Goal: Task Accomplishment & Management: Manage account settings

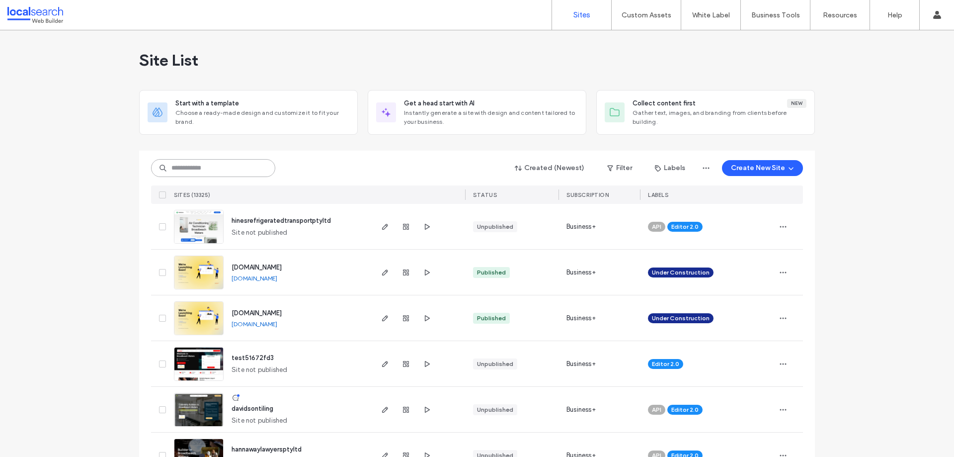
click at [216, 168] on input at bounding box center [213, 168] width 124 height 18
click at [191, 172] on input at bounding box center [213, 168] width 124 height 18
paste input "********"
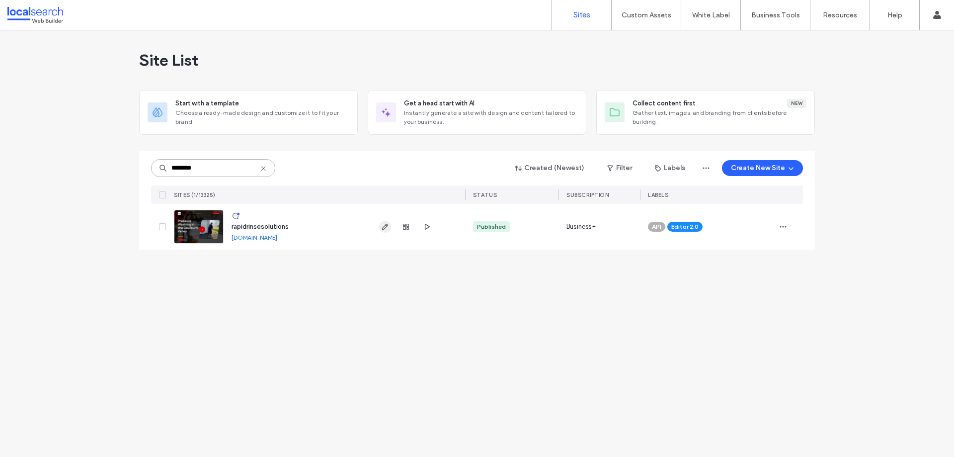
type input "********"
click at [383, 230] on use "button" at bounding box center [385, 227] width 6 height 6
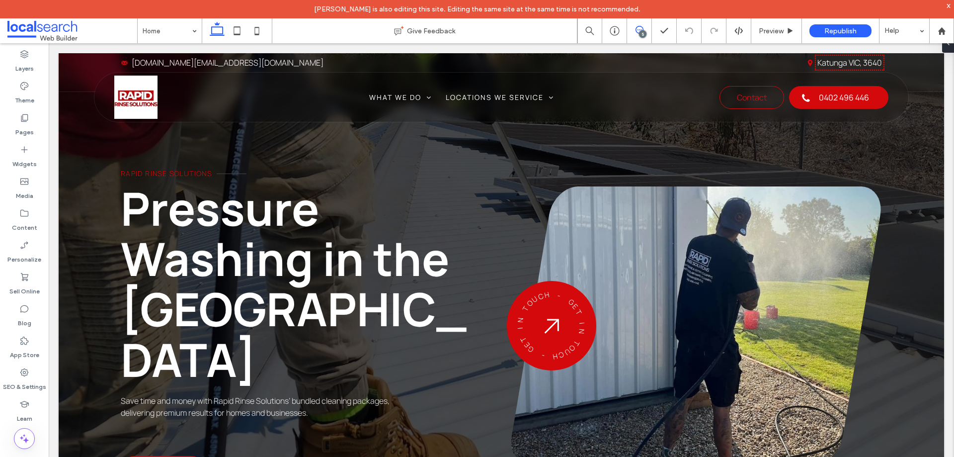
click at [638, 32] on icon at bounding box center [639, 30] width 8 height 8
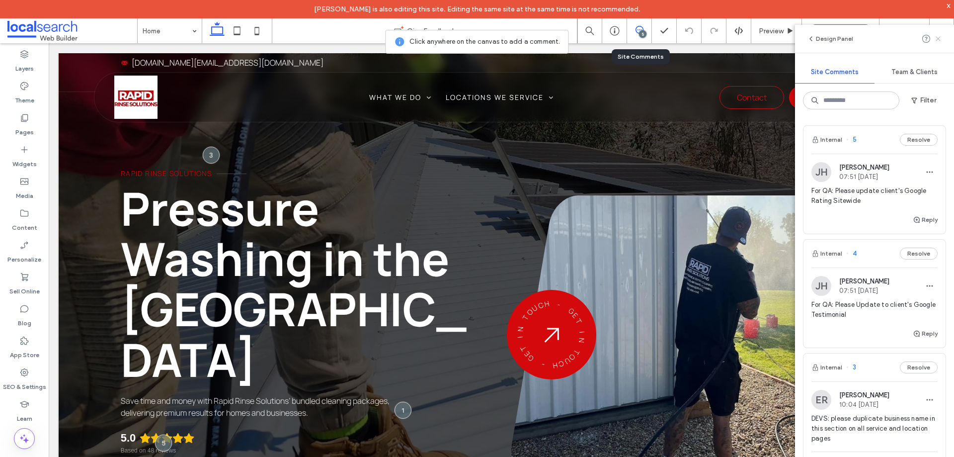
click at [938, 40] on icon at bounding box center [938, 39] width 8 height 8
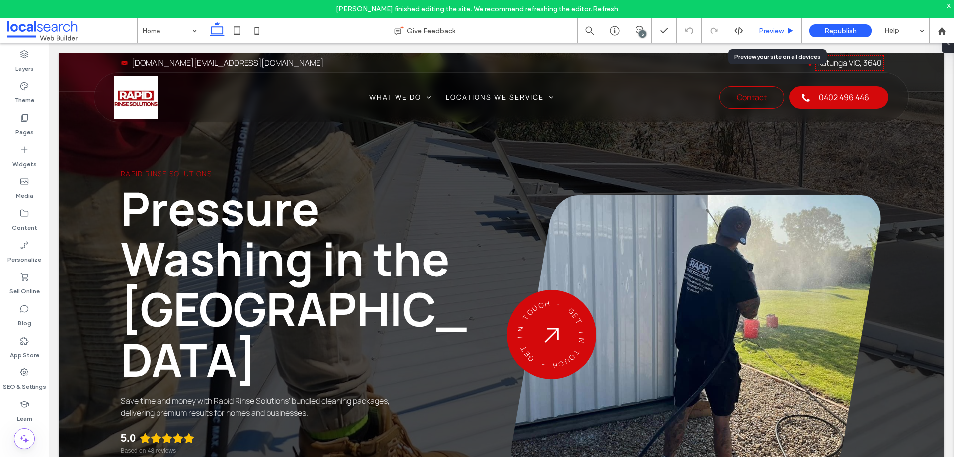
click at [770, 33] on span "Preview" at bounding box center [771, 31] width 25 height 8
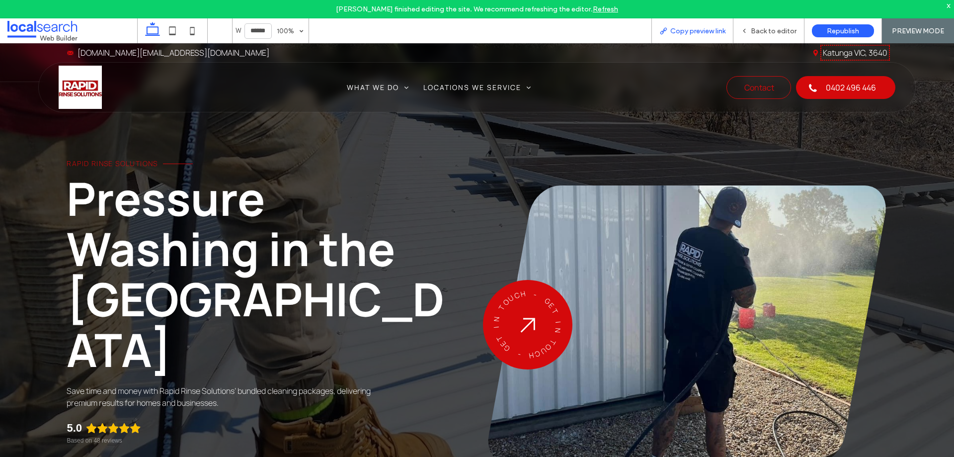
click at [701, 34] on span "Copy preview link" at bounding box center [697, 31] width 55 height 8
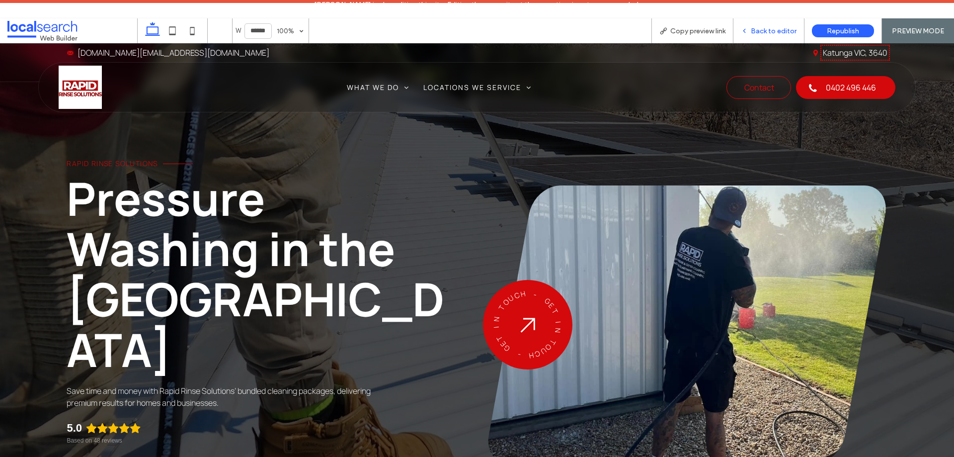
click at [766, 33] on span "Back to editor" at bounding box center [774, 31] width 46 height 8
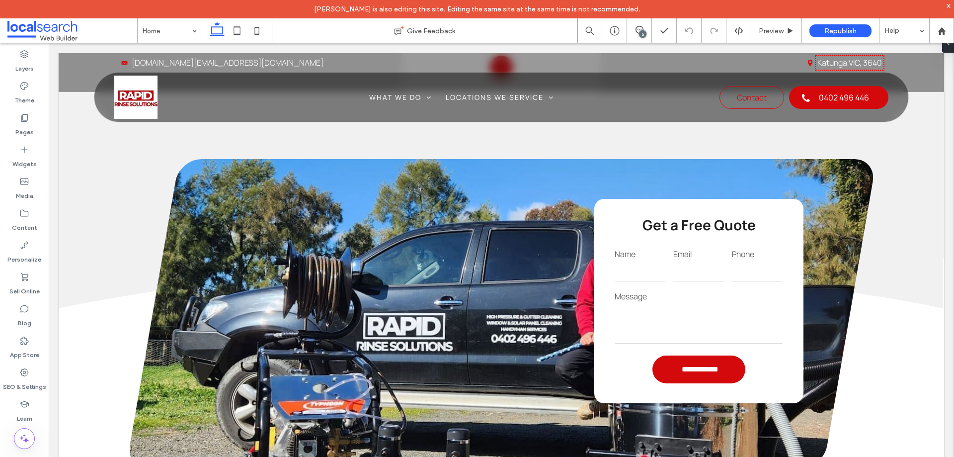
scroll to position [1590, 0]
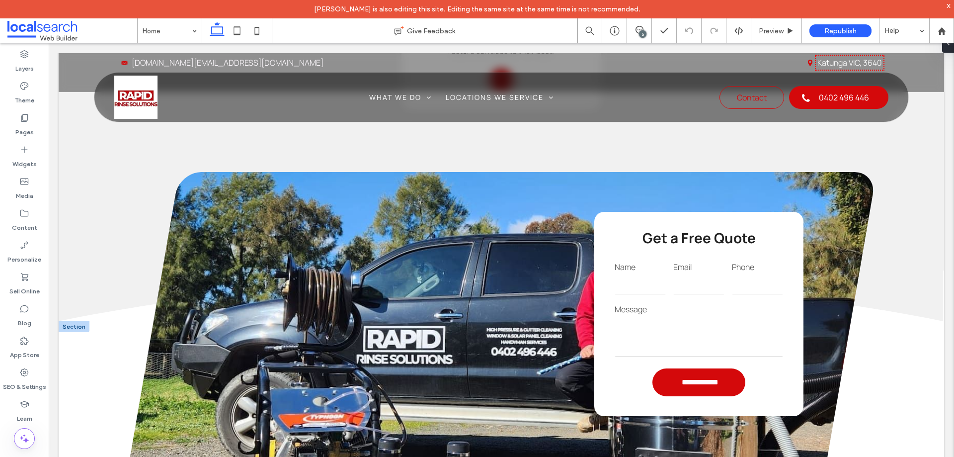
click at [683, 274] on input "email" at bounding box center [698, 284] width 51 height 20
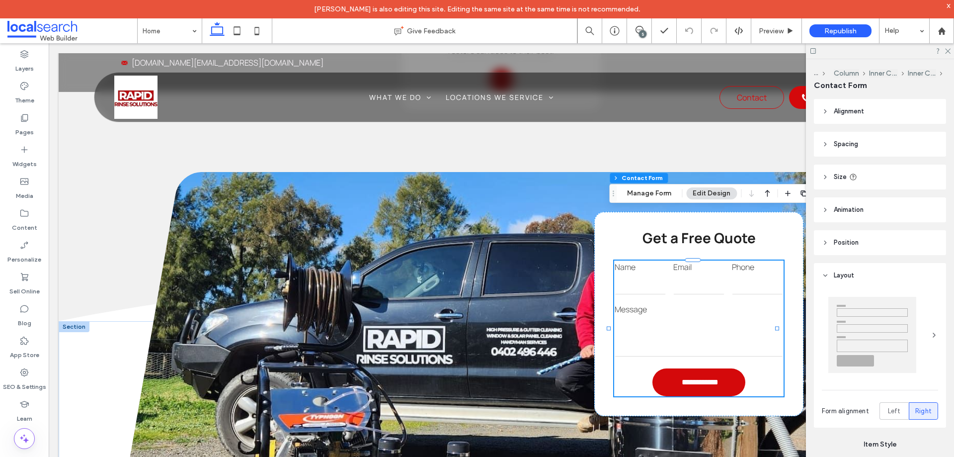
type input "*"
type input "***"
type input "*"
type input "***"
click at [653, 197] on button "Manage Form" at bounding box center [649, 193] width 57 height 12
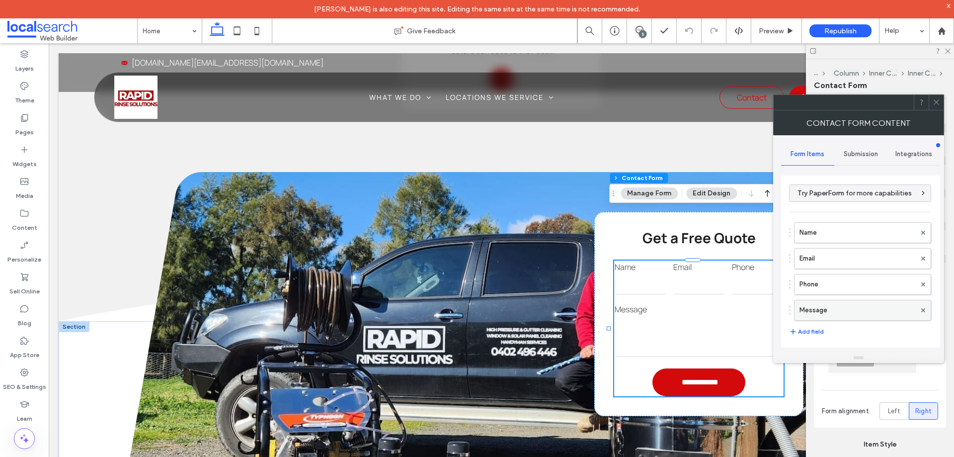
scroll to position [201, 0]
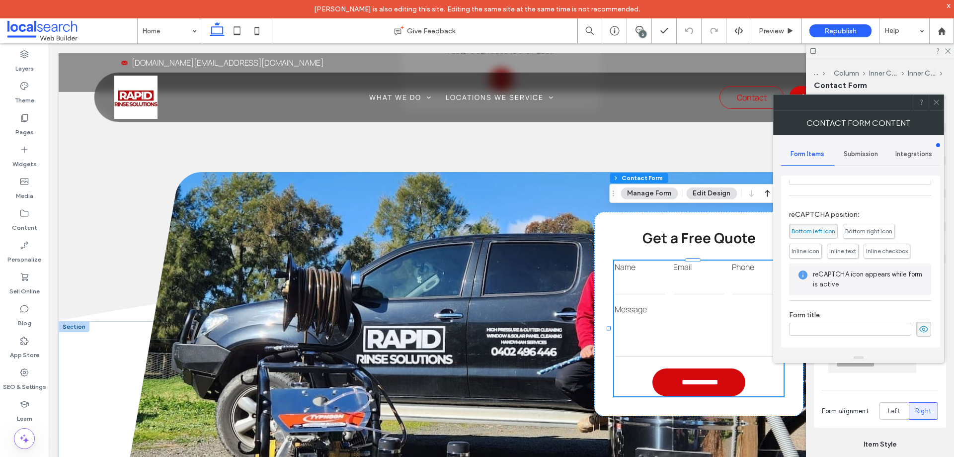
click at [868, 156] on span "Submission" at bounding box center [861, 154] width 34 height 8
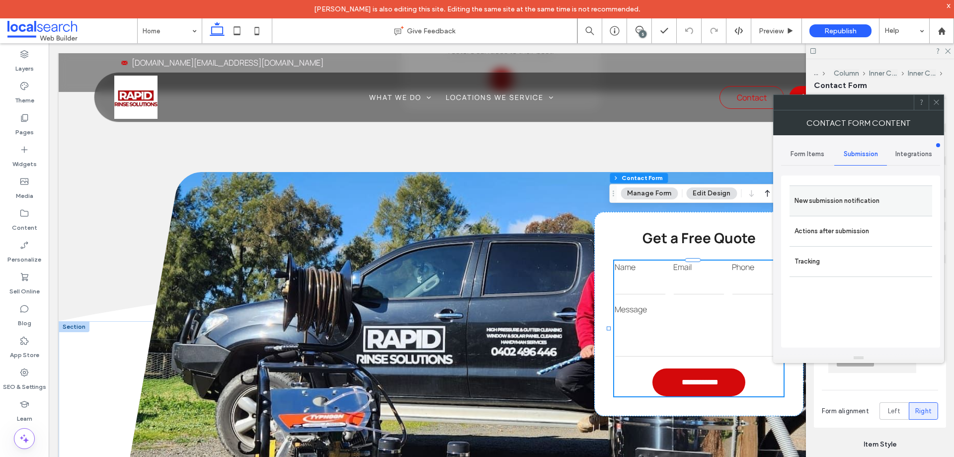
click at [856, 198] on label "New submission notification" at bounding box center [860, 201] width 133 height 20
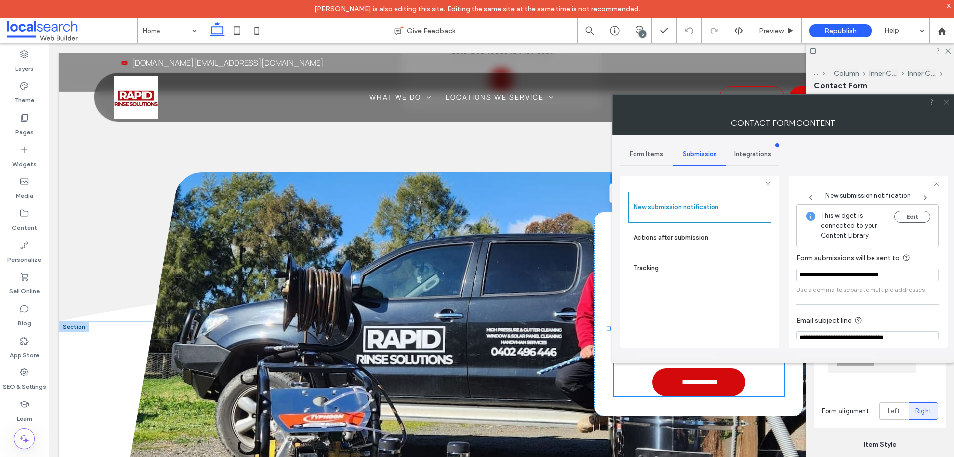
scroll to position [52, 0]
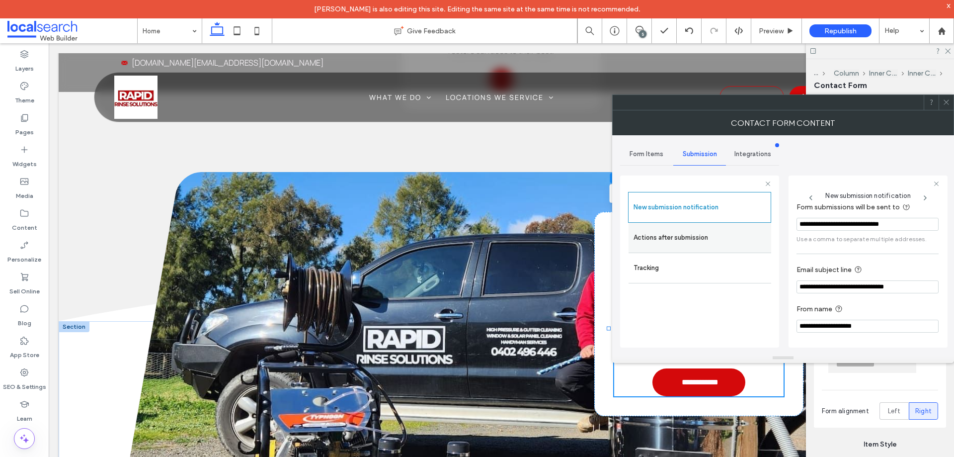
click at [664, 244] on label "Actions after submission" at bounding box center [699, 238] width 133 height 20
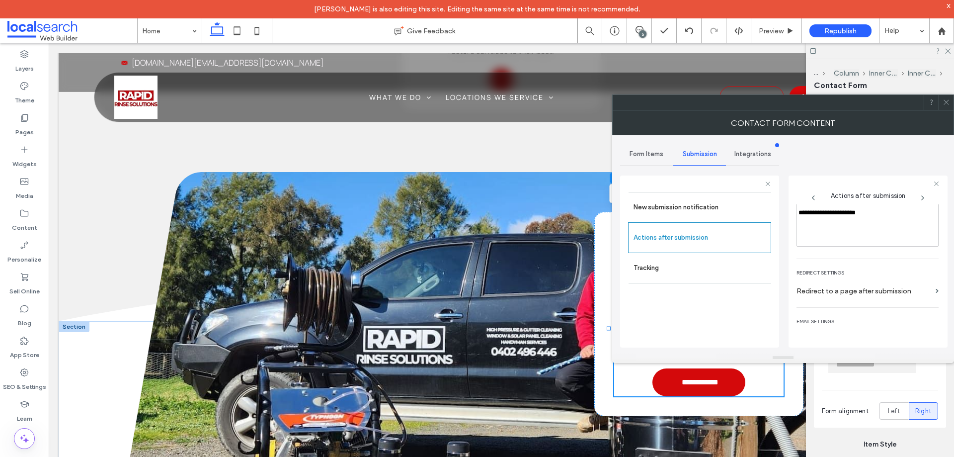
scroll to position [171, 0]
click at [942, 100] on icon at bounding box center [945, 101] width 7 height 7
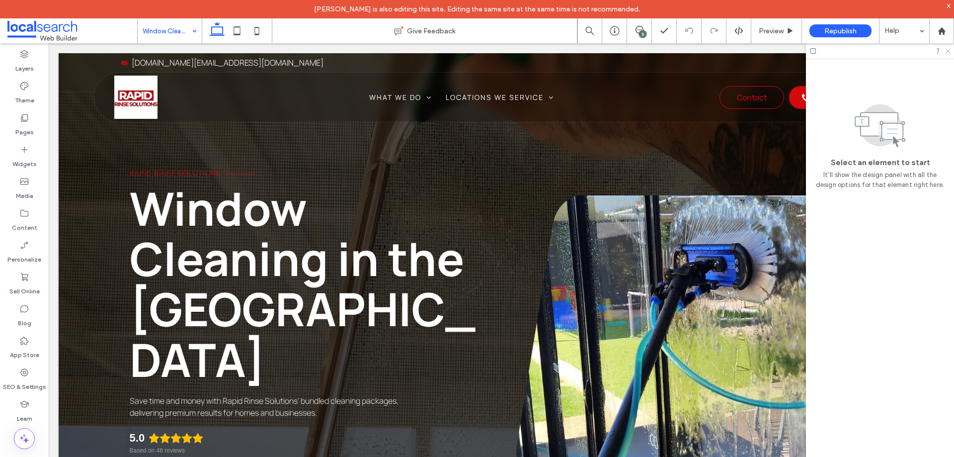
click at [948, 51] on use at bounding box center [947, 51] width 5 height 5
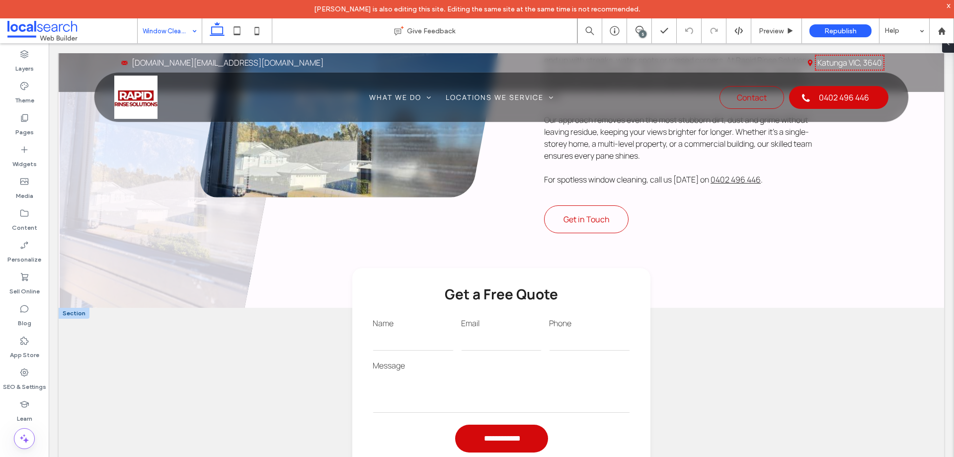
scroll to position [646, 0]
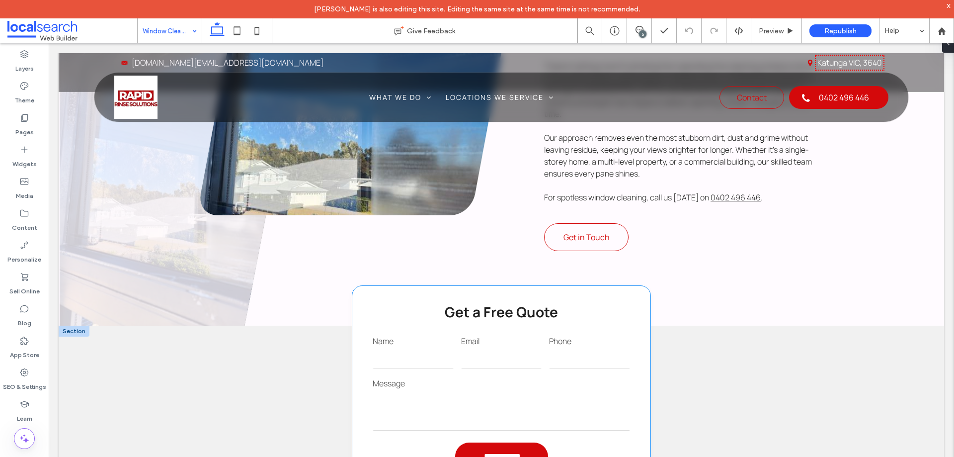
click at [488, 348] on input "email" at bounding box center [501, 358] width 81 height 20
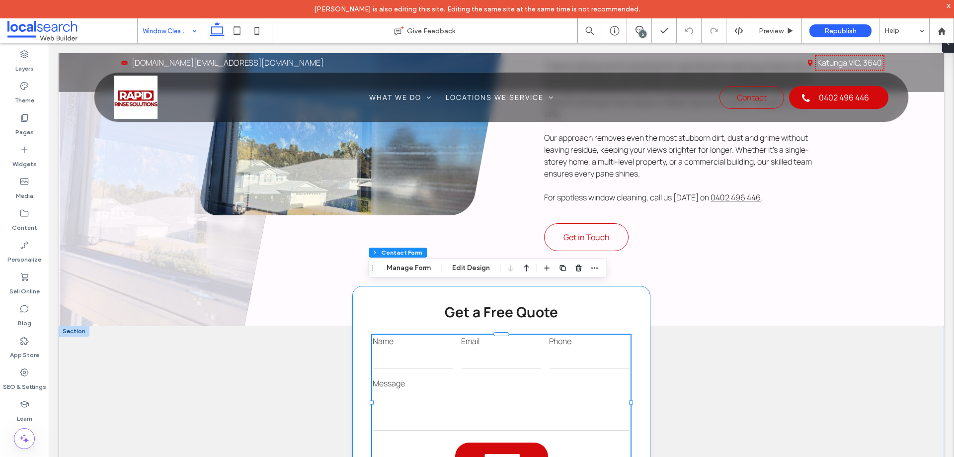
type input "*"
type input "***"
type input "*"
type input "***"
click at [411, 270] on button "Manage Form" at bounding box center [408, 268] width 57 height 12
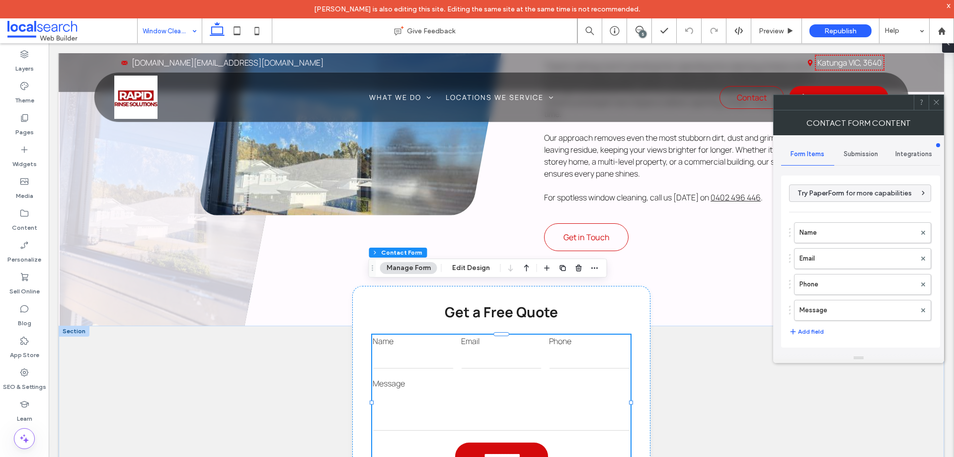
scroll to position [201, 0]
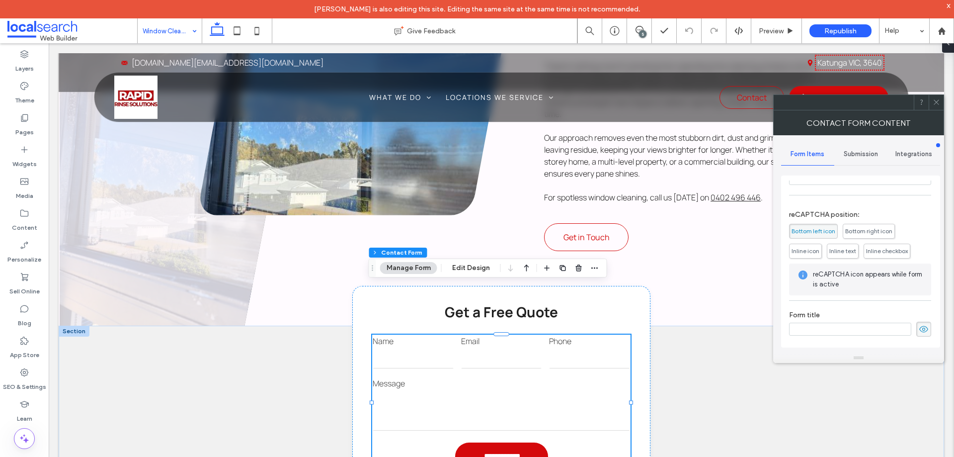
click at [862, 156] on span "Submission" at bounding box center [861, 154] width 34 height 8
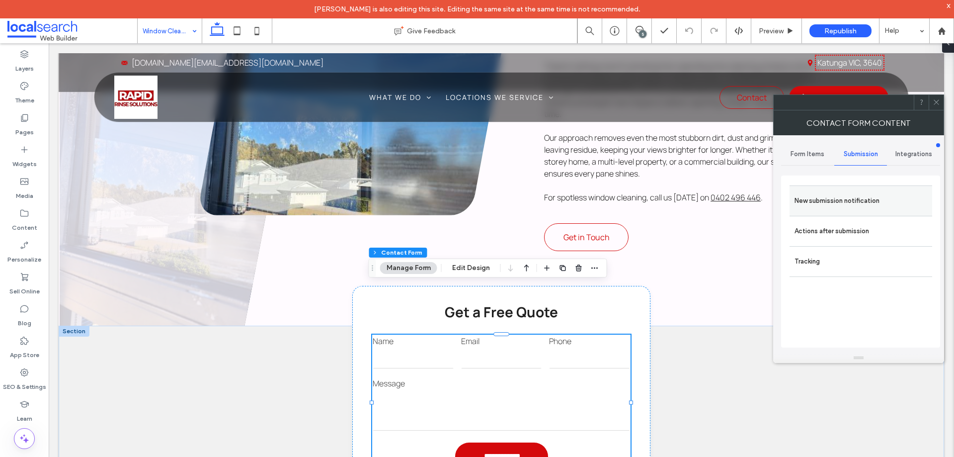
click at [850, 205] on label "New submission notification" at bounding box center [860, 201] width 133 height 20
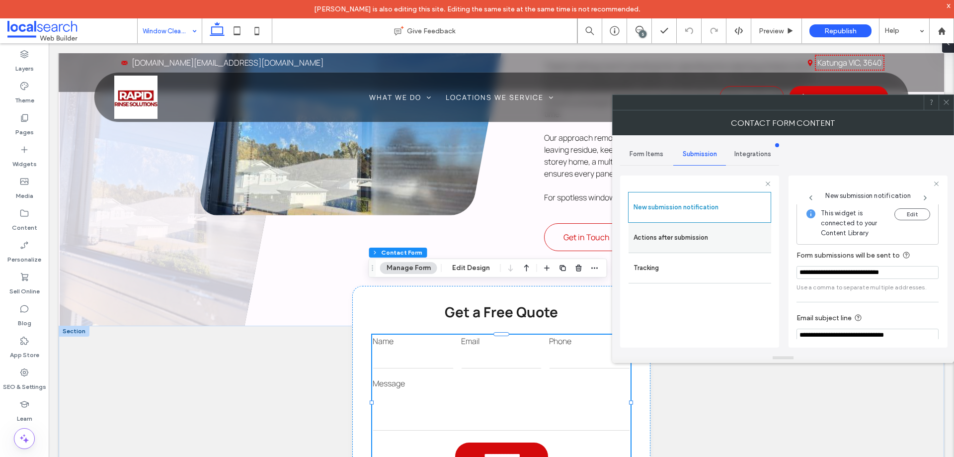
scroll to position [2, 0]
click at [666, 239] on label "Actions after submission" at bounding box center [699, 238] width 133 height 20
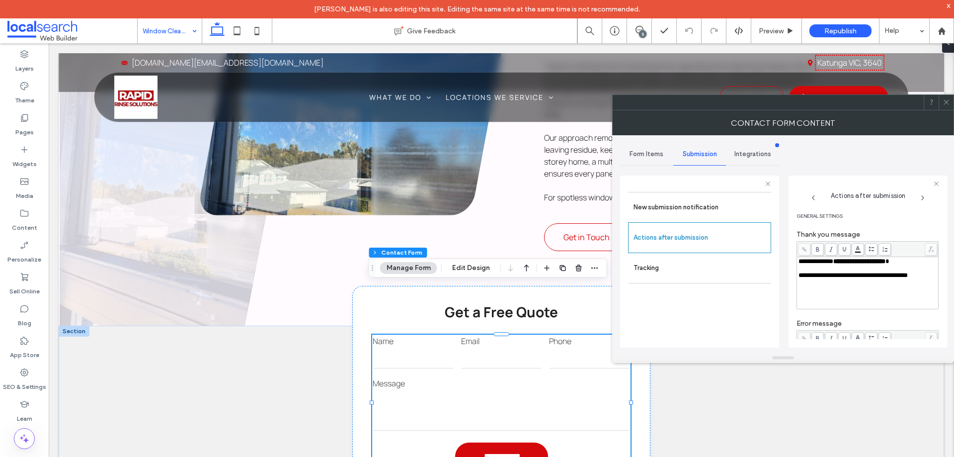
scroll to position [171, 0]
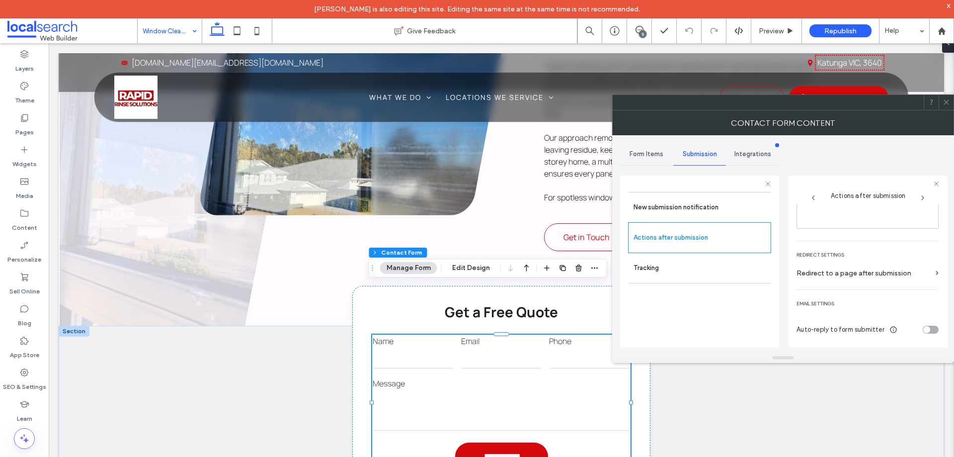
click at [945, 104] on icon at bounding box center [945, 101] width 7 height 7
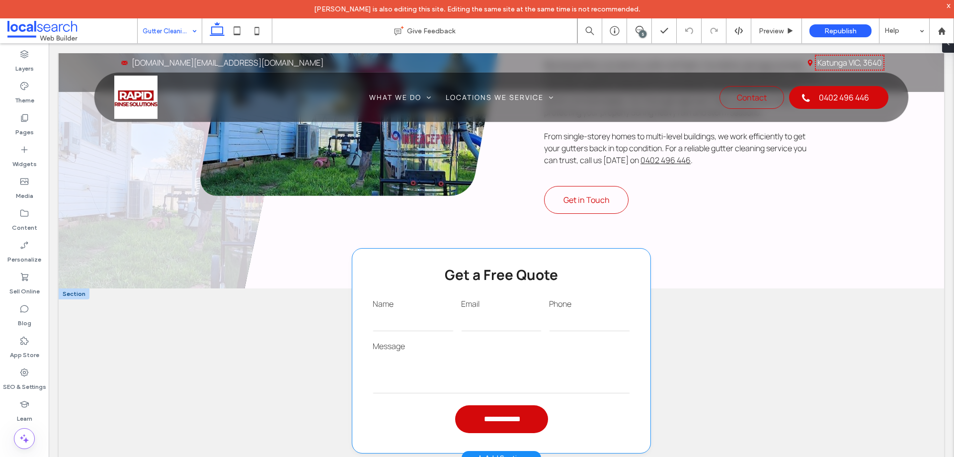
scroll to position [646, 0]
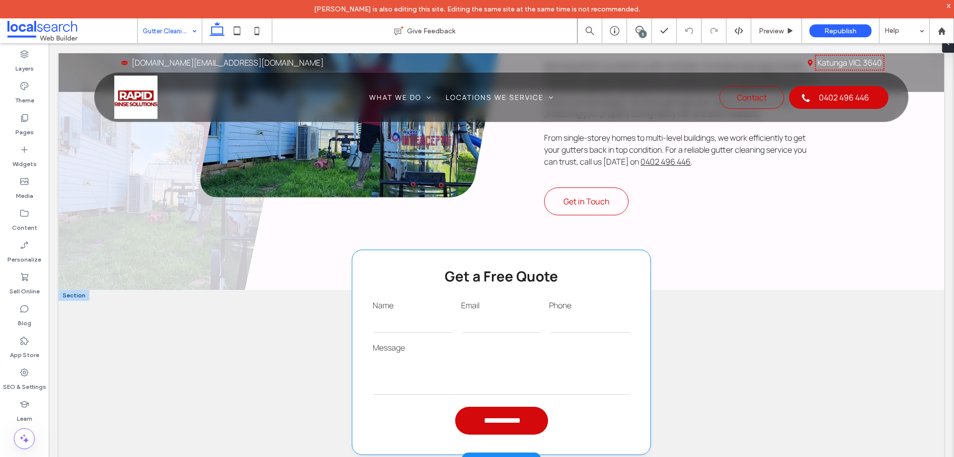
click at [495, 312] on input "email" at bounding box center [501, 322] width 81 height 20
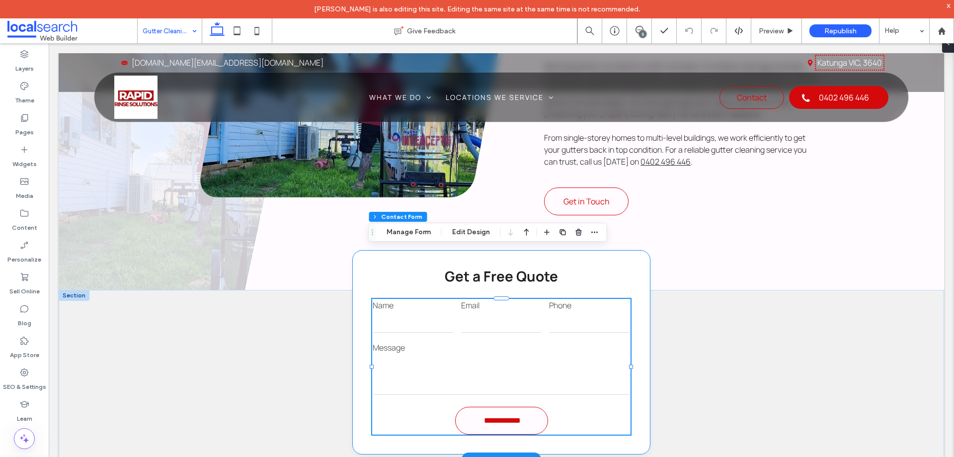
type input "*"
type input "***"
type input "*"
type input "***"
drag, startPoint x: 687, startPoint y: 227, endPoint x: 410, endPoint y: 233, distance: 276.8
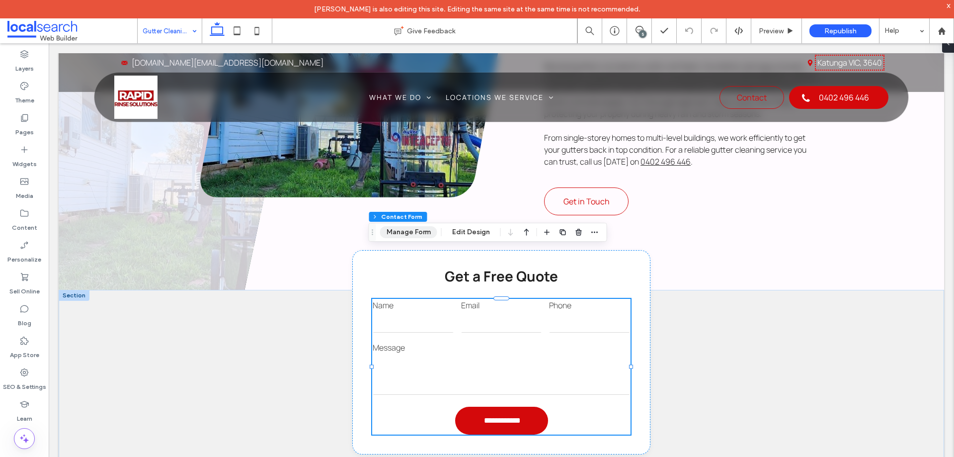
click at [410, 233] on button "Manage Form" at bounding box center [408, 232] width 57 height 12
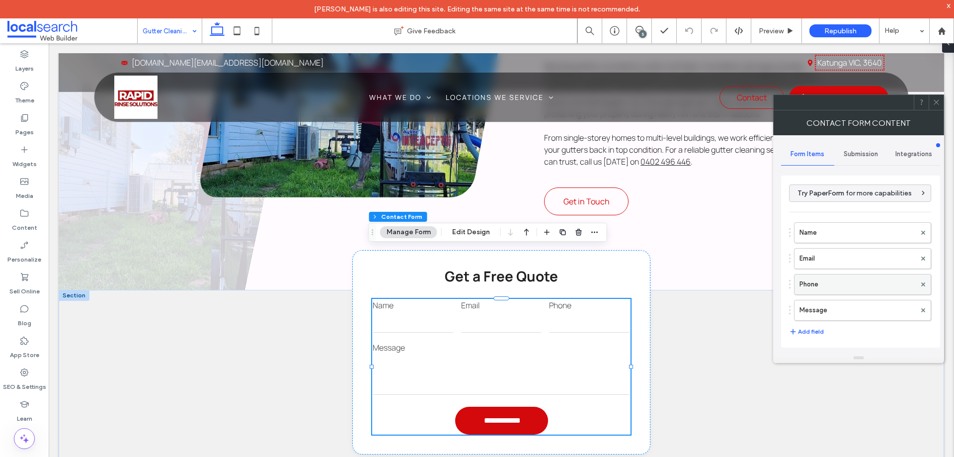
scroll to position [149, 0]
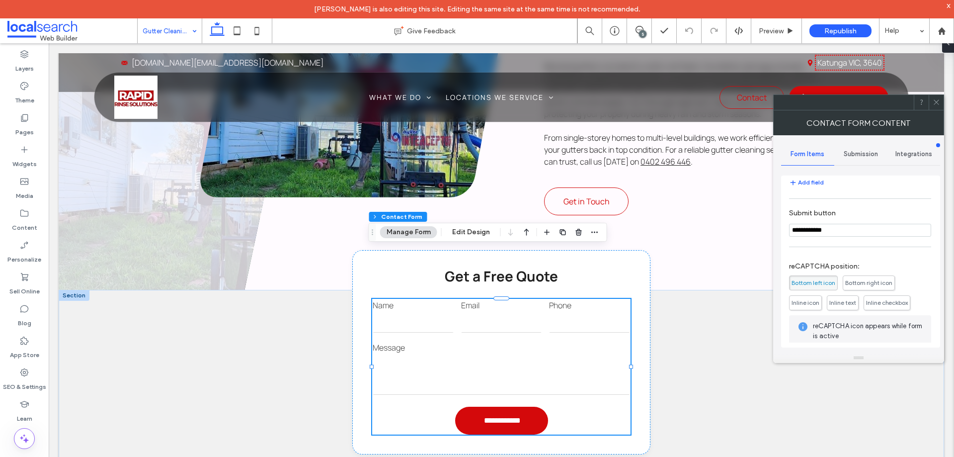
click at [868, 152] on span "Submission" at bounding box center [861, 154] width 34 height 8
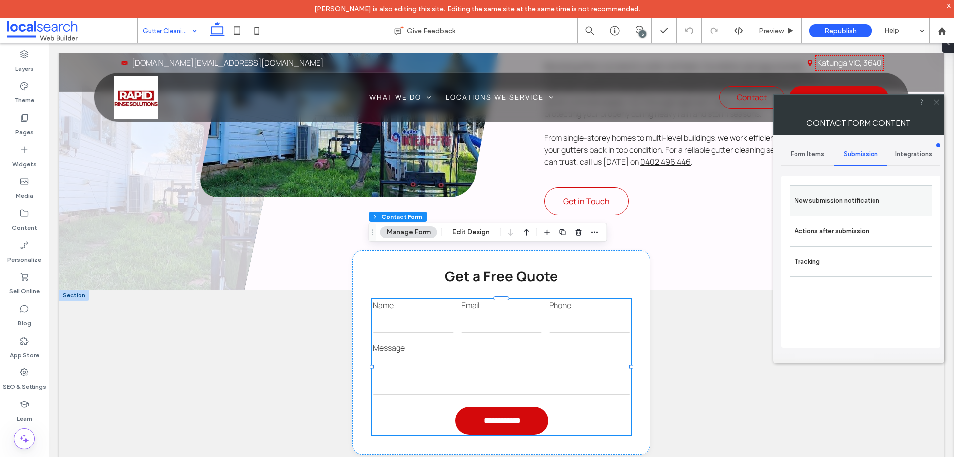
click at [862, 190] on div "New submission notification" at bounding box center [860, 200] width 143 height 30
drag, startPoint x: 855, startPoint y: 207, endPoint x: 854, endPoint y: 212, distance: 5.5
click at [855, 207] on label "New submission notification" at bounding box center [860, 201] width 133 height 20
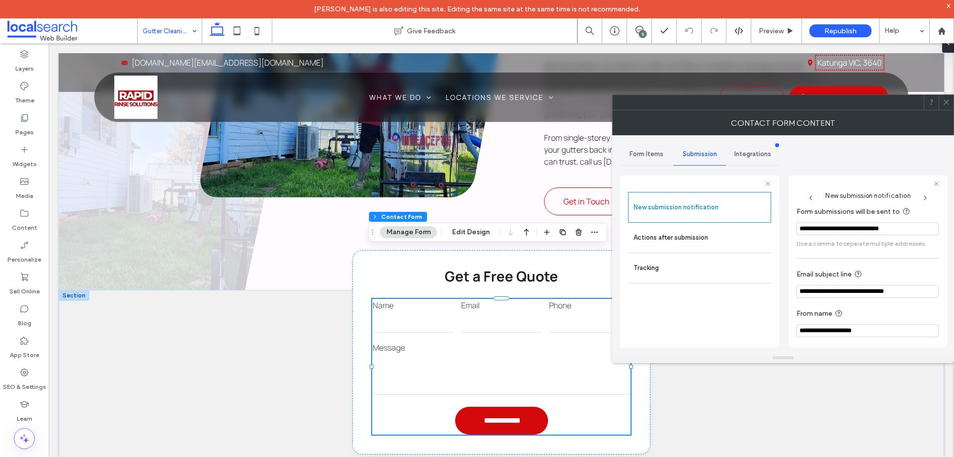
scroll to position [52, 0]
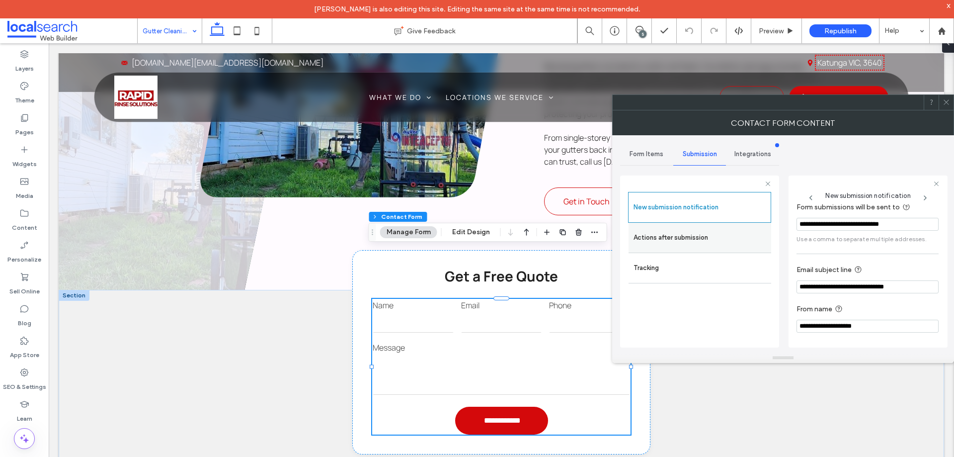
click at [695, 239] on label "Actions after submission" at bounding box center [699, 238] width 133 height 20
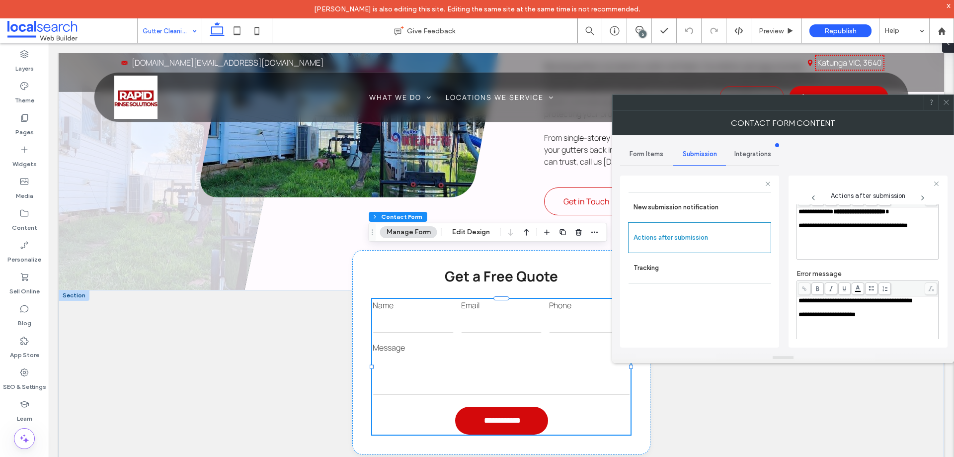
scroll to position [171, 0]
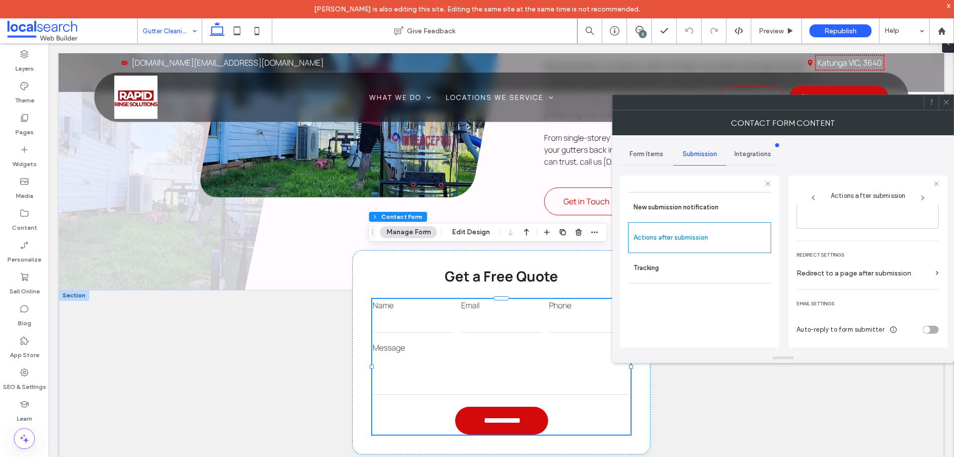
click at [944, 101] on icon at bounding box center [945, 101] width 7 height 7
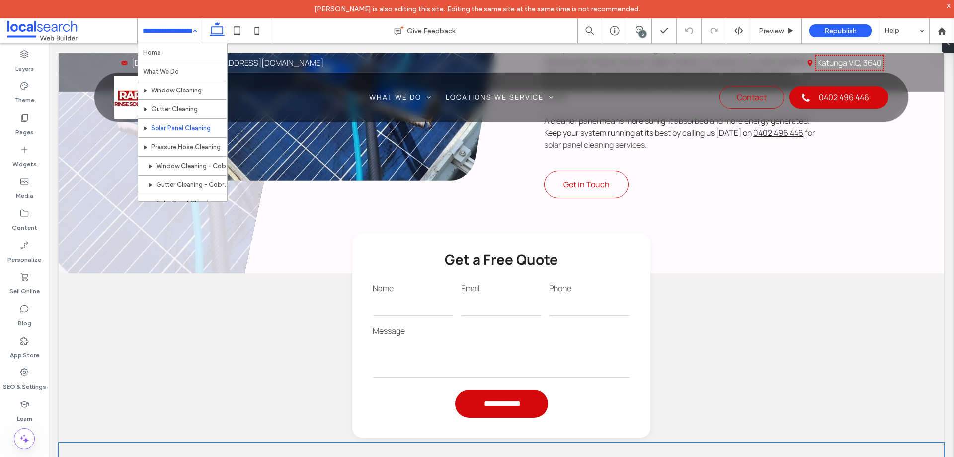
scroll to position [646, 0]
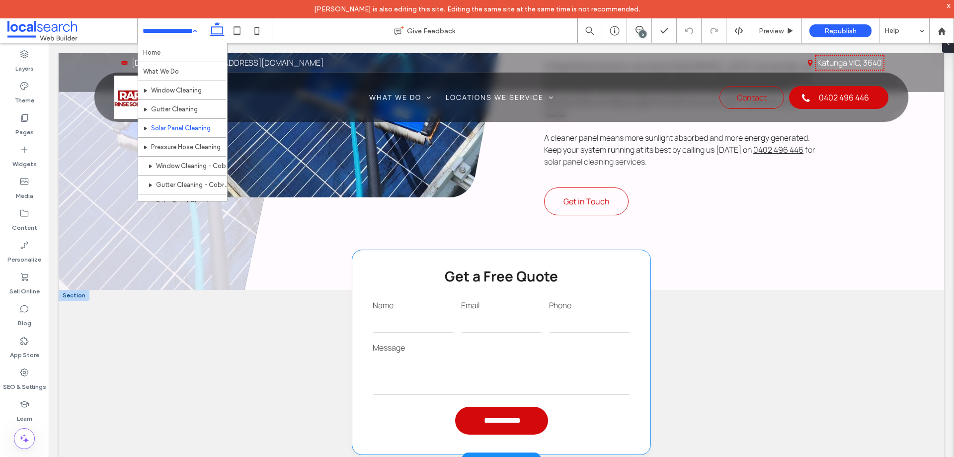
click at [496, 312] on input "email" at bounding box center [501, 322] width 81 height 20
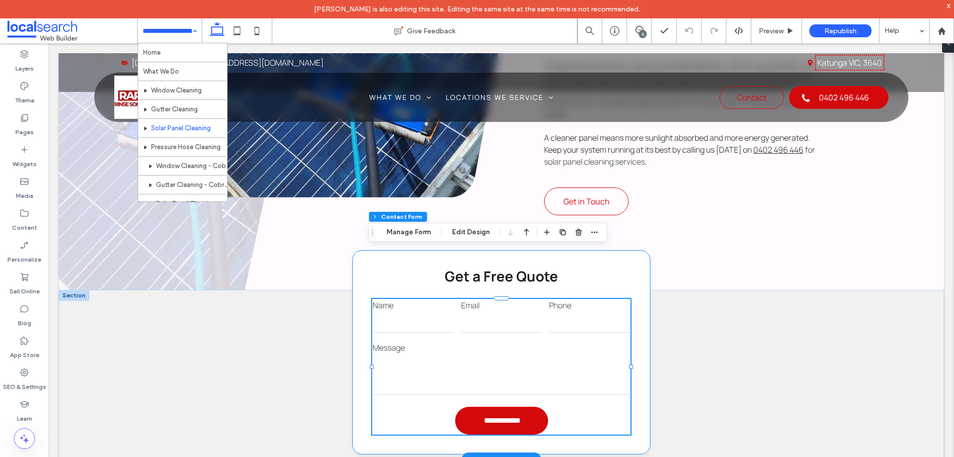
type input "*"
type input "***"
type input "*"
type input "***"
click at [415, 234] on button "Manage Form" at bounding box center [408, 232] width 57 height 12
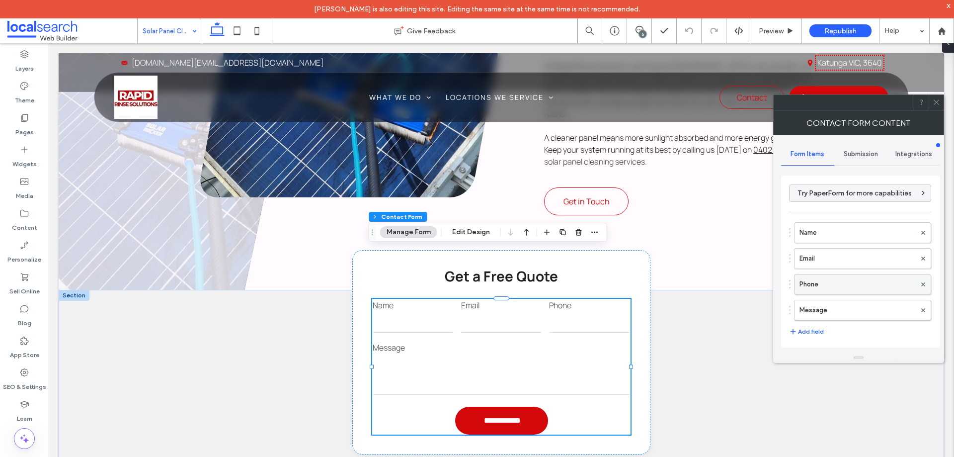
scroll to position [149, 0]
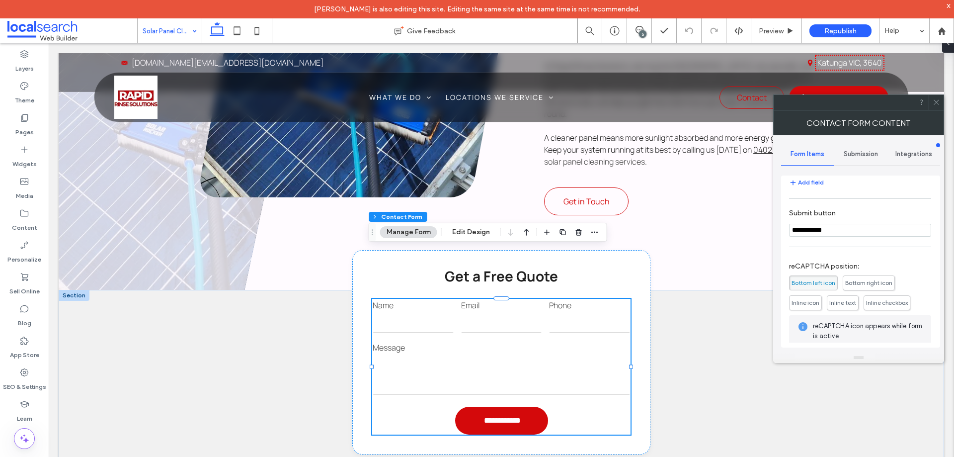
click at [871, 156] on span "Submission" at bounding box center [861, 154] width 34 height 8
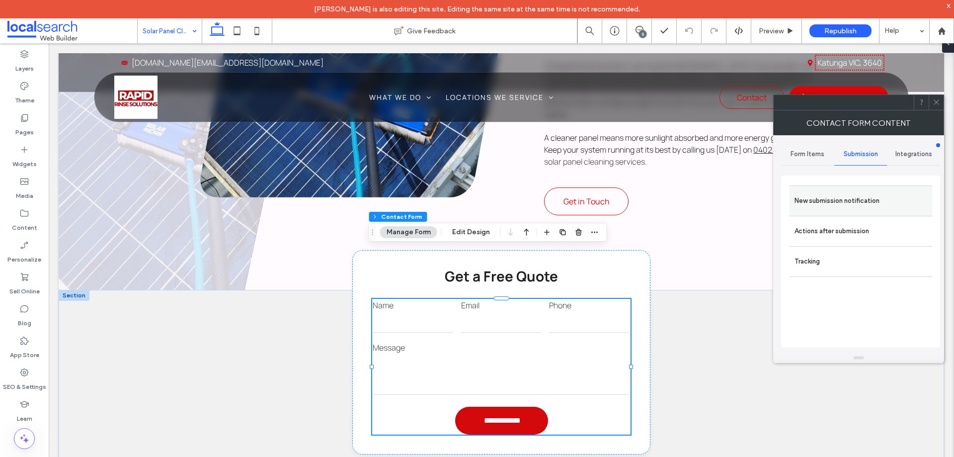
click at [862, 196] on label "New submission notification" at bounding box center [860, 201] width 133 height 20
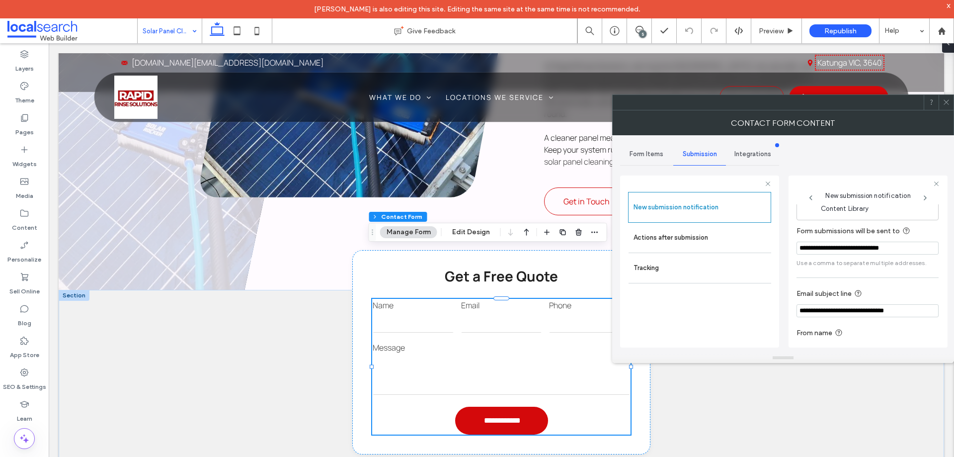
scroll to position [52, 0]
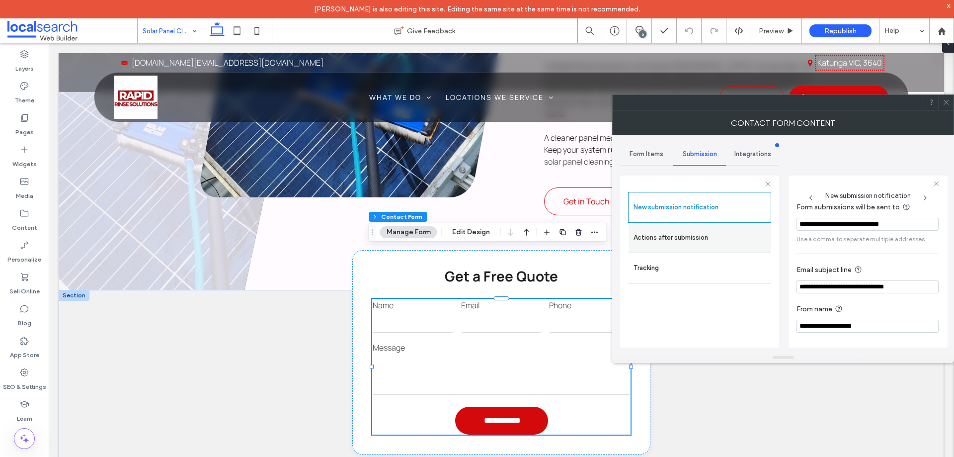
click at [691, 227] on div "Actions after submission" at bounding box center [699, 238] width 143 height 30
click at [645, 242] on label "Actions after submission" at bounding box center [699, 238] width 133 height 20
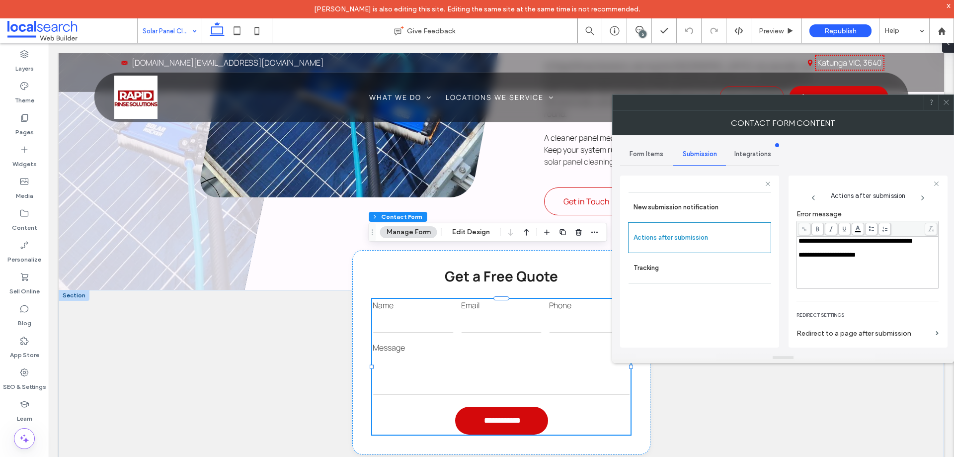
scroll to position [171, 0]
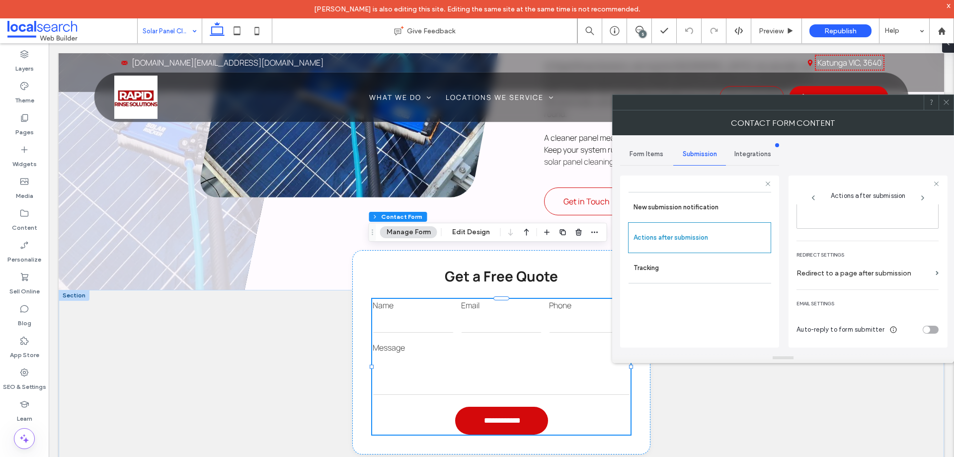
click at [946, 102] on use at bounding box center [945, 102] width 5 height 5
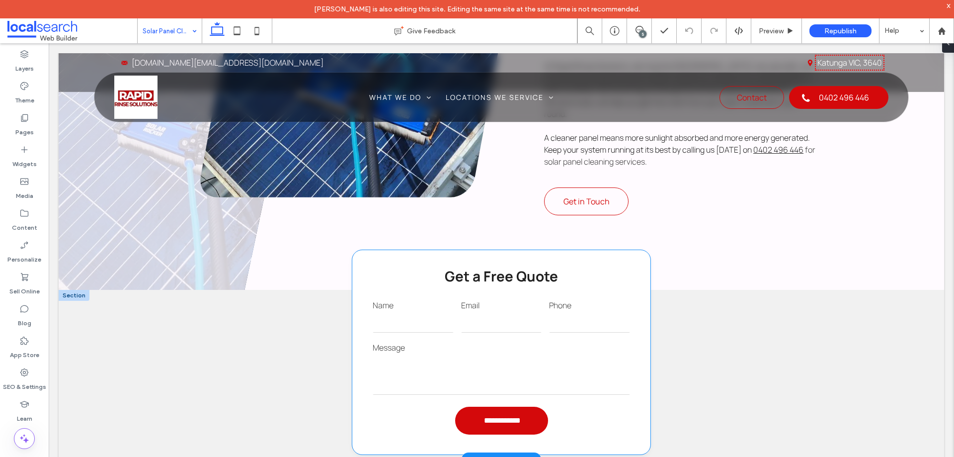
click at [486, 312] on input "email" at bounding box center [501, 322] width 81 height 20
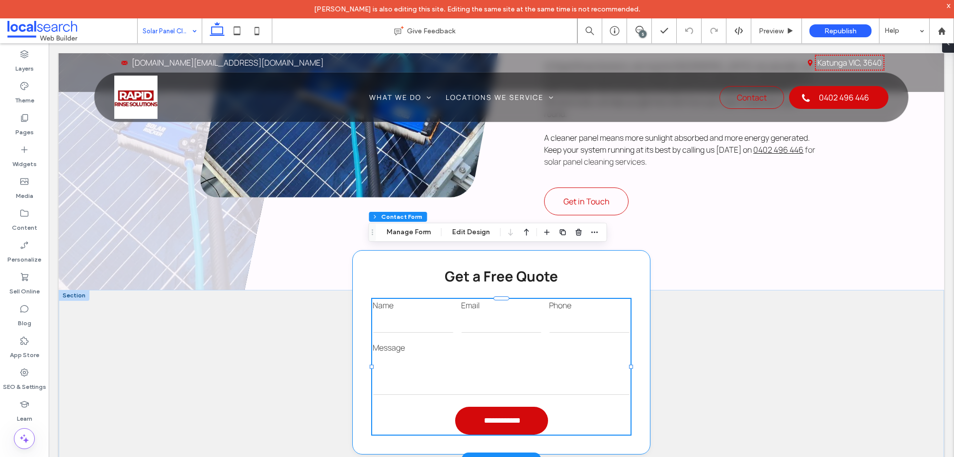
type input "*"
type input "***"
type input "*"
type input "***"
click at [417, 235] on button "Manage Form" at bounding box center [408, 232] width 57 height 12
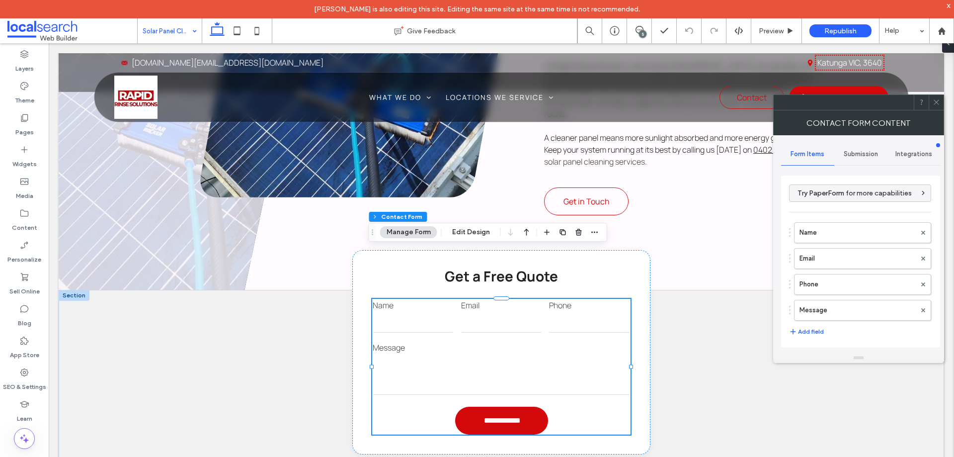
scroll to position [201, 0]
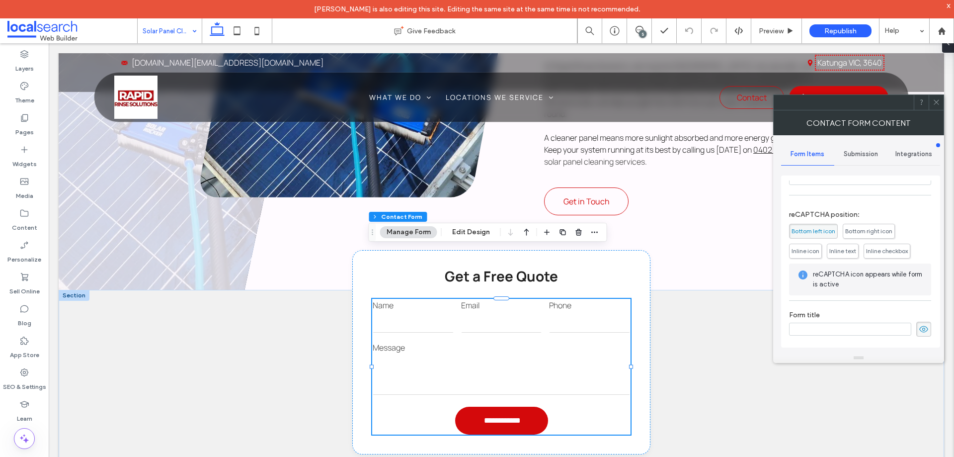
click at [870, 152] on span "Submission" at bounding box center [861, 154] width 34 height 8
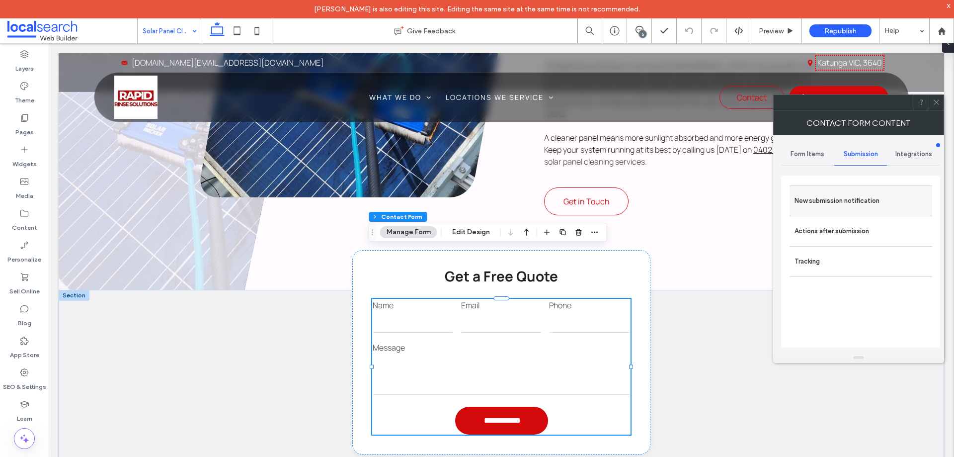
click at [853, 209] on label "New submission notification" at bounding box center [860, 201] width 133 height 20
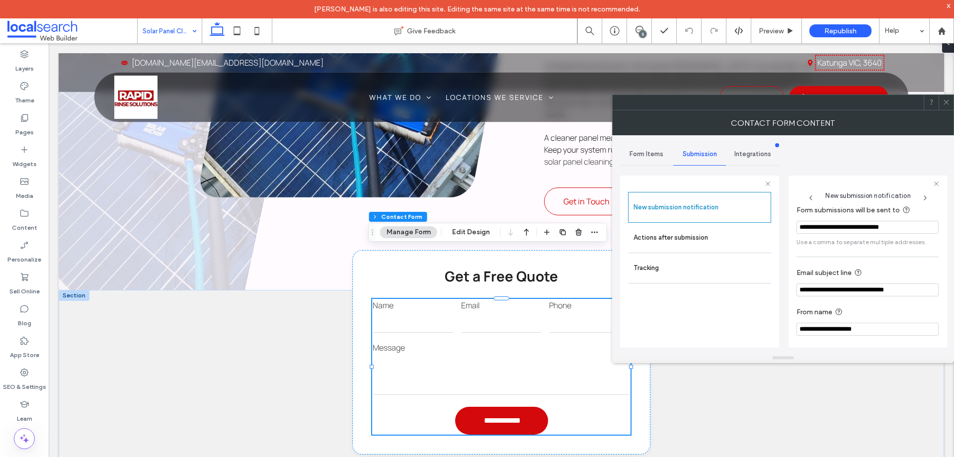
scroll to position [52, 0]
click at [661, 246] on label "Actions after submission" at bounding box center [699, 238] width 133 height 20
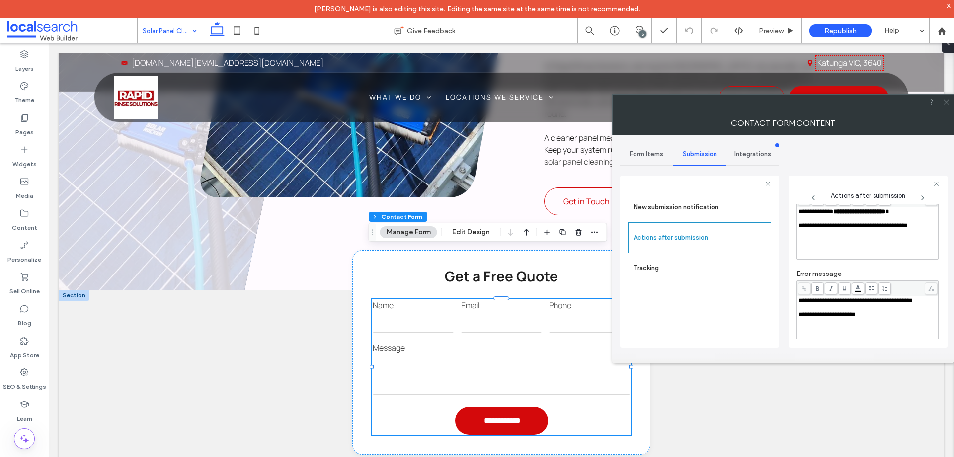
scroll to position [171, 0]
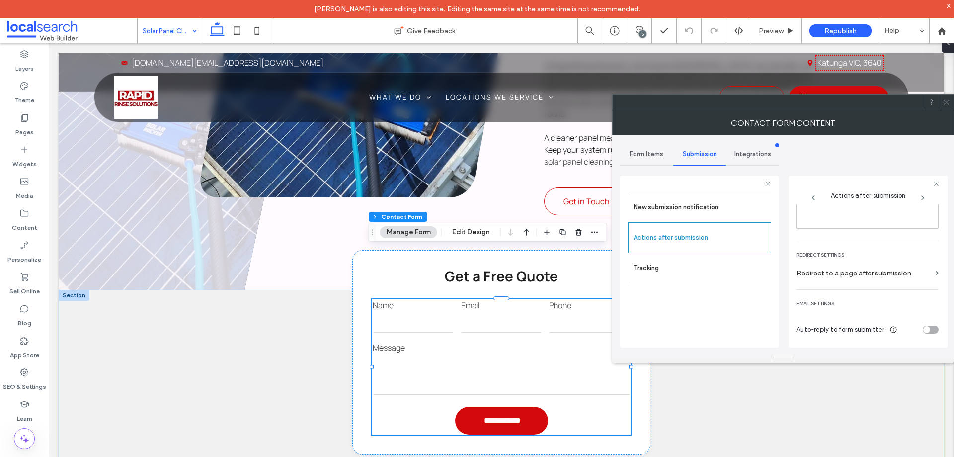
click at [946, 102] on use at bounding box center [945, 102] width 5 height 5
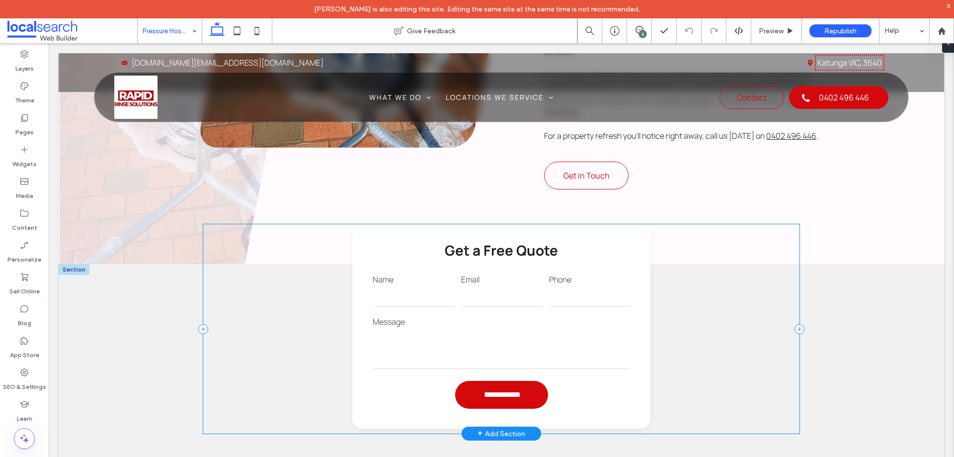
scroll to position [696, 0]
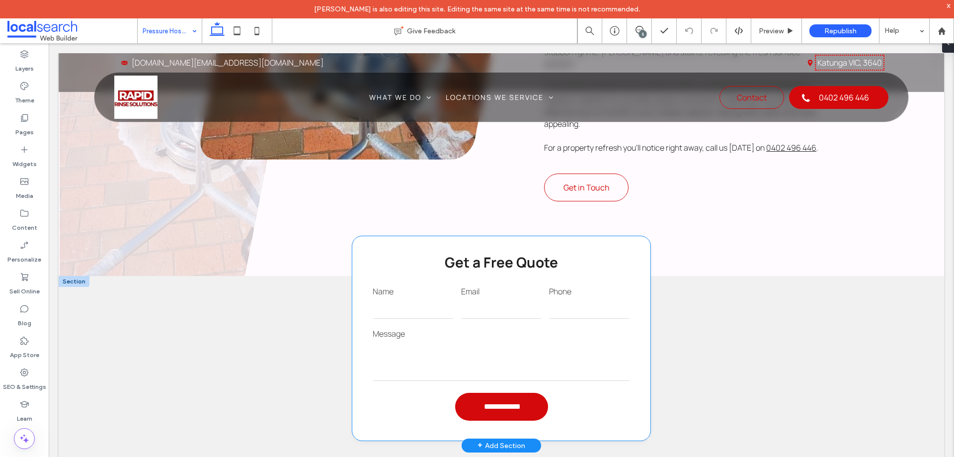
click at [482, 299] on input "email" at bounding box center [501, 309] width 81 height 20
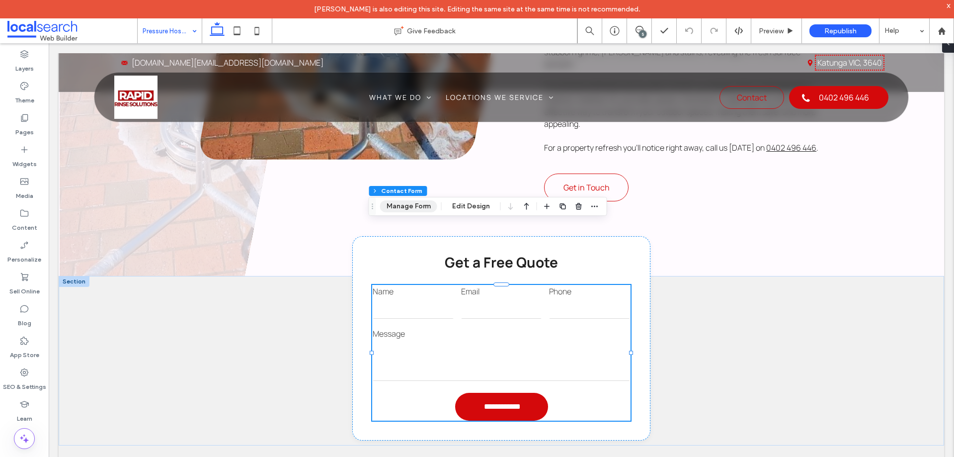
click at [422, 203] on button "Manage Form" at bounding box center [408, 206] width 57 height 12
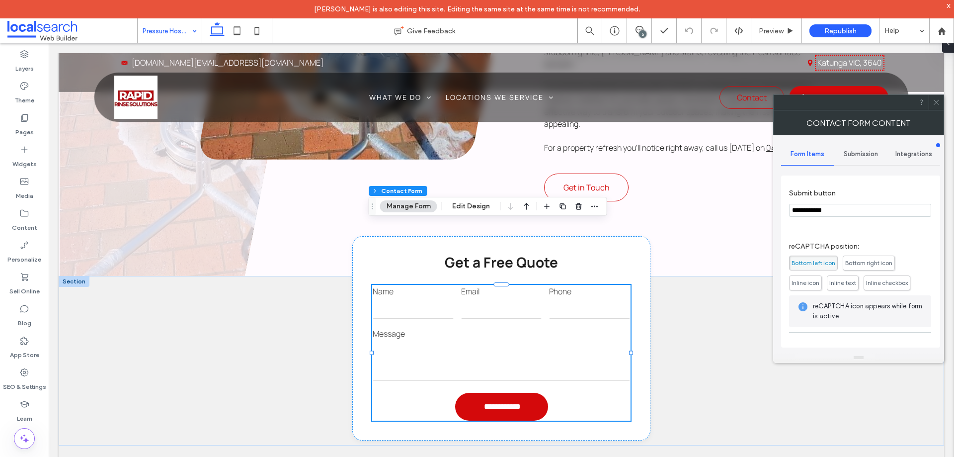
scroll to position [152, 0]
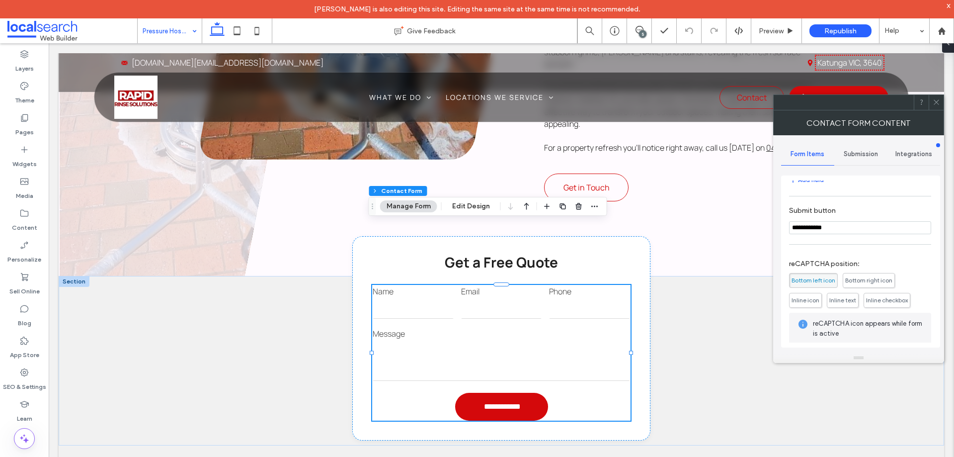
click at [860, 153] on span "Submission" at bounding box center [861, 154] width 34 height 8
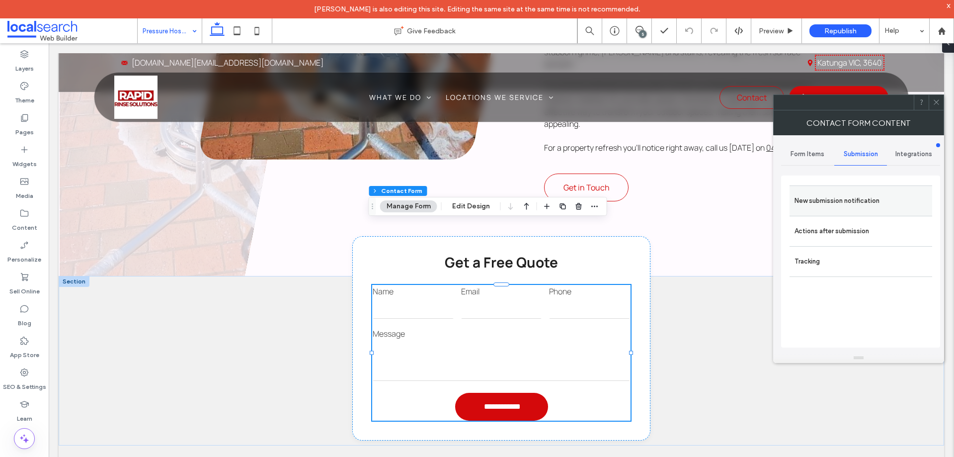
click at [853, 197] on label "New submission notification" at bounding box center [860, 201] width 133 height 20
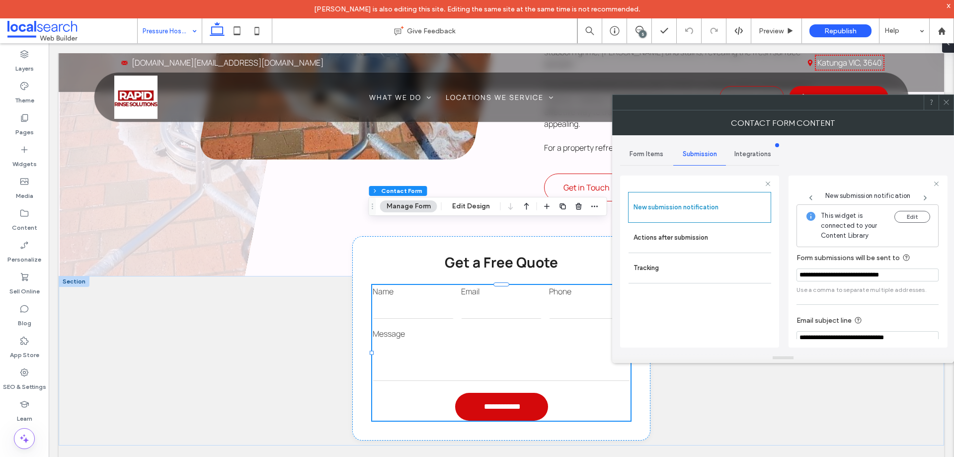
scroll to position [52, 0]
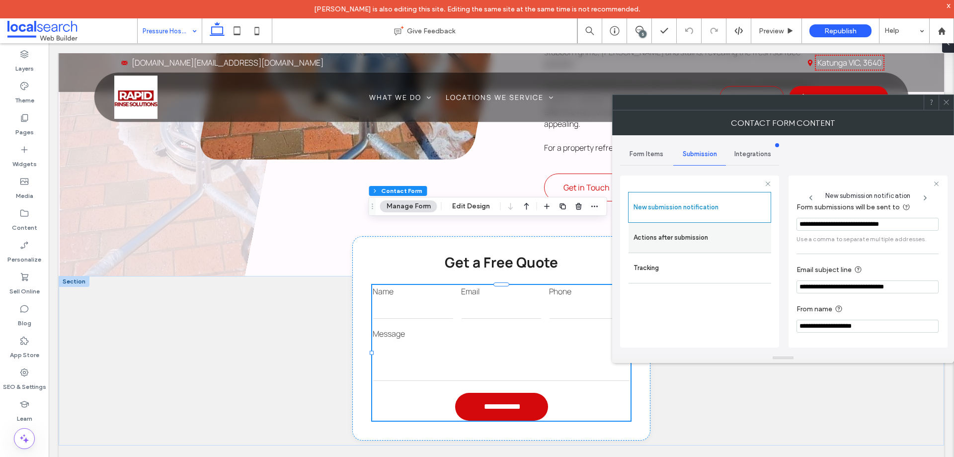
click at [682, 243] on label "Actions after submission" at bounding box center [699, 238] width 133 height 20
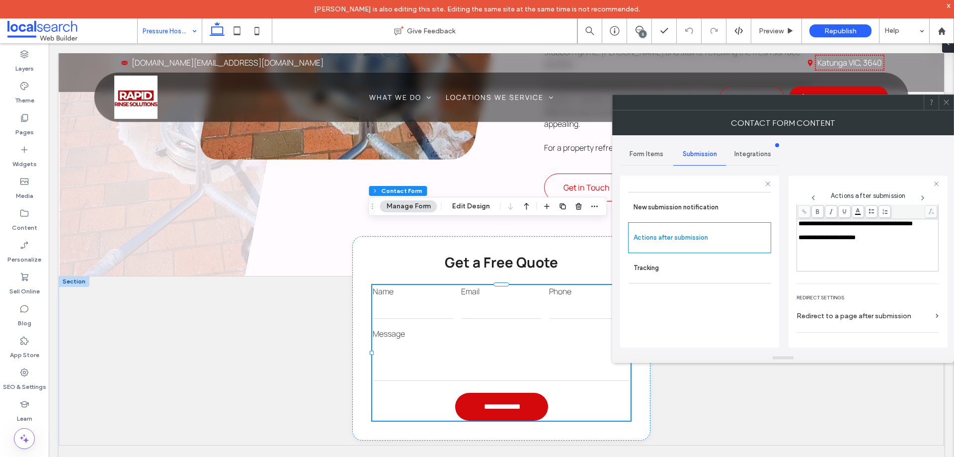
scroll to position [171, 0]
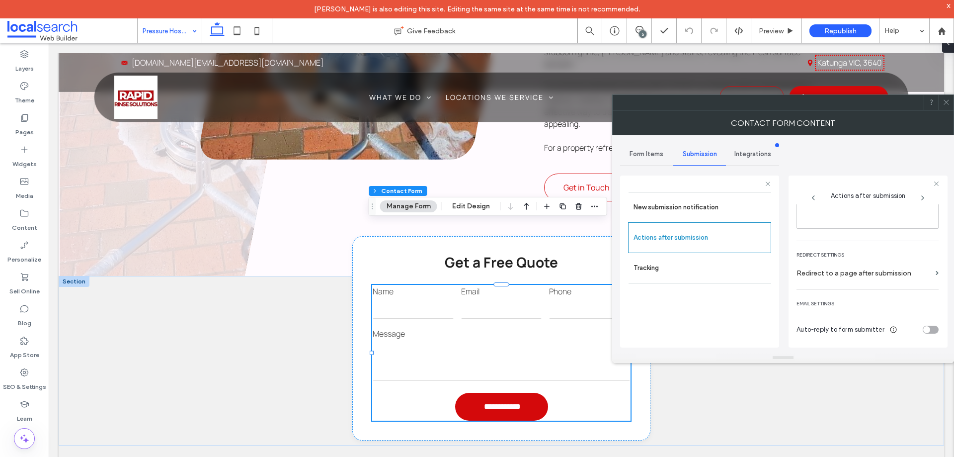
click at [947, 103] on use at bounding box center [945, 102] width 5 height 5
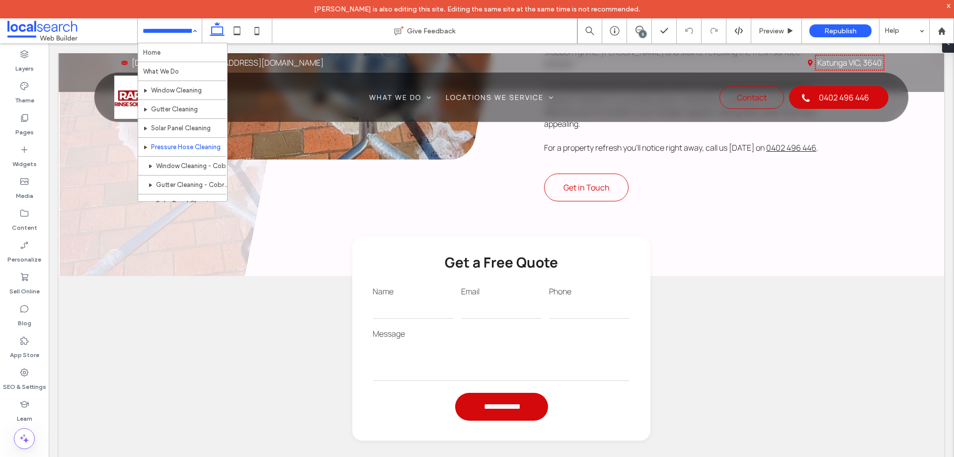
scroll to position [48, 0]
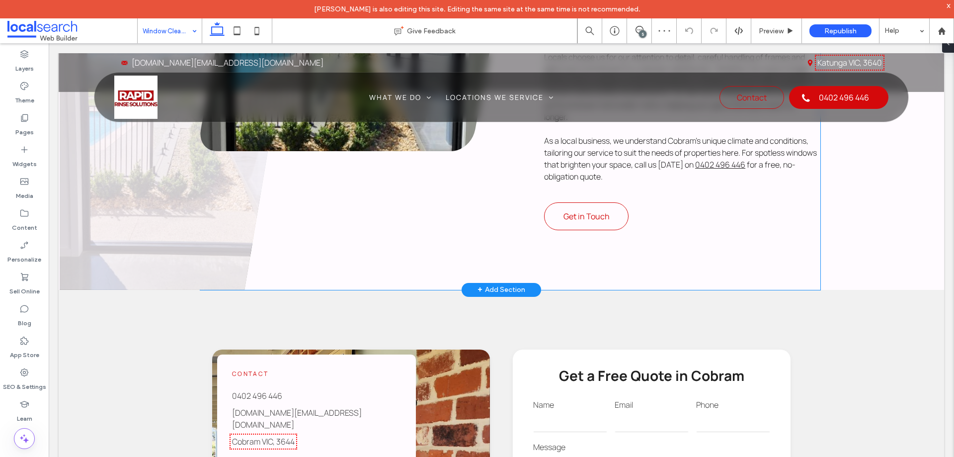
scroll to position [845, 0]
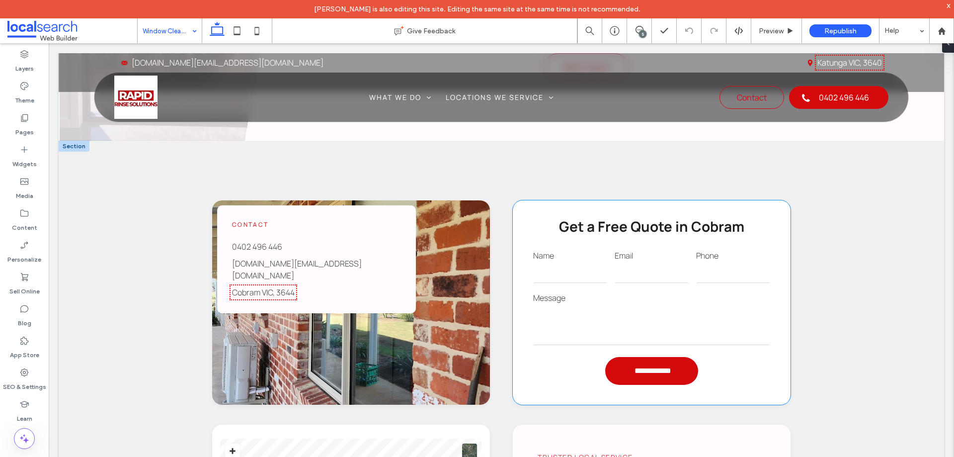
click at [639, 265] on input "email" at bounding box center [652, 273] width 74 height 20
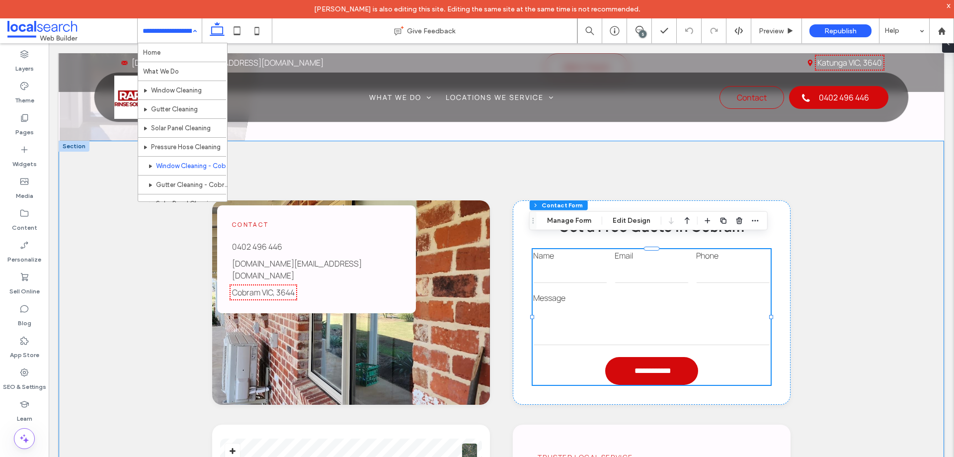
type input "*"
type input "***"
type input "*"
type input "***"
click at [557, 223] on button "Manage Form" at bounding box center [569, 221] width 57 height 12
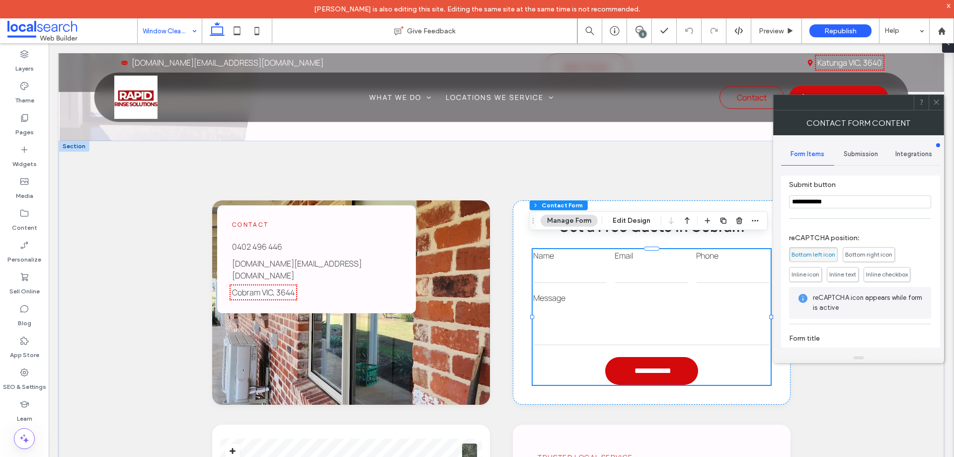
scroll to position [199, 0]
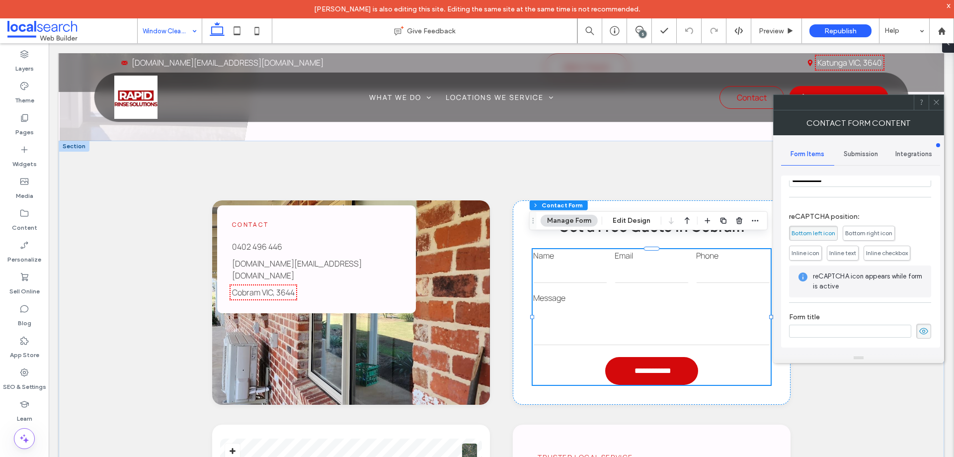
click at [863, 156] on span "Submission" at bounding box center [861, 154] width 34 height 8
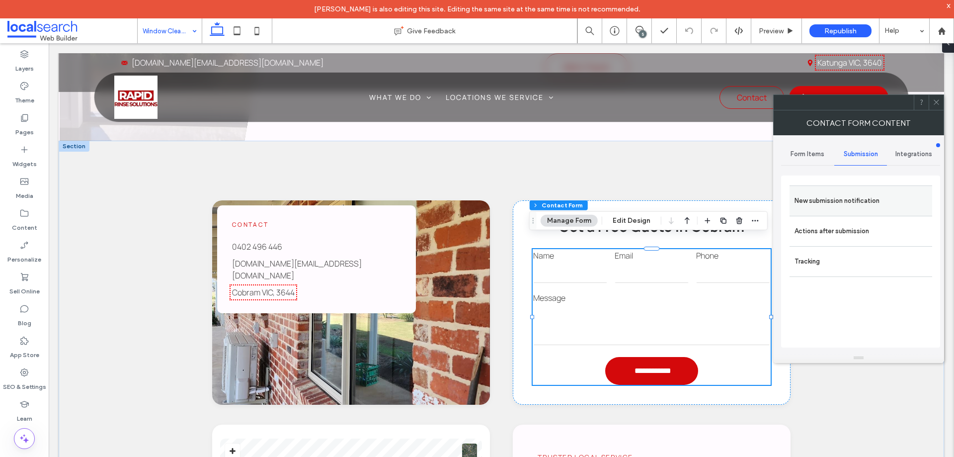
click at [854, 193] on label "New submission notification" at bounding box center [860, 201] width 133 height 20
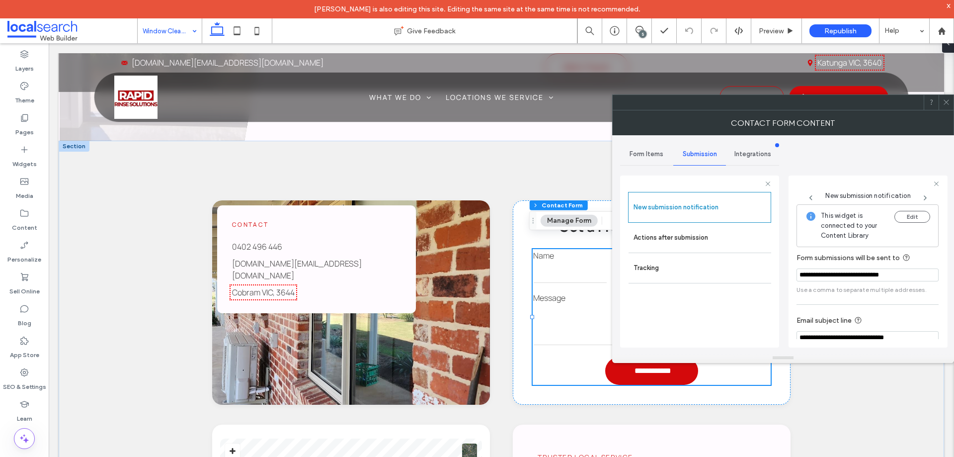
scroll to position [52, 0]
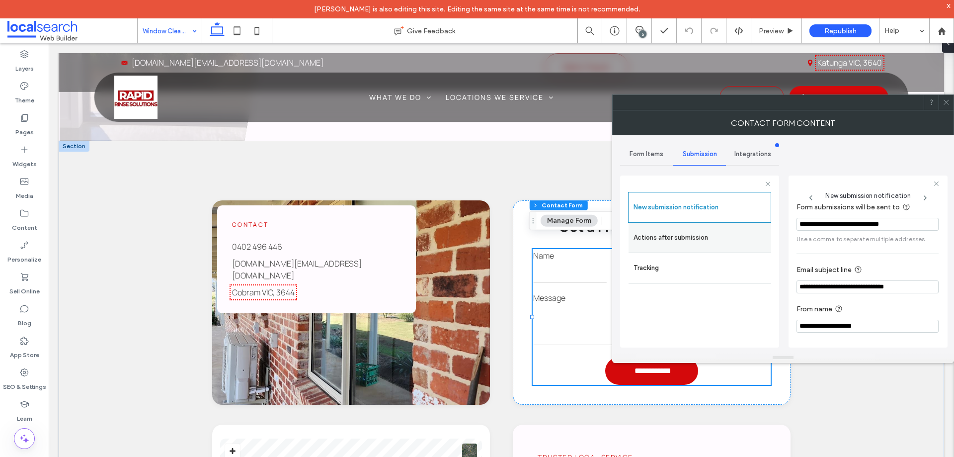
click at [660, 232] on label "Actions after submission" at bounding box center [699, 238] width 133 height 20
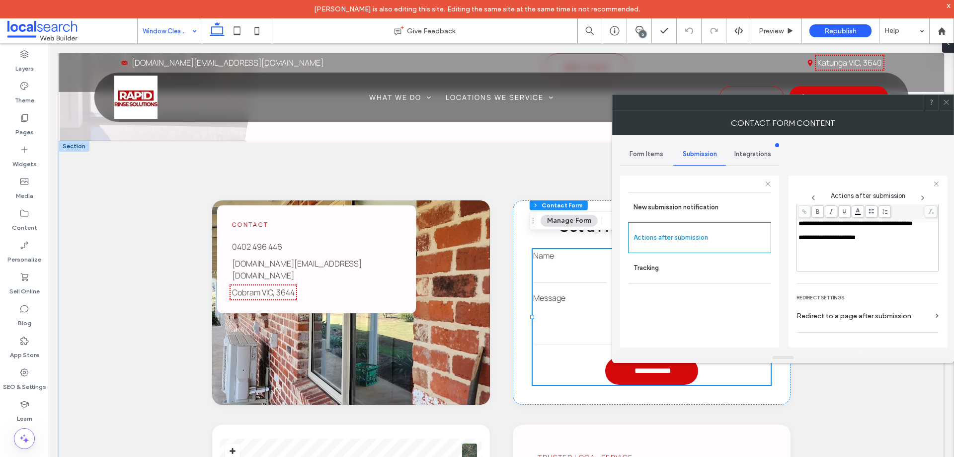
scroll to position [171, 0]
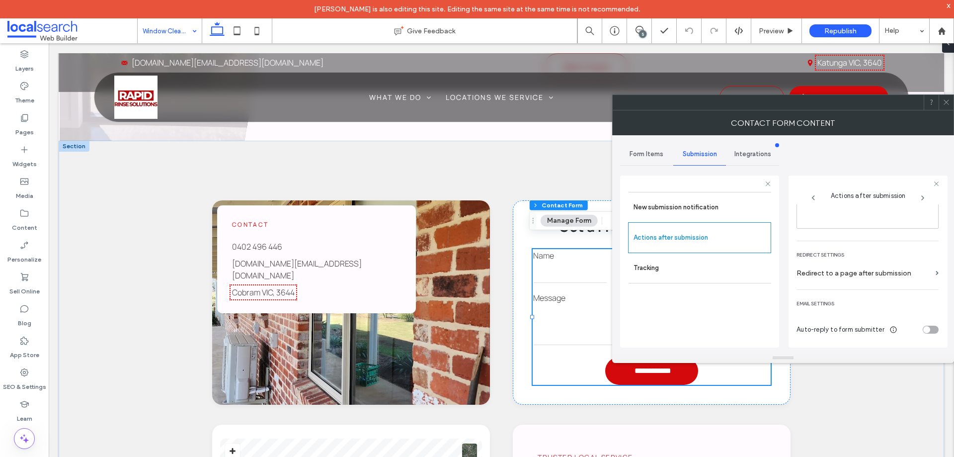
click at [944, 101] on icon at bounding box center [945, 101] width 7 height 7
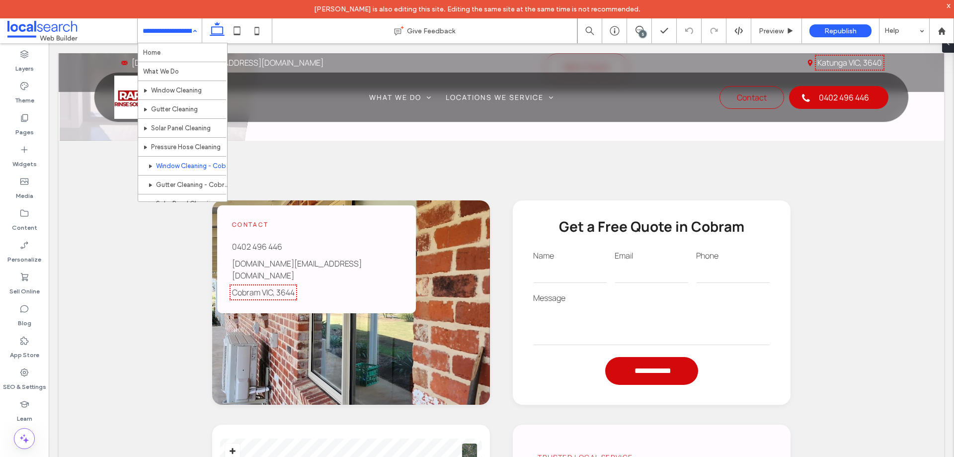
scroll to position [48, 0]
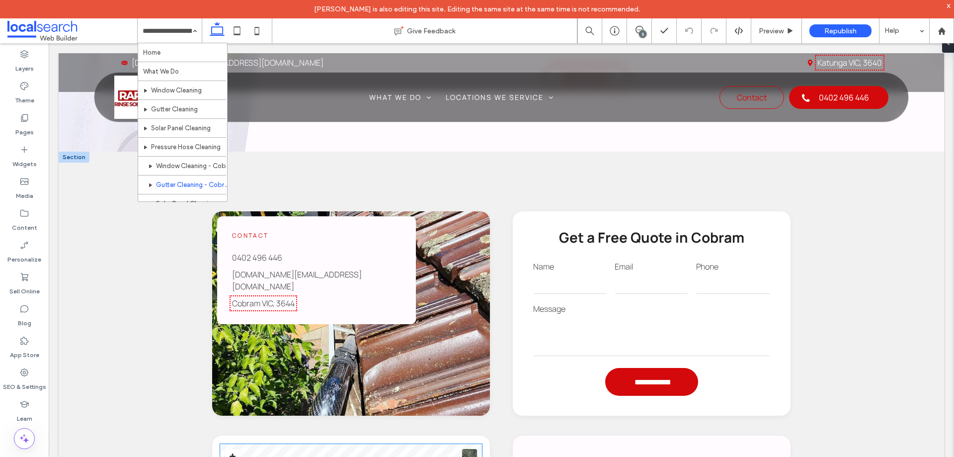
scroll to position [894, 0]
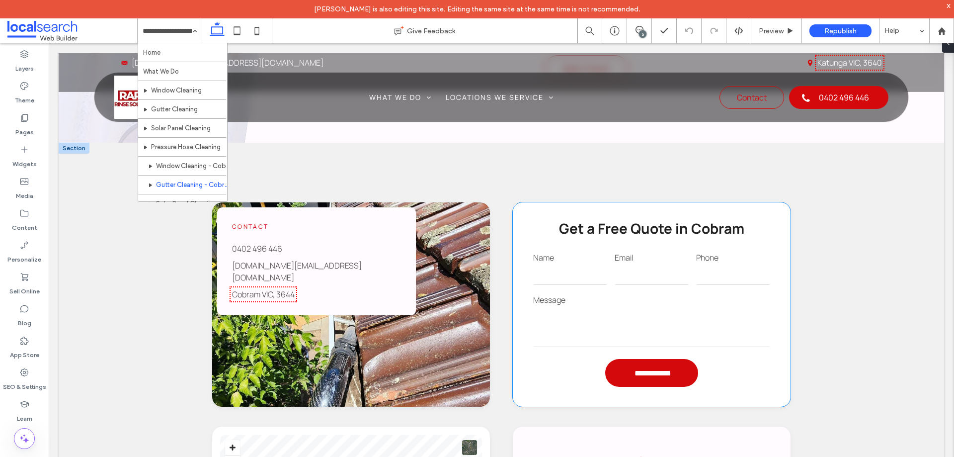
click at [648, 283] on input "email" at bounding box center [652, 275] width 74 height 20
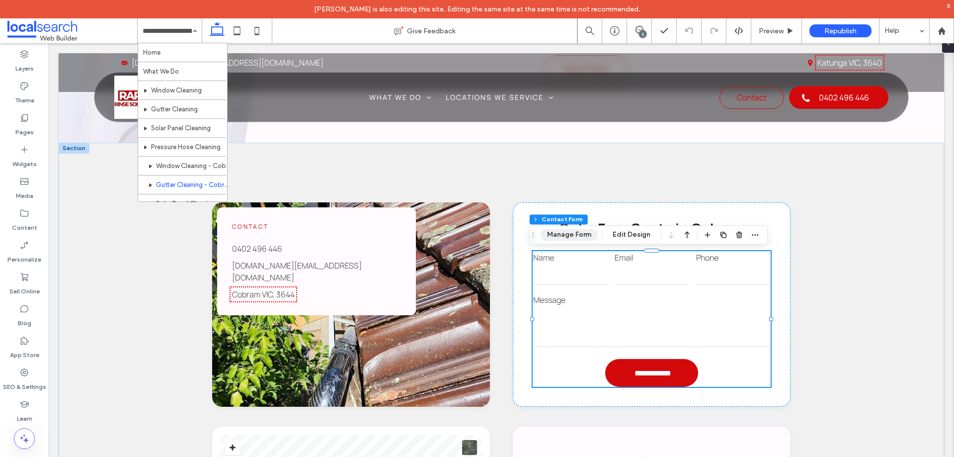
click at [568, 235] on button "Manage Form" at bounding box center [569, 235] width 57 height 12
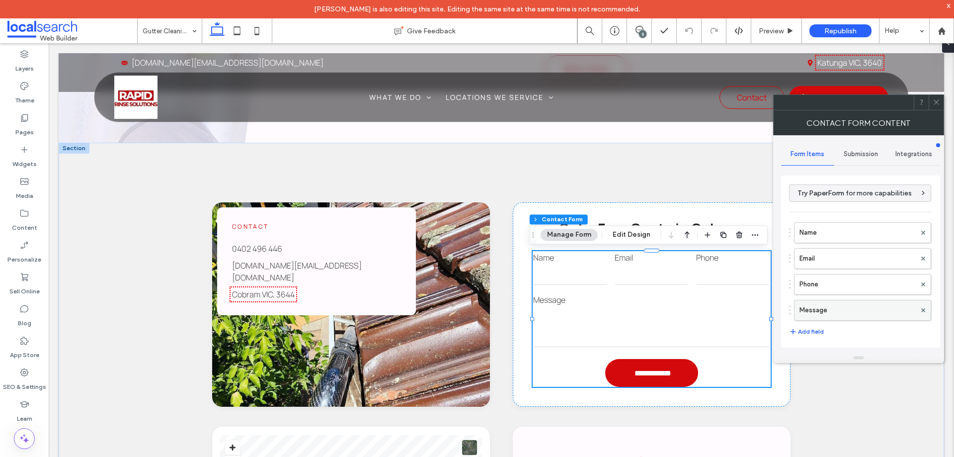
scroll to position [201, 0]
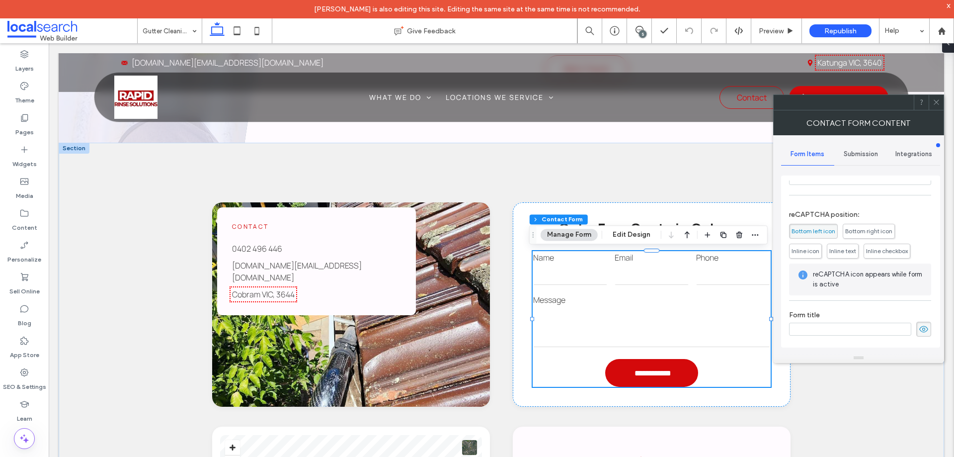
drag, startPoint x: 866, startPoint y: 156, endPoint x: 866, endPoint y: 161, distance: 5.5
click at [866, 156] on span "Submission" at bounding box center [861, 154] width 34 height 8
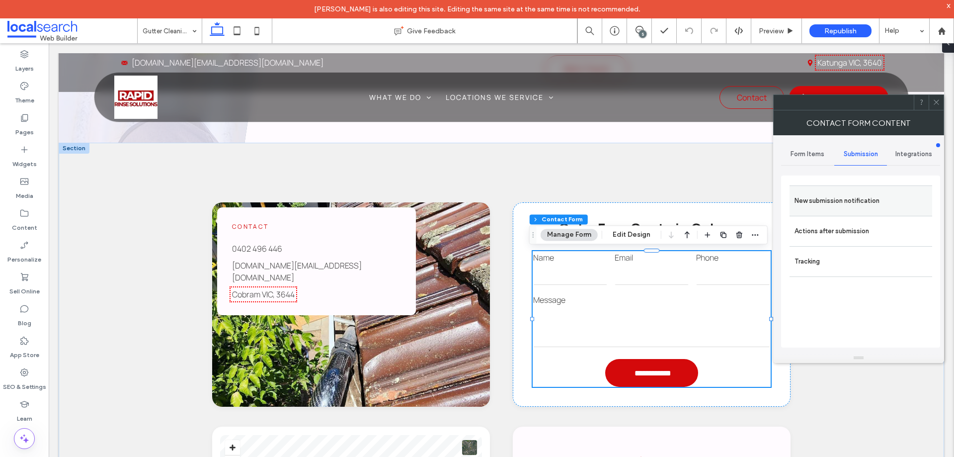
click at [867, 189] on div "New submission notification" at bounding box center [860, 200] width 143 height 30
click at [848, 200] on label "New submission notification" at bounding box center [860, 201] width 133 height 20
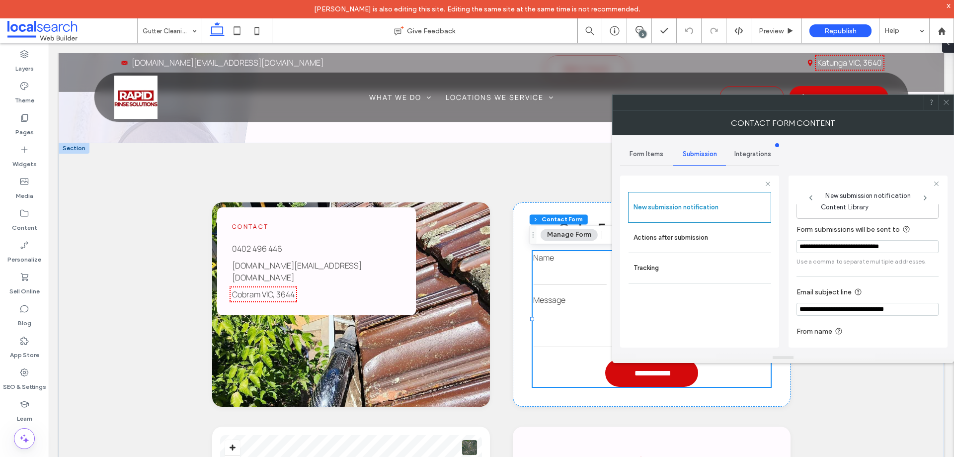
scroll to position [52, 0]
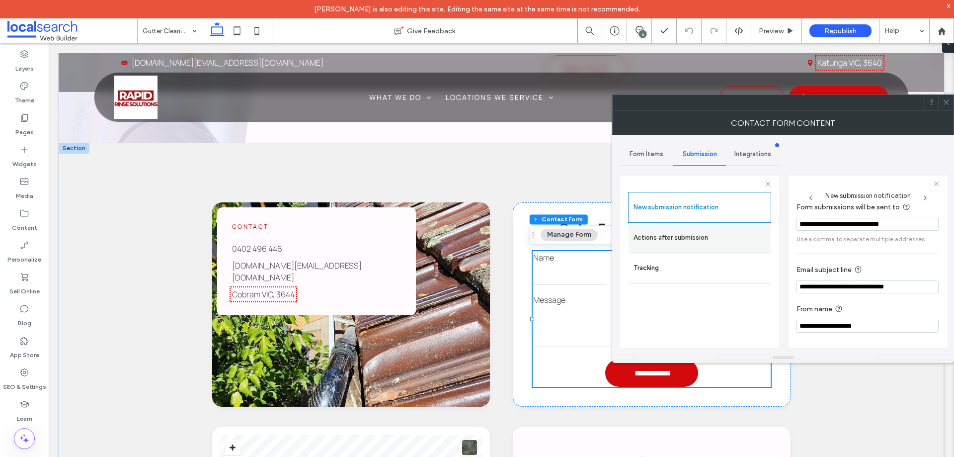
click at [676, 239] on label "Actions after submission" at bounding box center [699, 238] width 133 height 20
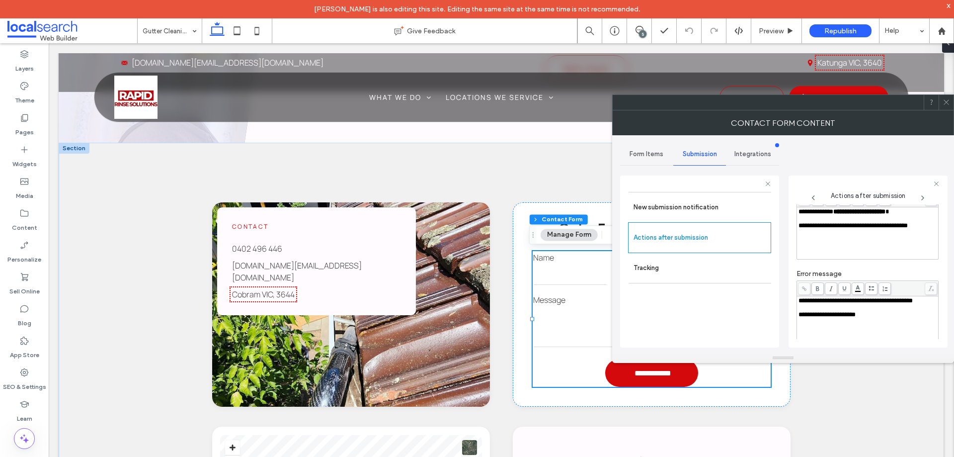
scroll to position [171, 0]
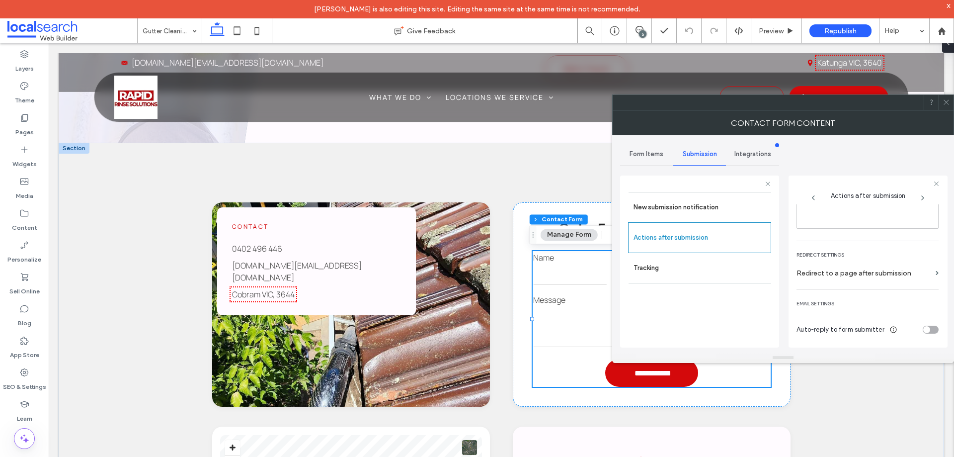
click at [943, 100] on icon at bounding box center [945, 101] width 7 height 7
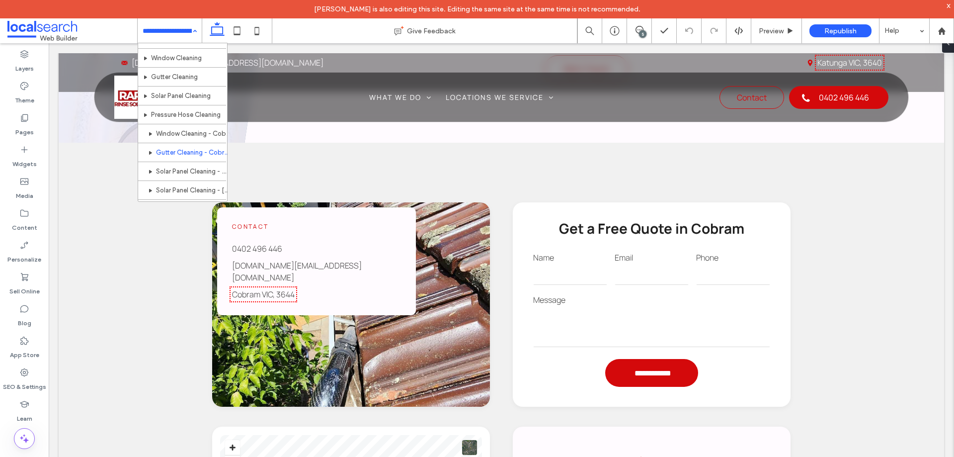
scroll to position [48, 0]
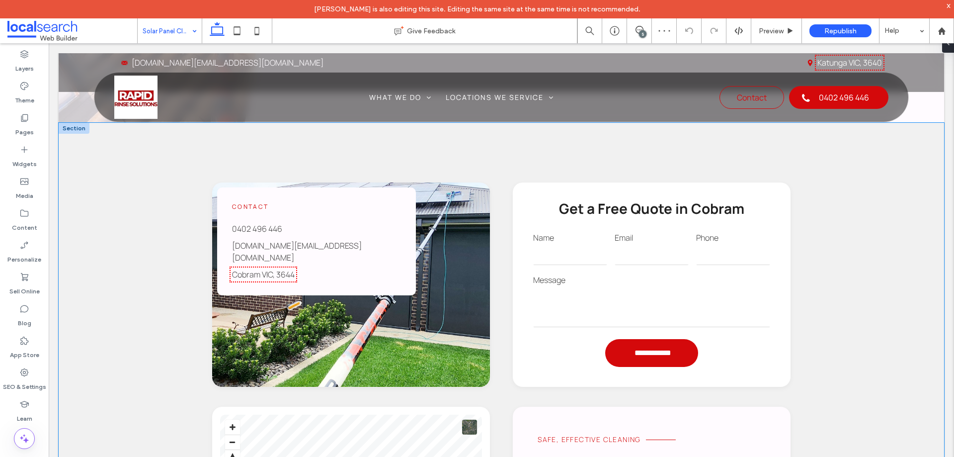
scroll to position [944, 0]
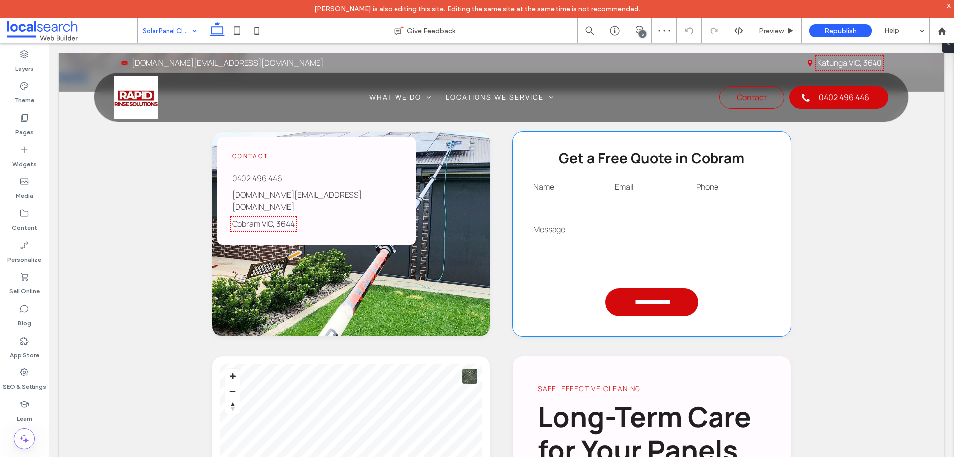
click at [640, 207] on input "email" at bounding box center [652, 204] width 74 height 20
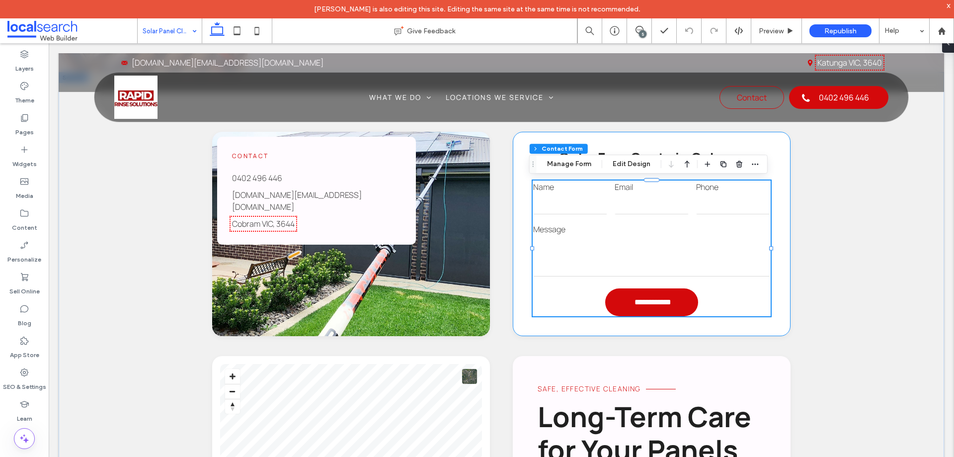
type input "*"
type input "***"
type input "*"
type input "***"
click at [563, 164] on button "Manage Form" at bounding box center [569, 164] width 57 height 12
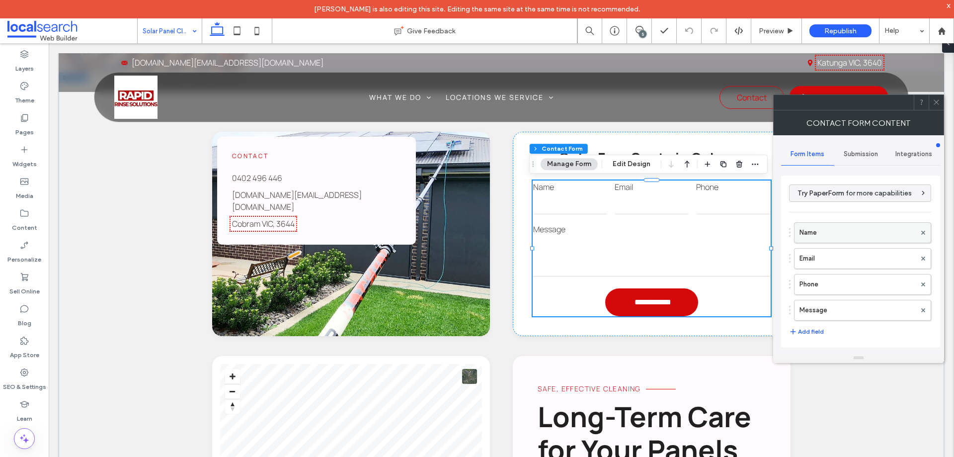
scroll to position [199, 0]
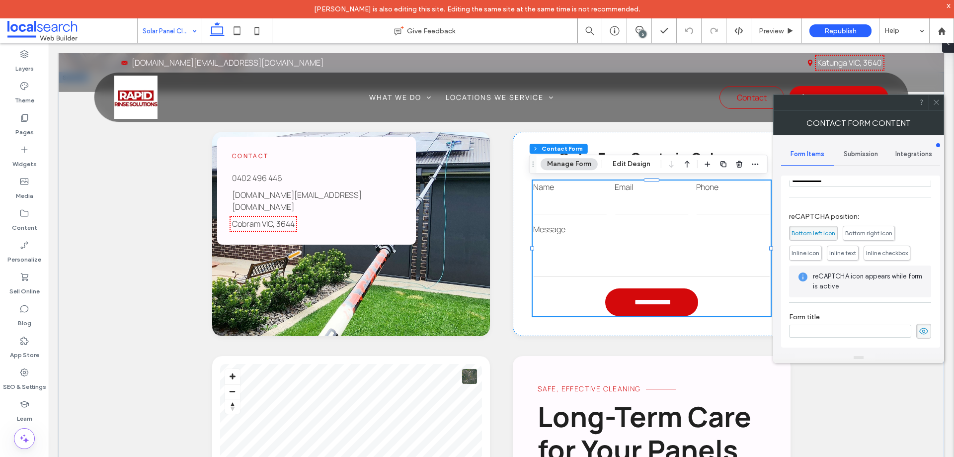
click at [860, 156] on span "Submission" at bounding box center [861, 154] width 34 height 8
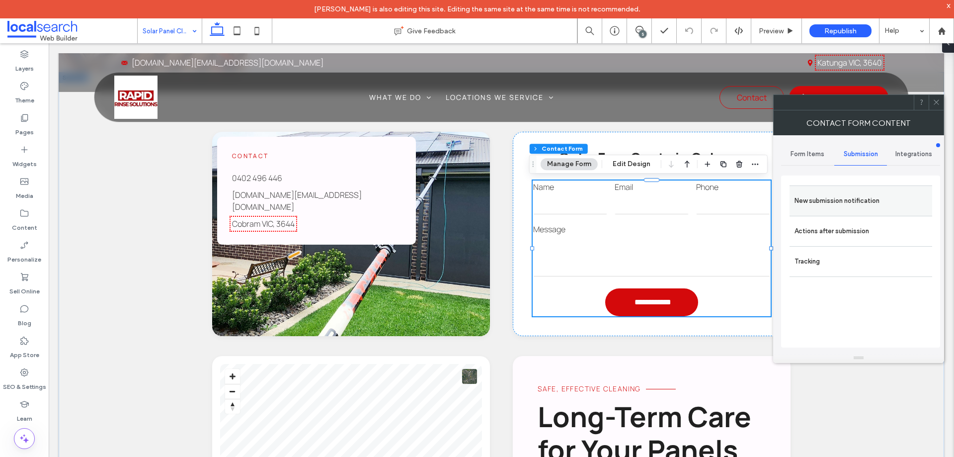
click at [852, 197] on label "New submission notification" at bounding box center [860, 201] width 133 height 20
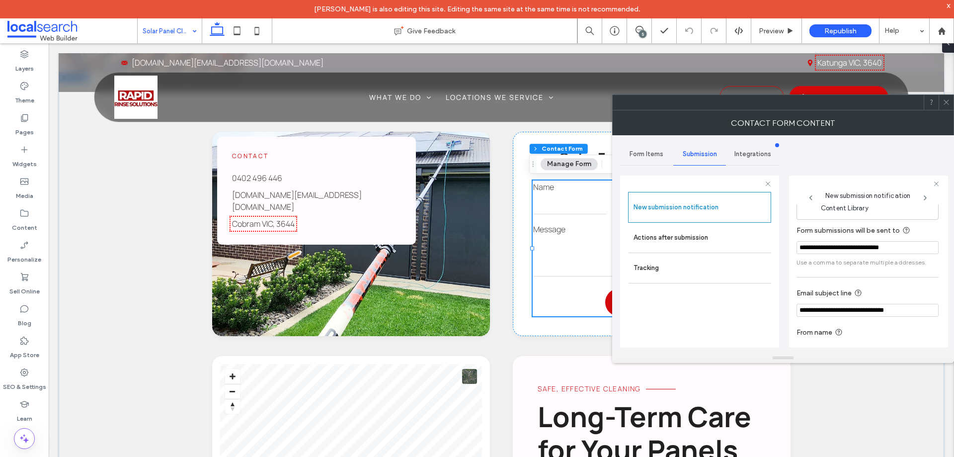
scroll to position [52, 0]
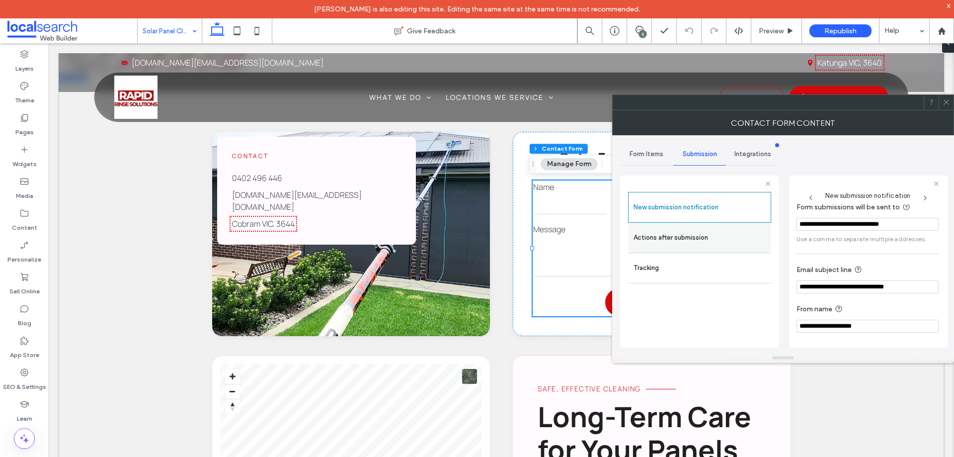
click at [657, 237] on label "Actions after submission" at bounding box center [699, 238] width 133 height 20
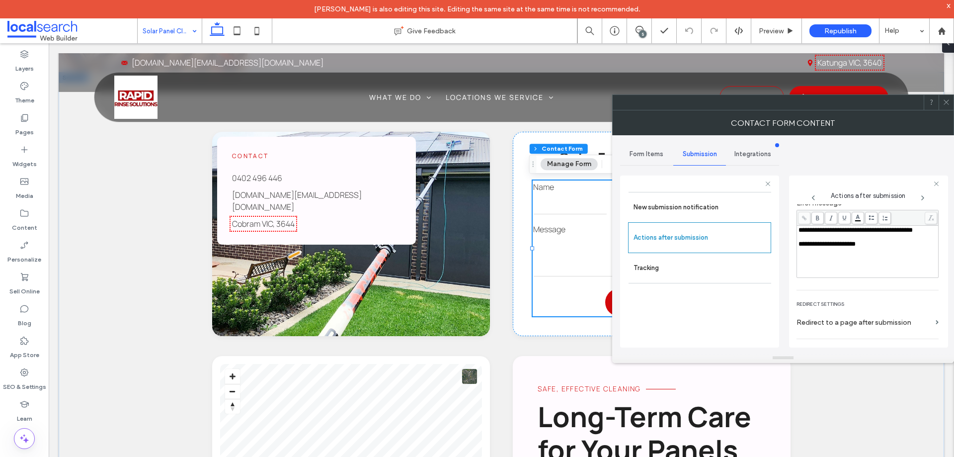
scroll to position [171, 0]
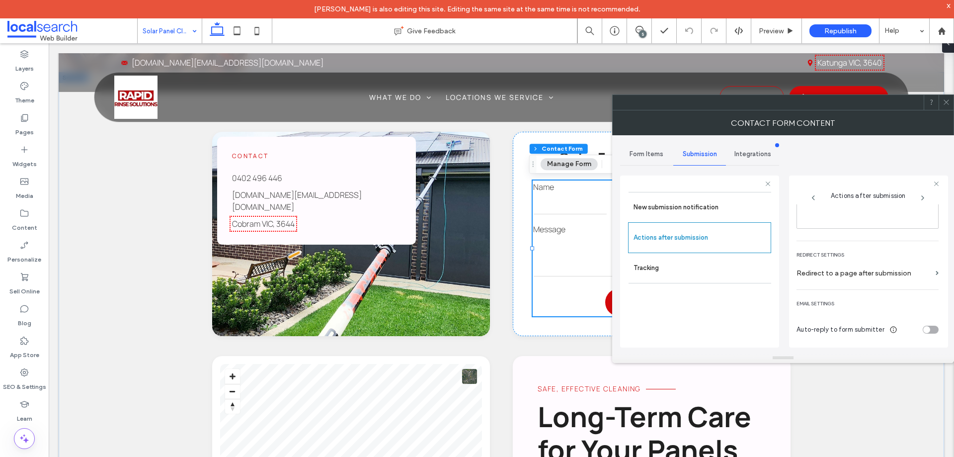
click at [946, 103] on icon at bounding box center [945, 101] width 7 height 7
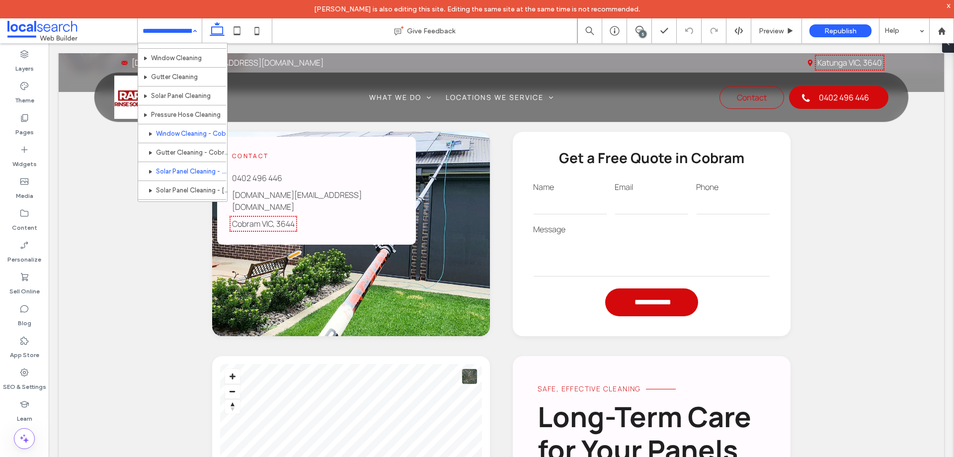
scroll to position [48, 0]
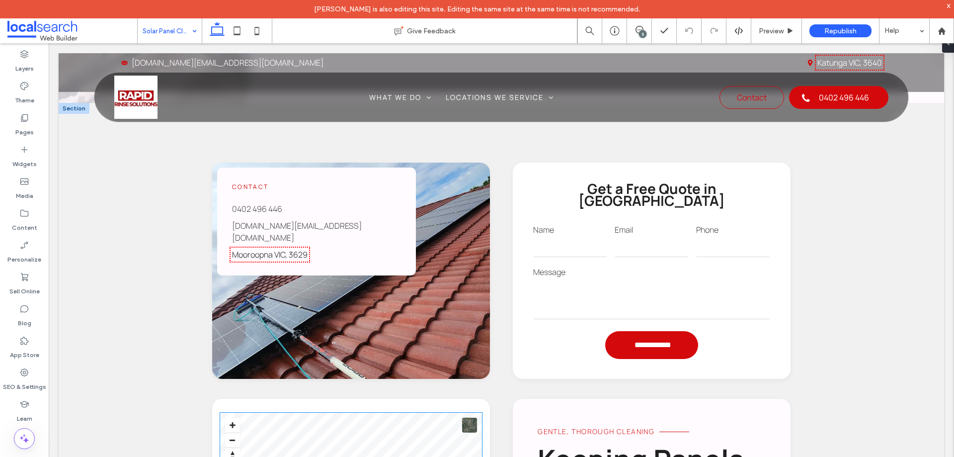
scroll to position [944, 0]
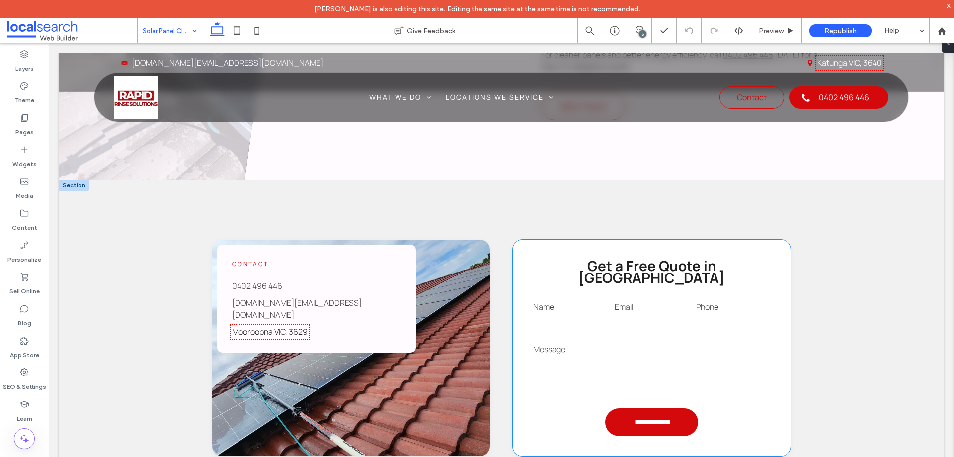
click at [640, 314] on input "email" at bounding box center [652, 324] width 74 height 20
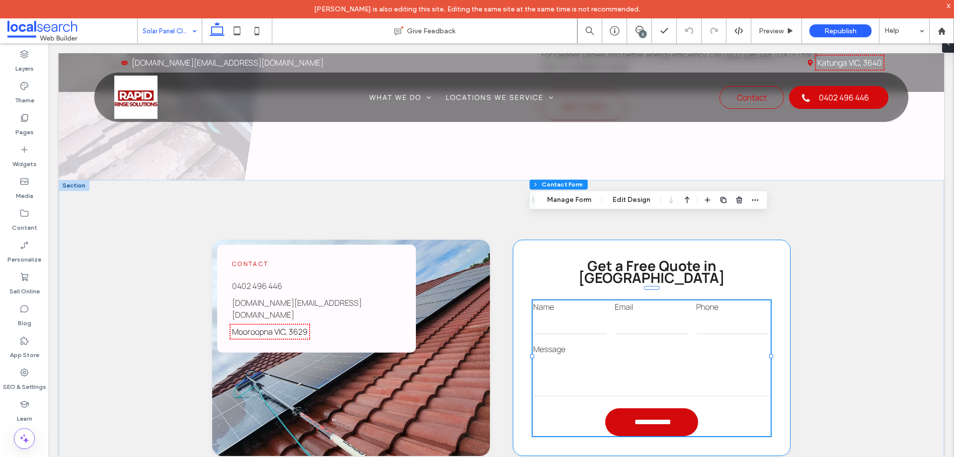
type input "*"
type input "***"
type input "*"
type input "***"
click at [572, 201] on button "Manage Form" at bounding box center [569, 200] width 57 height 12
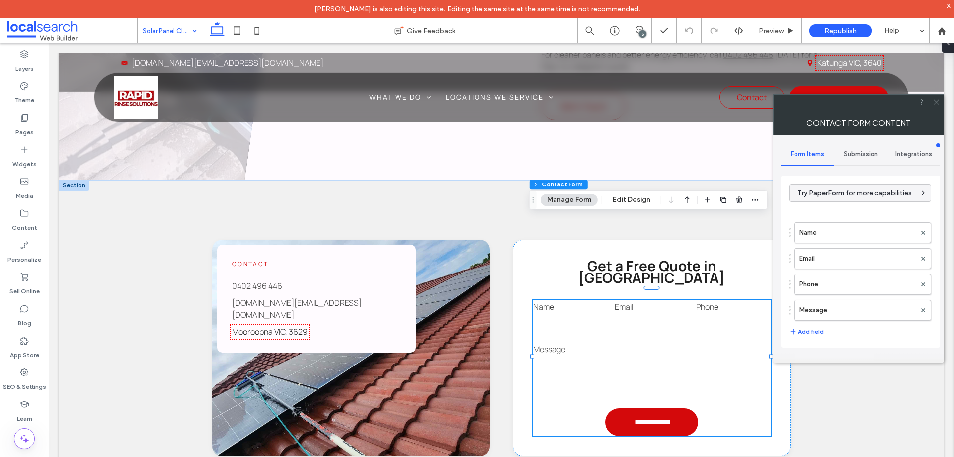
scroll to position [201, 0]
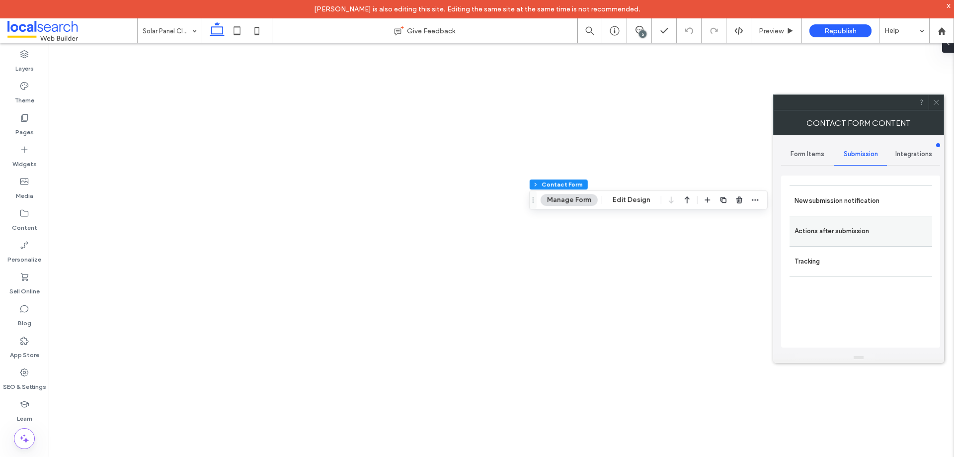
click at [855, 198] on label "New submission notification" at bounding box center [860, 201] width 133 height 20
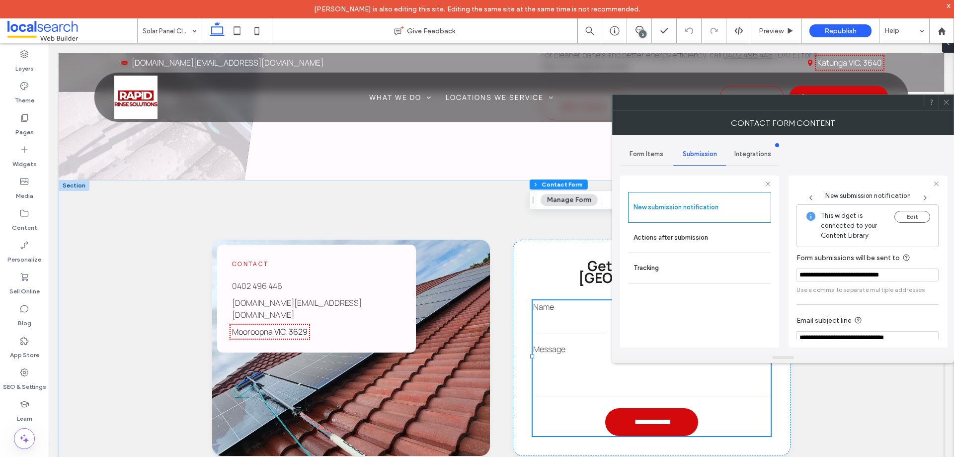
scroll to position [52, 0]
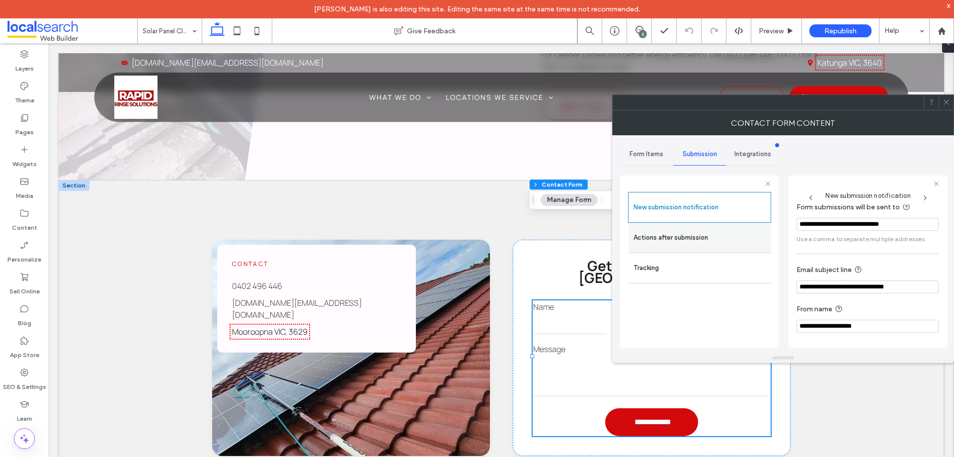
click at [674, 241] on label "Actions after submission" at bounding box center [699, 238] width 133 height 20
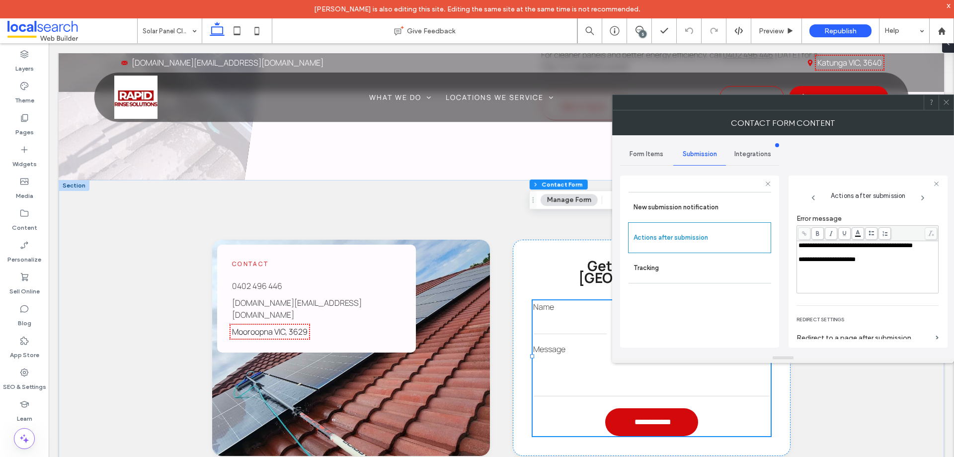
scroll to position [171, 0]
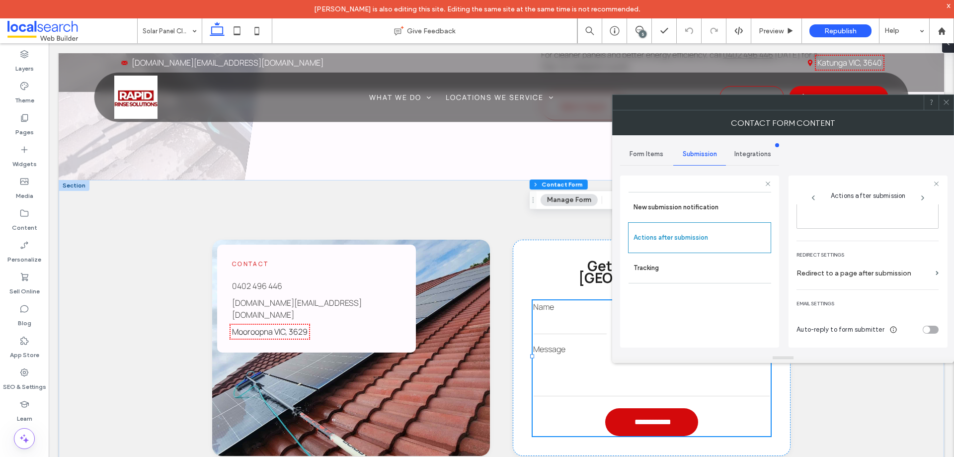
click at [948, 106] on span at bounding box center [945, 102] width 7 height 15
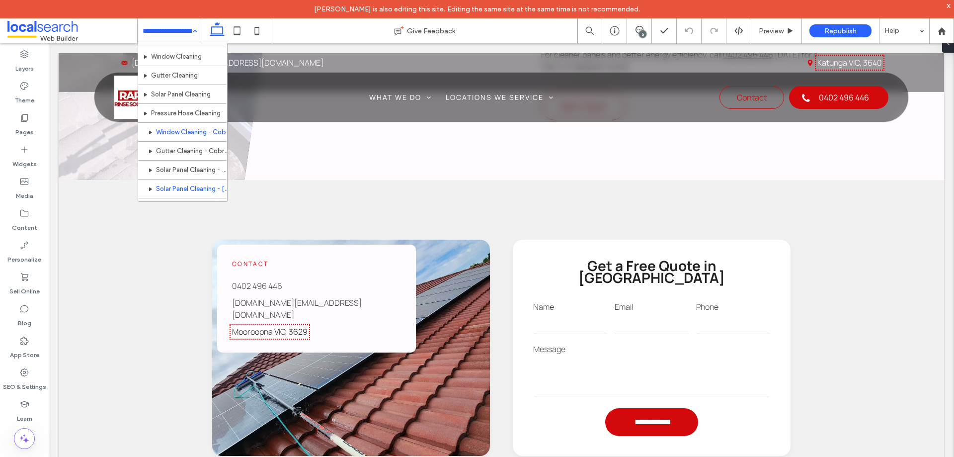
scroll to position [48, 0]
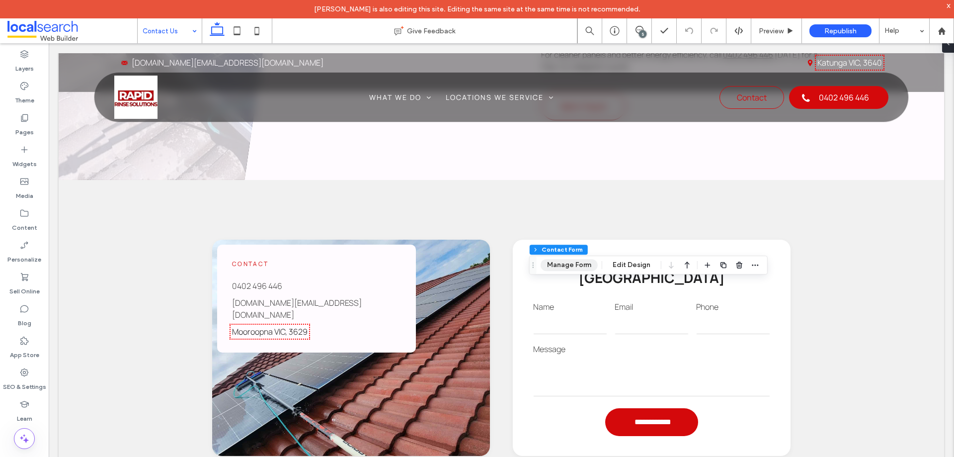
click at [569, 266] on button "Manage Form" at bounding box center [569, 265] width 57 height 12
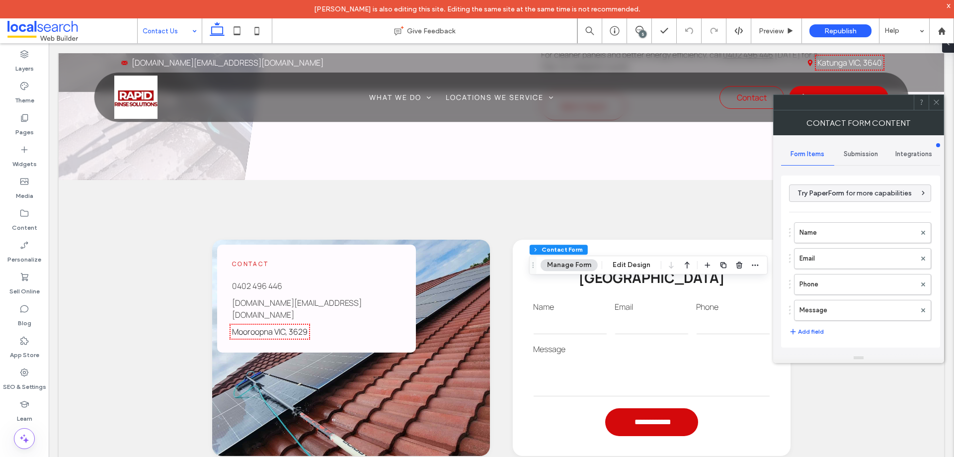
scroll to position [201, 0]
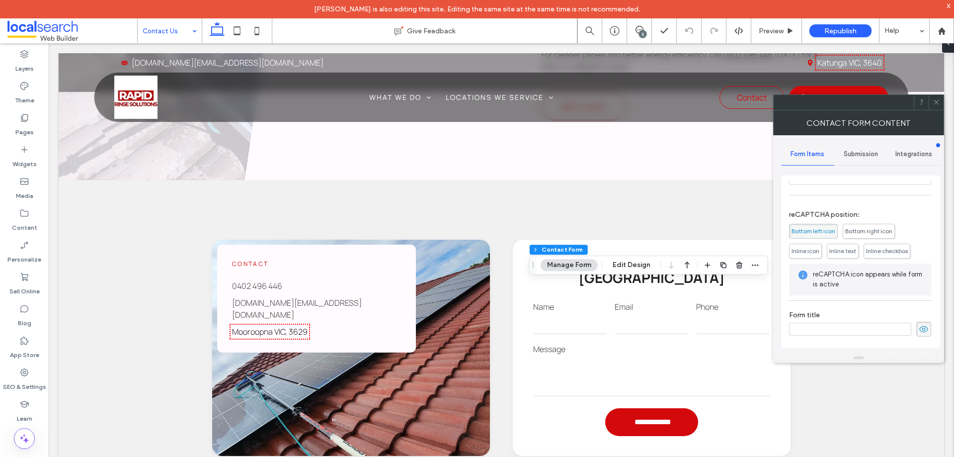
click at [869, 154] on span "Submission" at bounding box center [861, 154] width 34 height 8
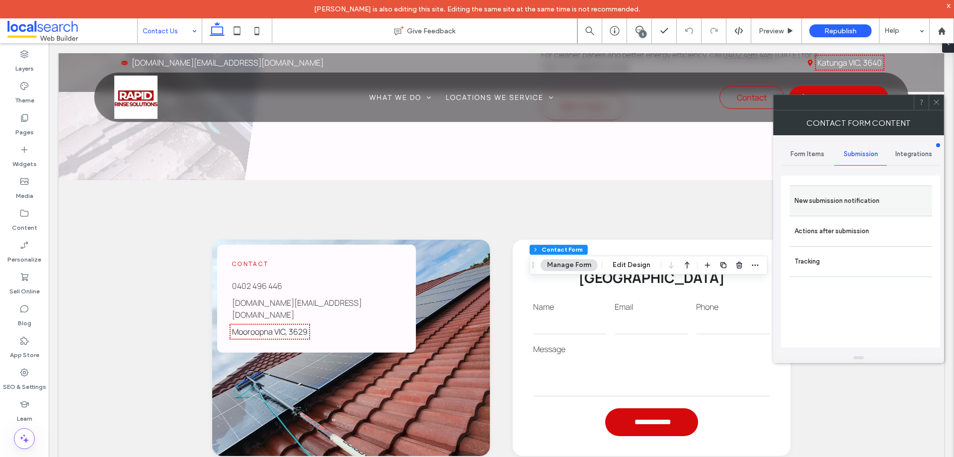
click at [854, 199] on label "New submission notification" at bounding box center [860, 201] width 133 height 20
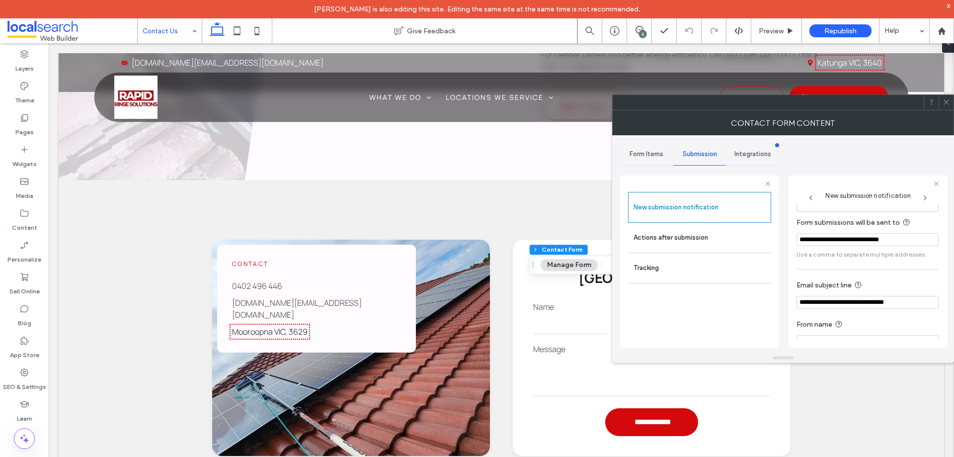
scroll to position [52, 0]
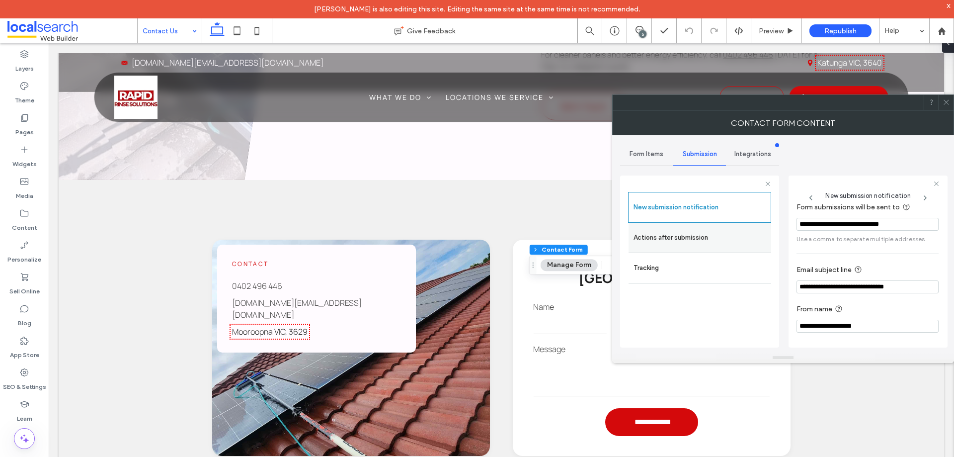
click at [678, 239] on label "Actions after submission" at bounding box center [699, 238] width 133 height 20
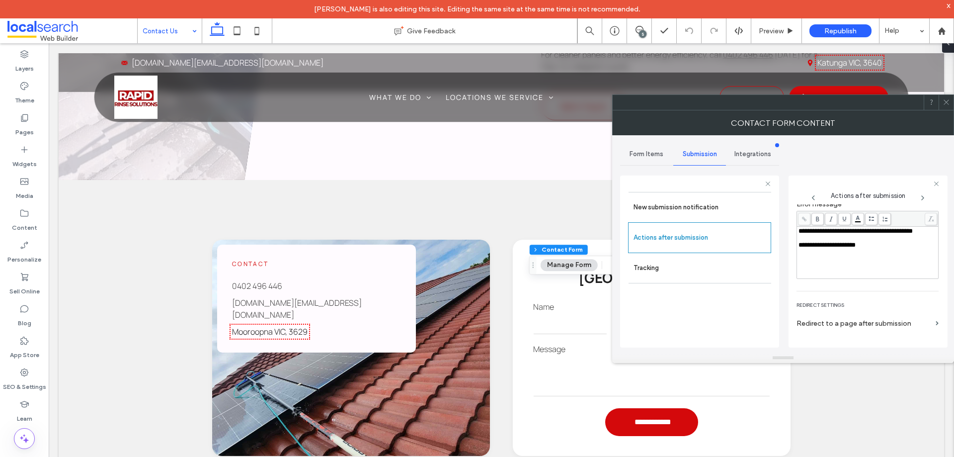
scroll to position [171, 0]
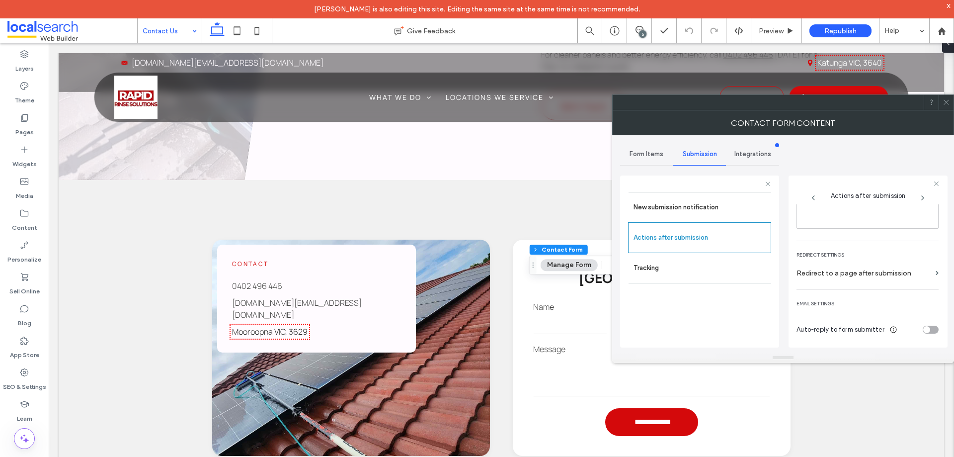
click at [946, 100] on icon at bounding box center [945, 101] width 7 height 7
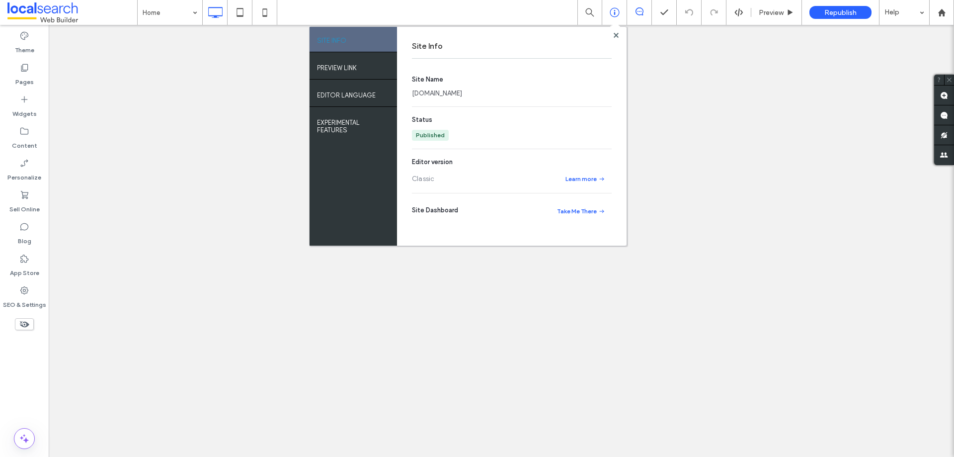
click at [443, 91] on link "[DOMAIN_NAME]" at bounding box center [437, 93] width 50 height 10
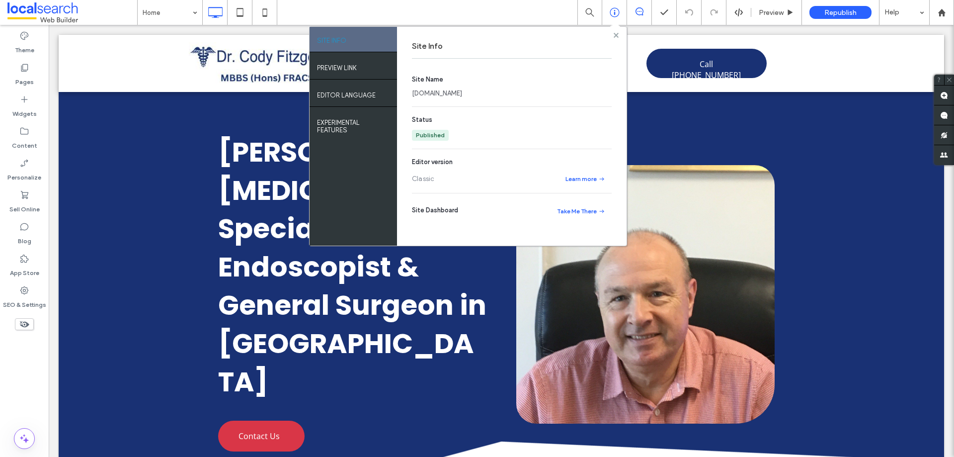
click at [616, 35] on use at bounding box center [615, 34] width 5 height 5
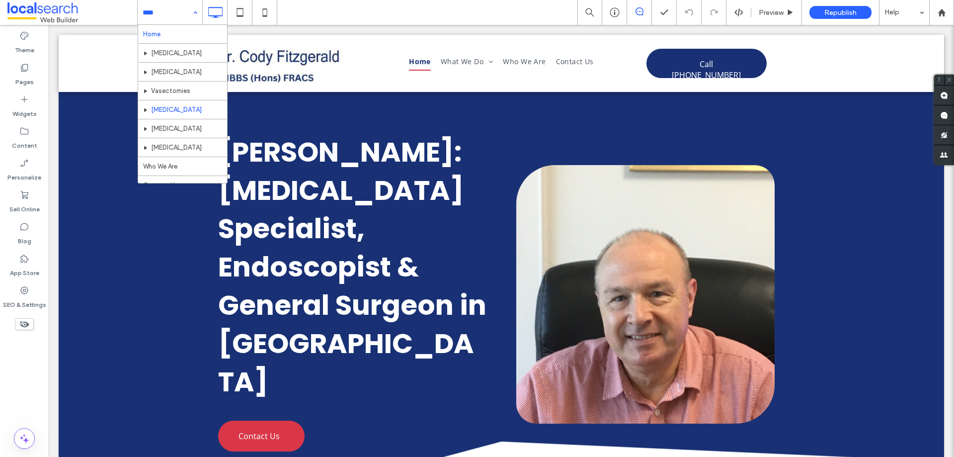
scroll to position [10, 0]
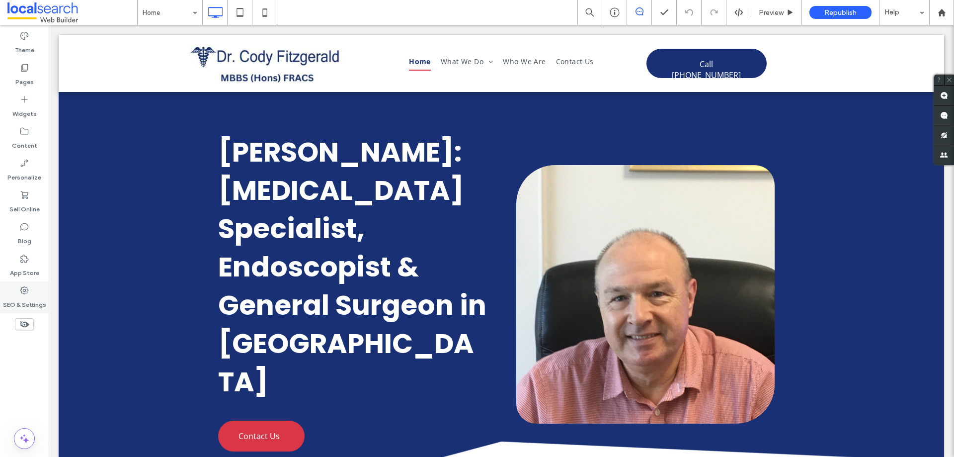
click at [12, 299] on label "SEO & Settings" at bounding box center [24, 302] width 43 height 14
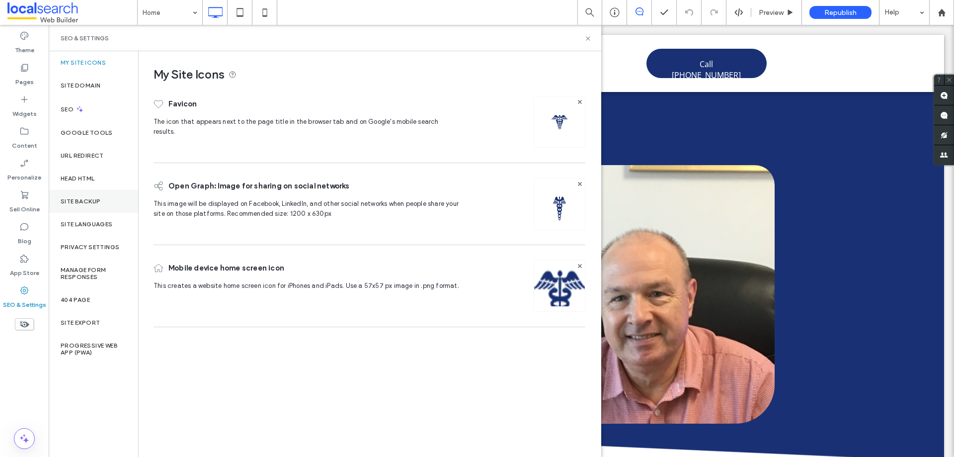
click at [96, 208] on div "Site Backup" at bounding box center [93, 201] width 89 height 23
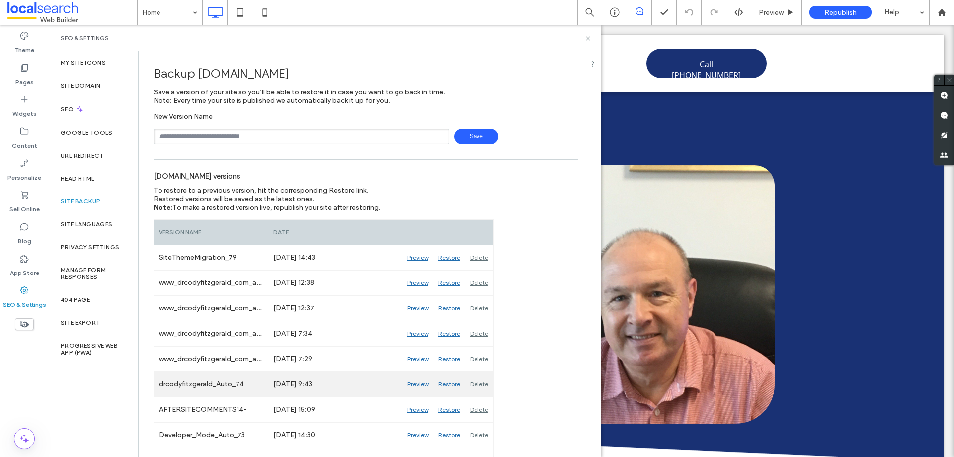
click at [416, 385] on div "Preview" at bounding box center [417, 384] width 31 height 25
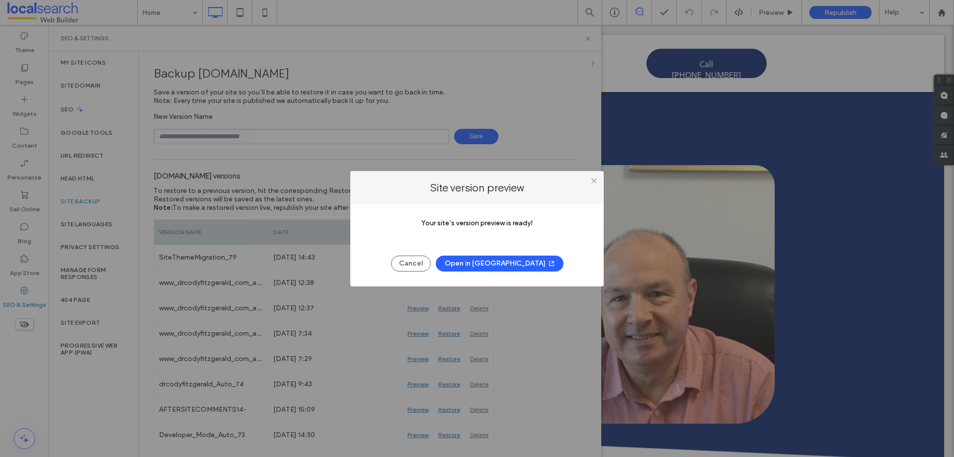
click at [505, 268] on button "Open in New Tab" at bounding box center [500, 263] width 128 height 16
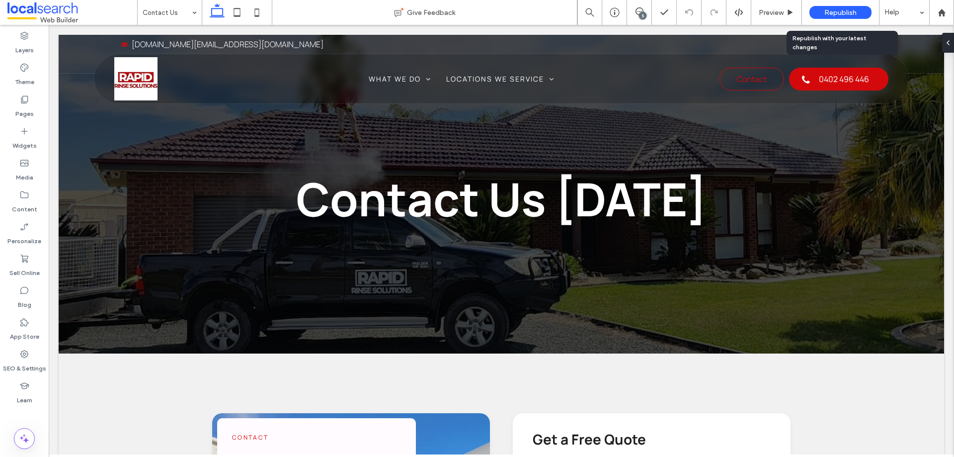
click at [841, 12] on span "Republish" at bounding box center [840, 12] width 32 height 8
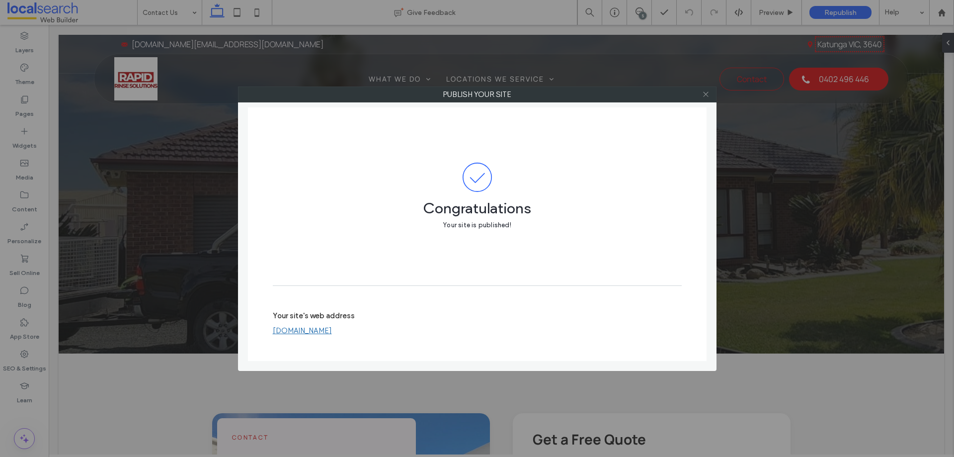
click at [708, 96] on icon at bounding box center [705, 93] width 7 height 7
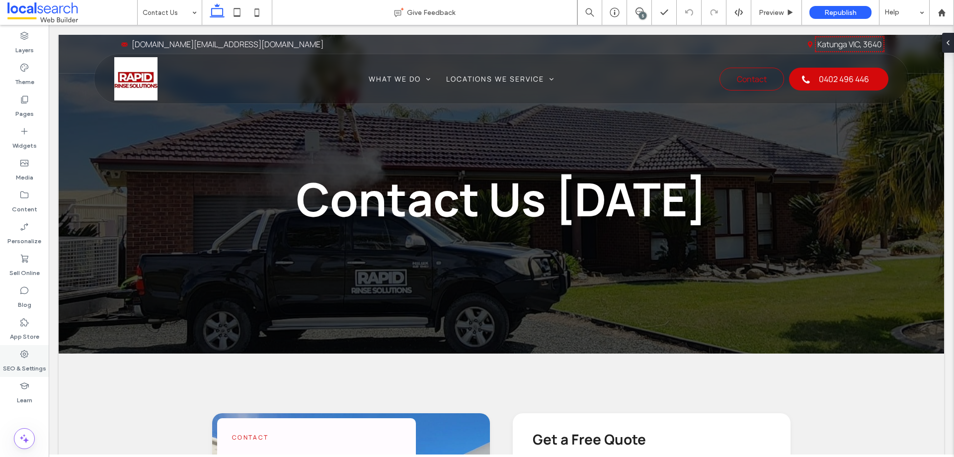
click at [12, 362] on label "SEO & Settings" at bounding box center [24, 366] width 43 height 14
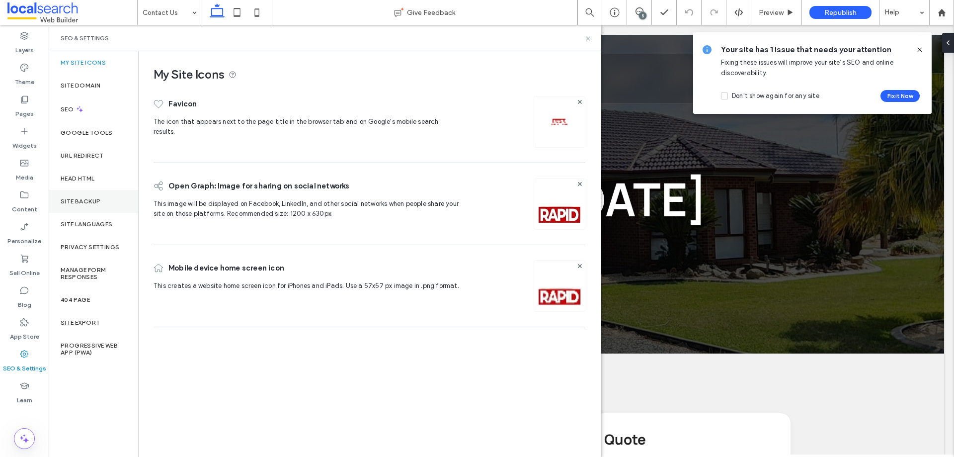
click at [92, 200] on label "Site Backup" at bounding box center [81, 201] width 40 height 7
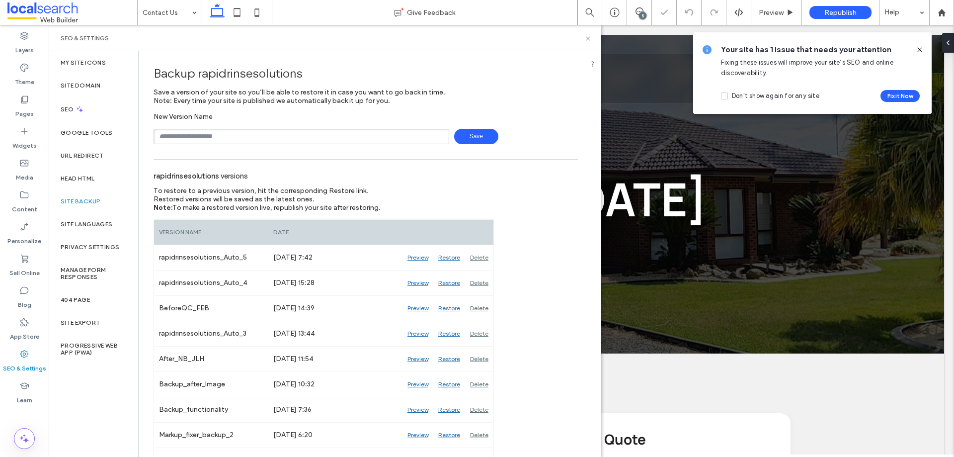
click at [223, 136] on input "text" at bounding box center [302, 136] width 296 height 15
type input "**********"
click at [479, 137] on span "Save" at bounding box center [476, 136] width 44 height 15
click at [86, 113] on div "SEO" at bounding box center [93, 109] width 89 height 24
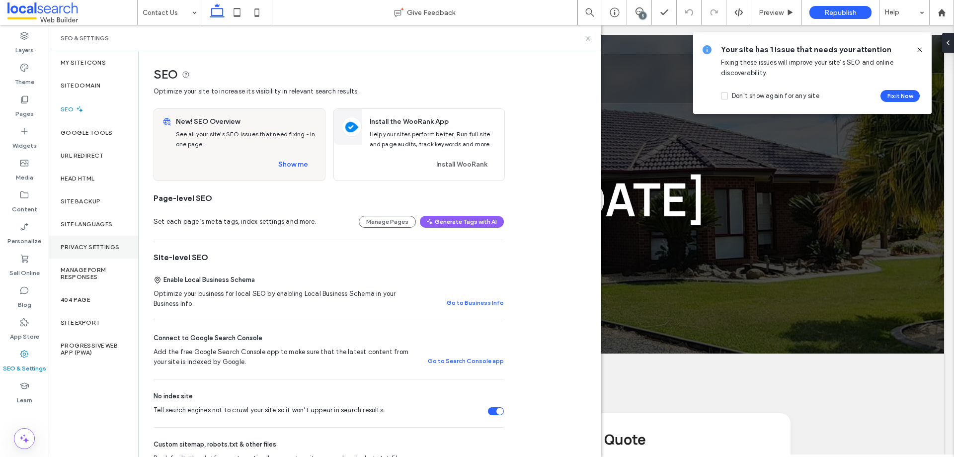
click at [96, 251] on div "Privacy Settings" at bounding box center [93, 246] width 89 height 23
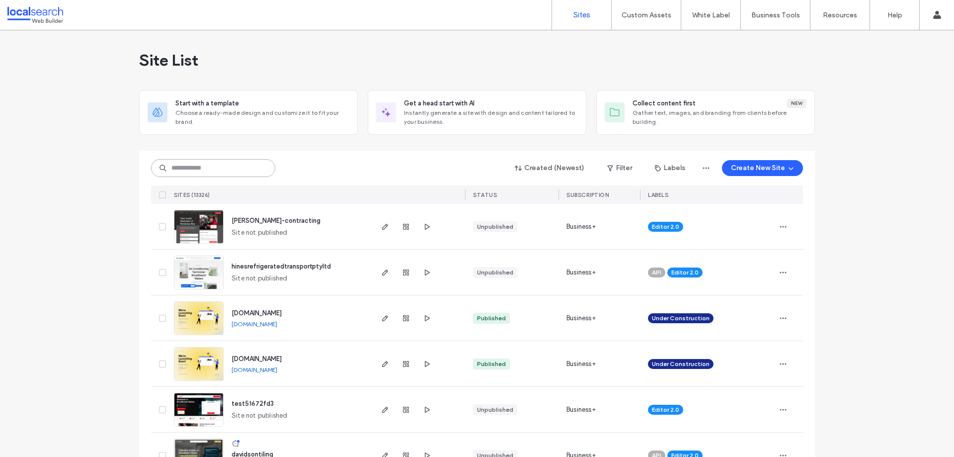
click at [219, 170] on input at bounding box center [213, 168] width 124 height 18
paste input "********"
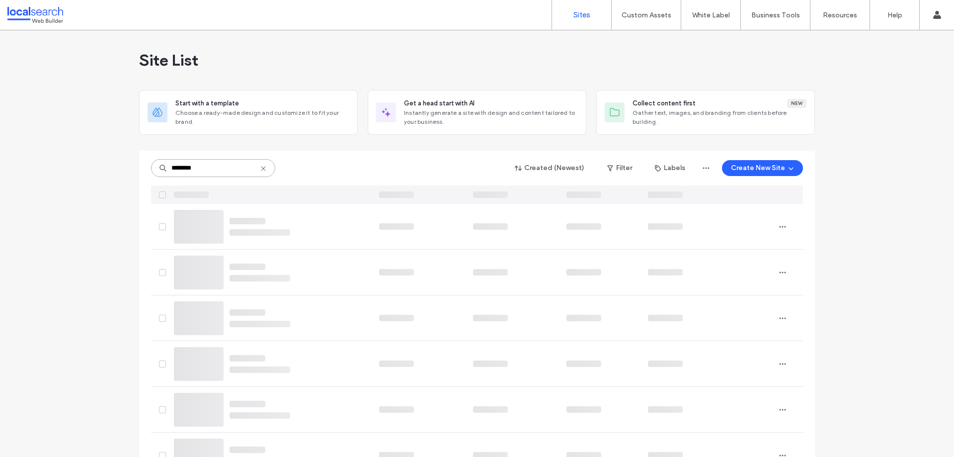
type input "********"
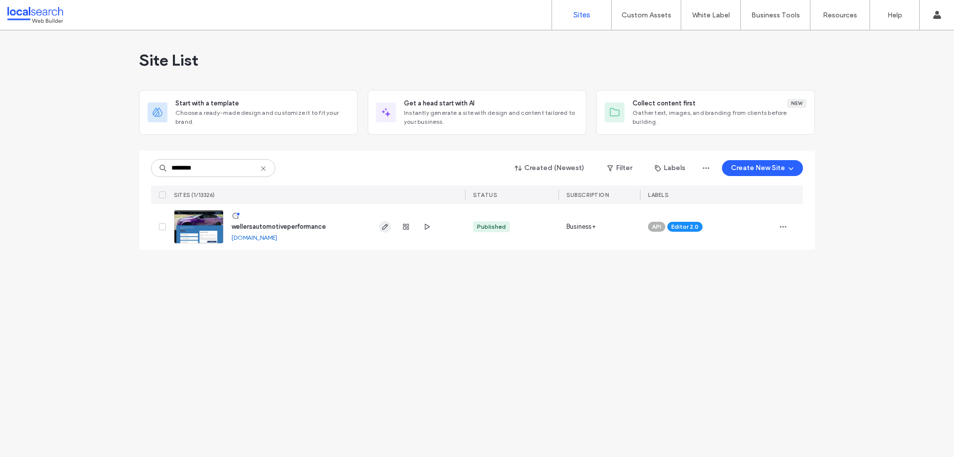
click at [381, 227] on span "button" at bounding box center [385, 227] width 12 height 12
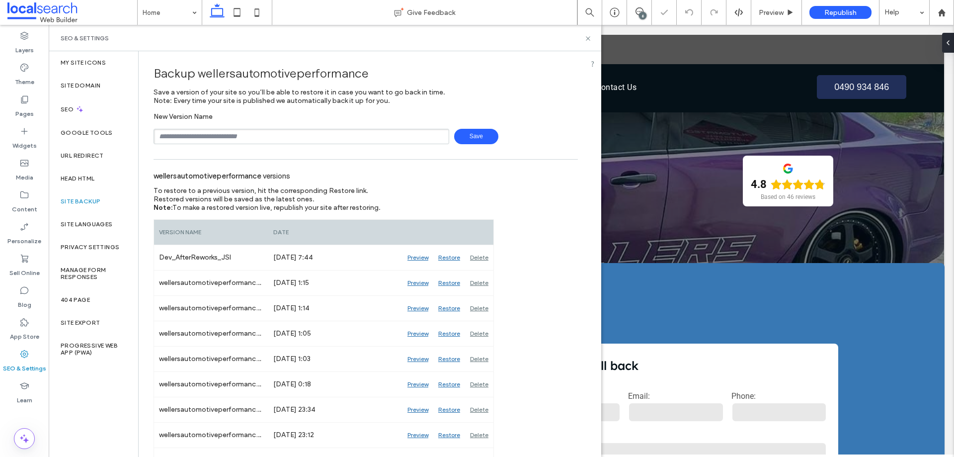
click at [284, 135] on input "text" at bounding box center [302, 136] width 296 height 15
type input "**********"
click at [472, 130] on span "Save" at bounding box center [476, 136] width 44 height 15
drag, startPoint x: 590, startPoint y: 38, endPoint x: 573, endPoint y: 3, distance: 38.9
click at [590, 38] on icon at bounding box center [587, 38] width 7 height 7
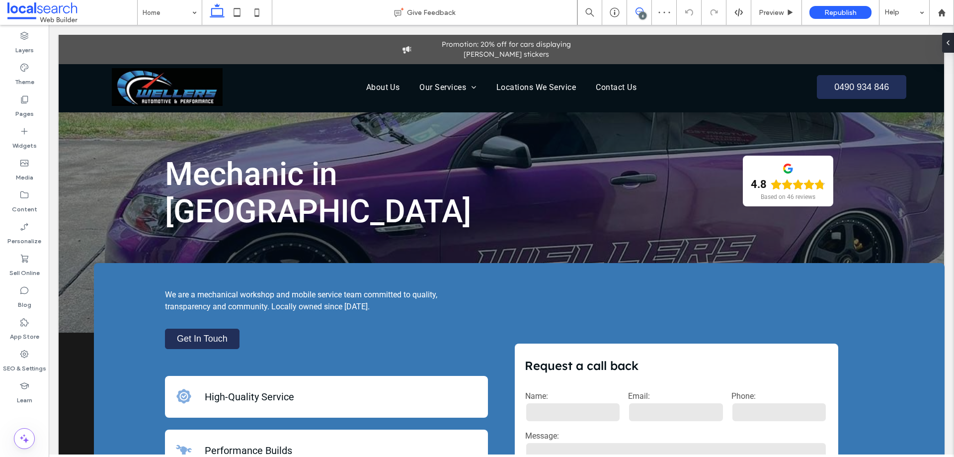
click at [637, 13] on icon at bounding box center [639, 11] width 8 height 8
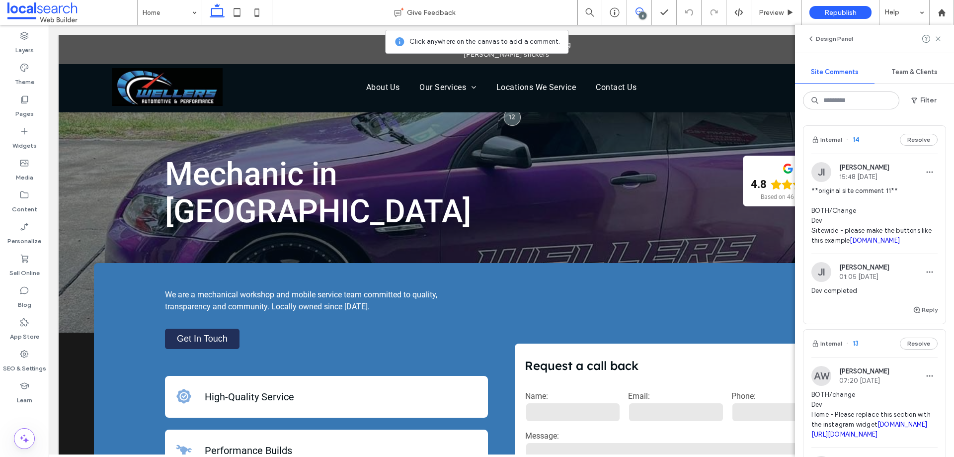
click at [854, 229] on span "**original site comment 11** BOTH/Change Dev Sitewide - please make the buttons…" at bounding box center [874, 216] width 126 height 60
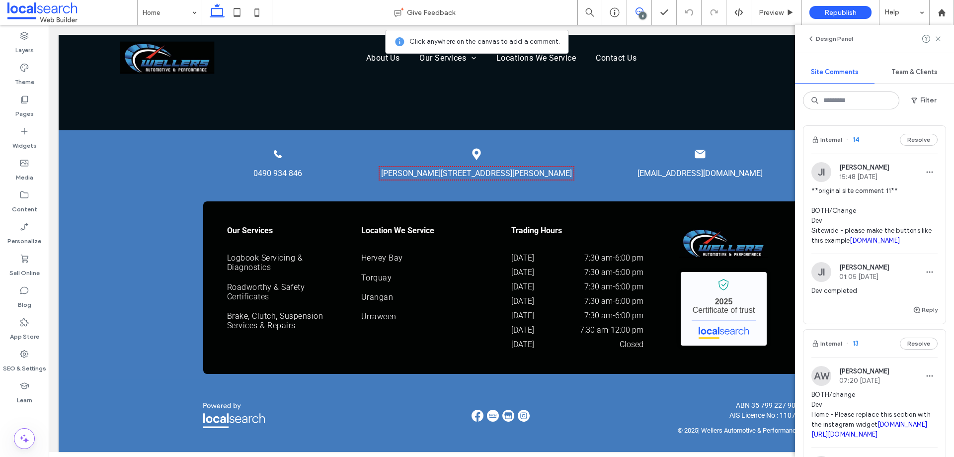
scroll to position [1546, 0]
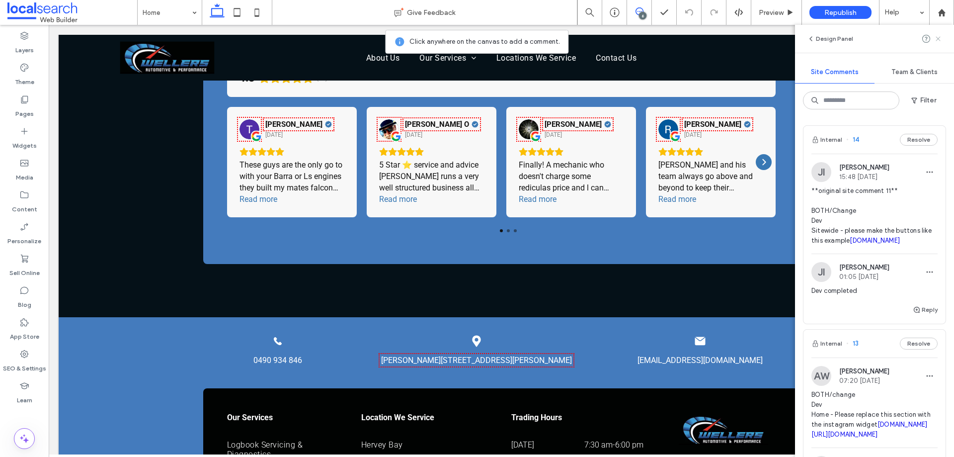
click at [937, 38] on use at bounding box center [937, 38] width 4 height 4
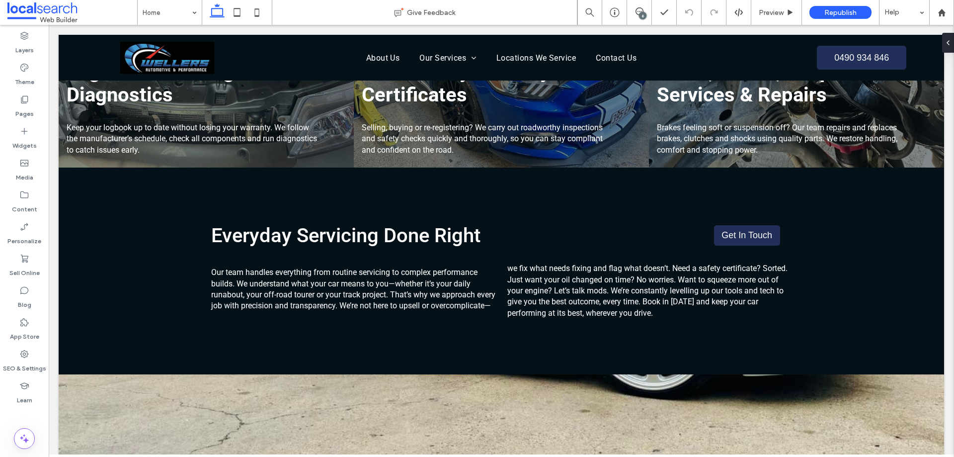
scroll to position [1049, 0]
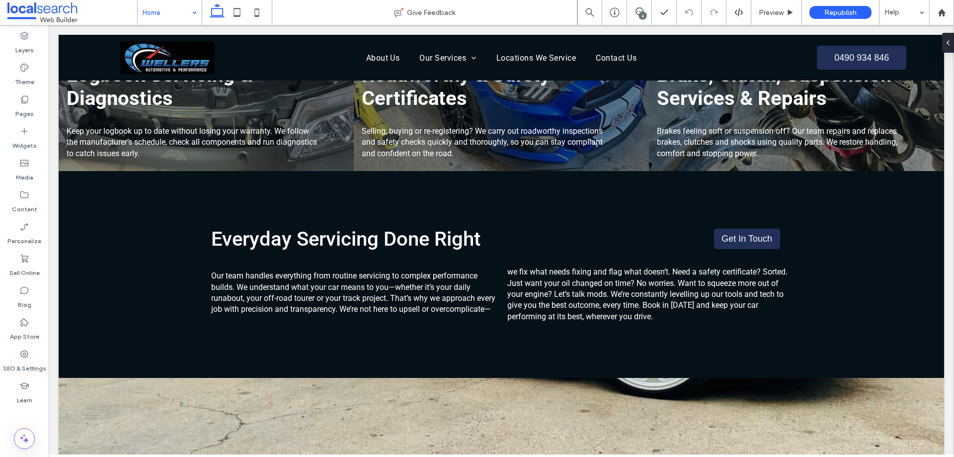
drag, startPoint x: 110, startPoint y: 0, endPoint x: 161, endPoint y: 18, distance: 54.8
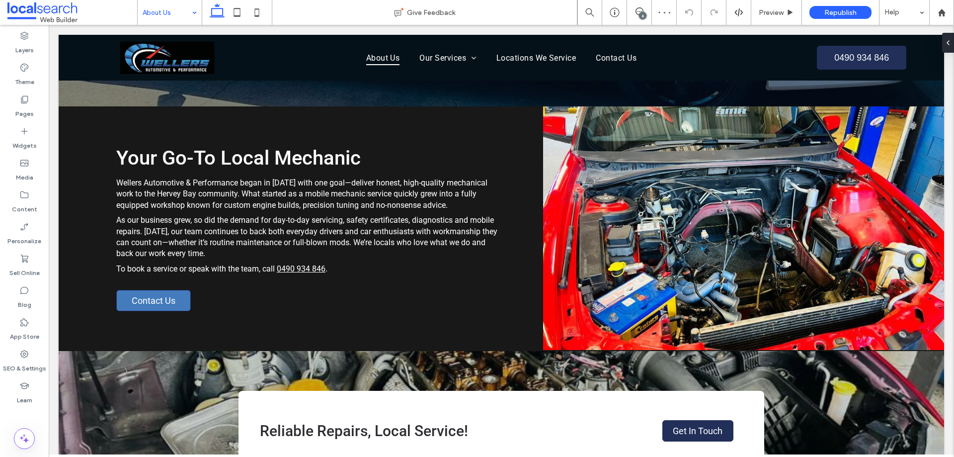
scroll to position [149, 0]
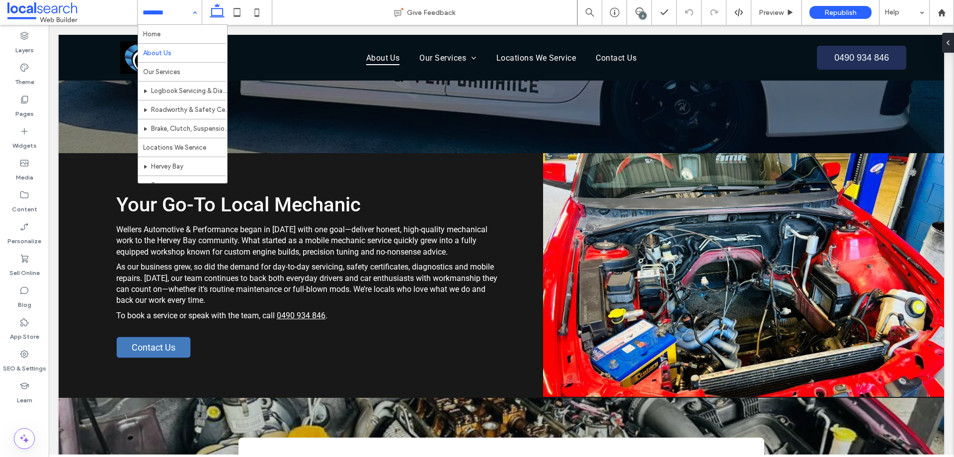
click at [185, 13] on input at bounding box center [167, 12] width 49 height 25
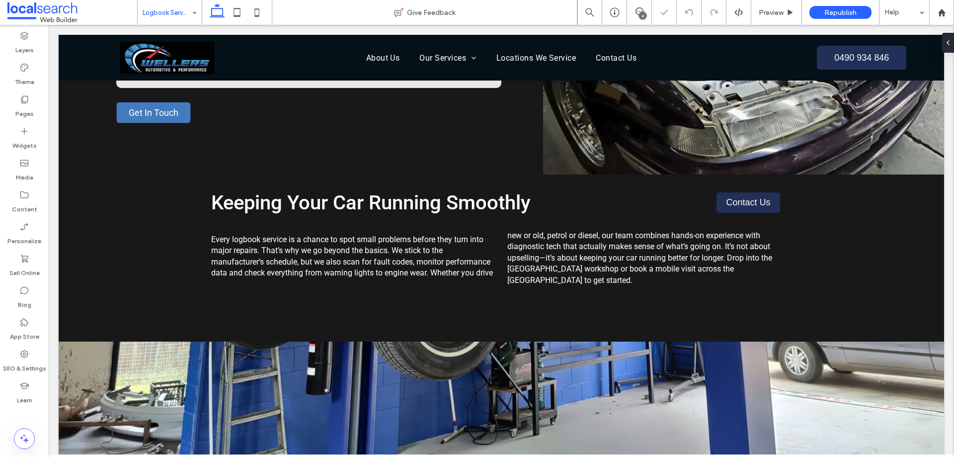
scroll to position [596, 0]
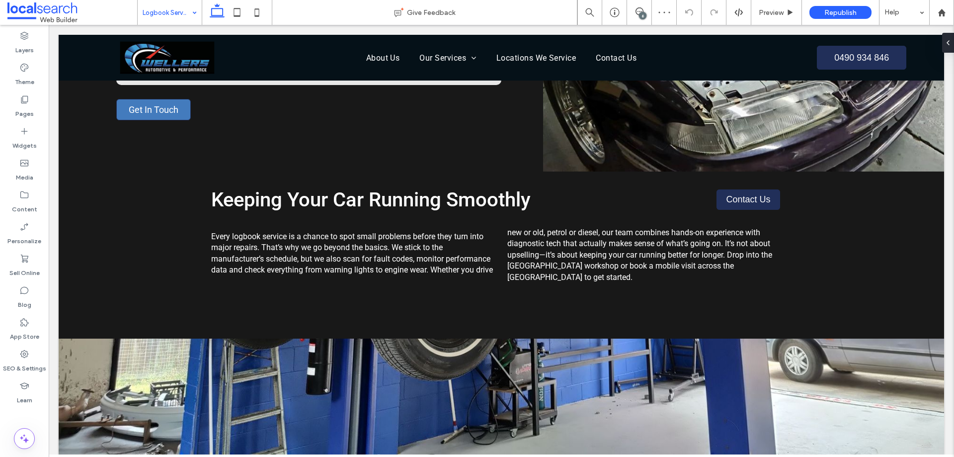
click at [641, 15] on div "6" at bounding box center [642, 15] width 7 height 7
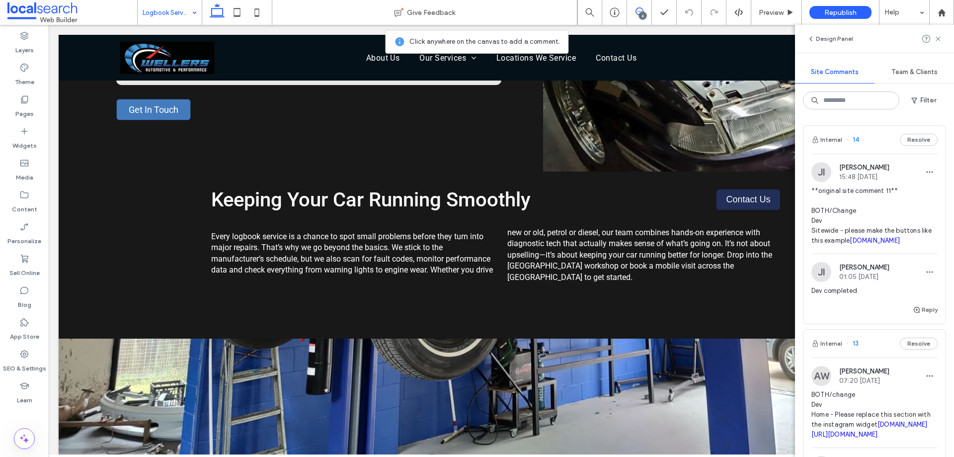
scroll to position [149, 0]
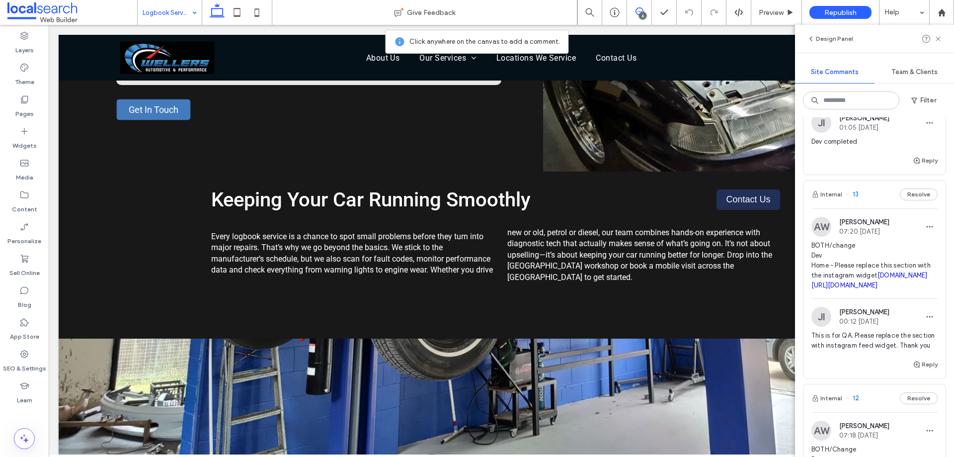
click at [860, 285] on span "BOTH/change Dev Home - Please replace this section with the instagram widget in…" at bounding box center [874, 265] width 126 height 50
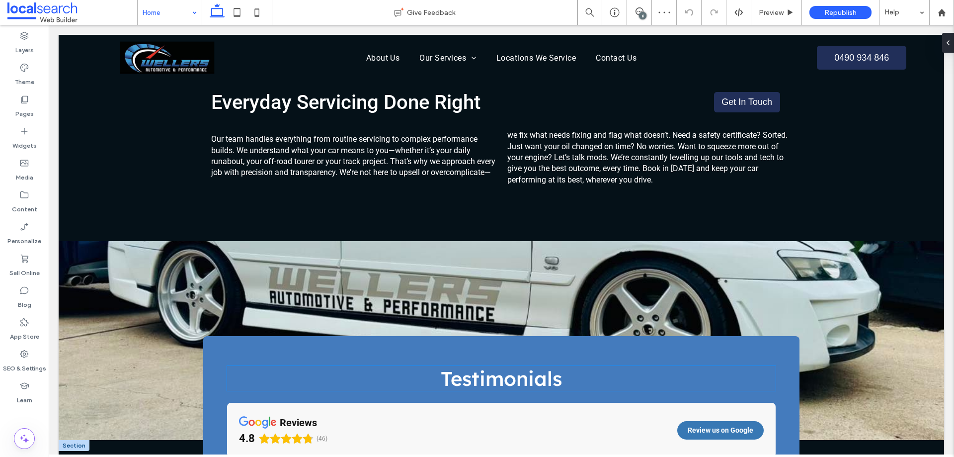
scroll to position [1109, 0]
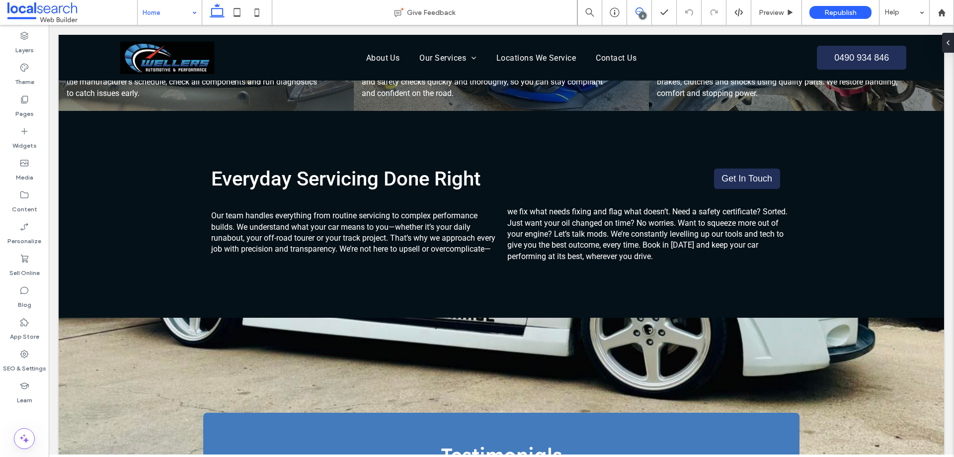
click at [646, 12] on span at bounding box center [639, 11] width 24 height 8
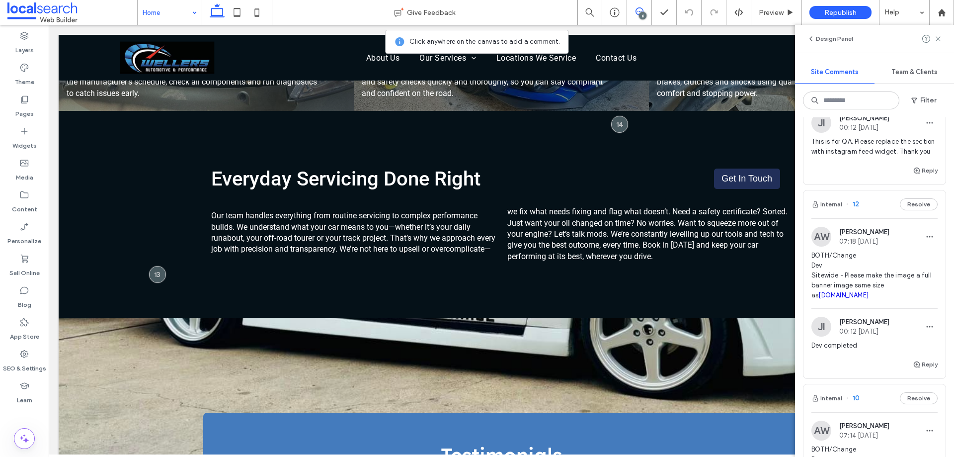
scroll to position [348, 0]
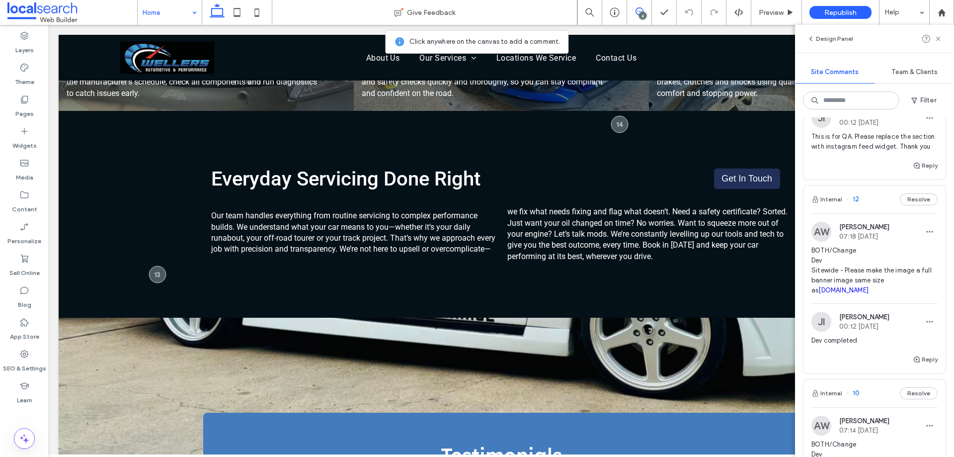
click at [872, 295] on span "BOTH/Change Dev Sitewide - Please make the image a full banner image same size …" at bounding box center [874, 270] width 126 height 50
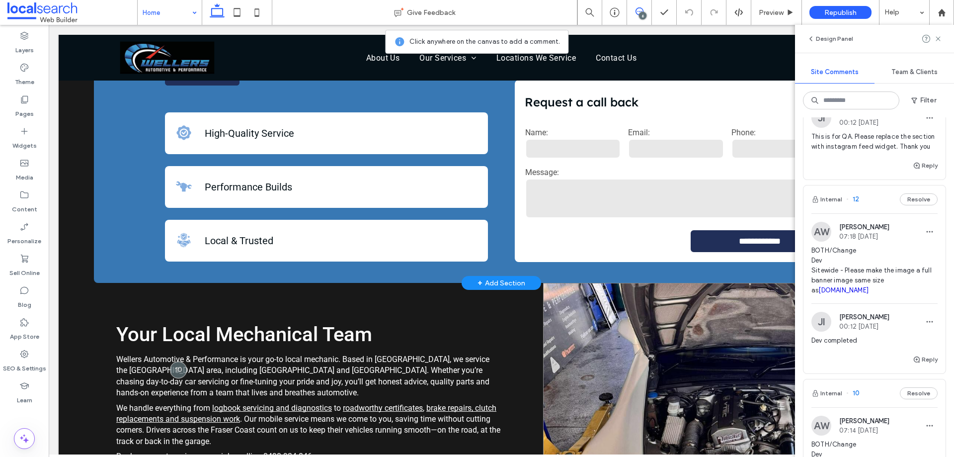
scroll to position [0, 0]
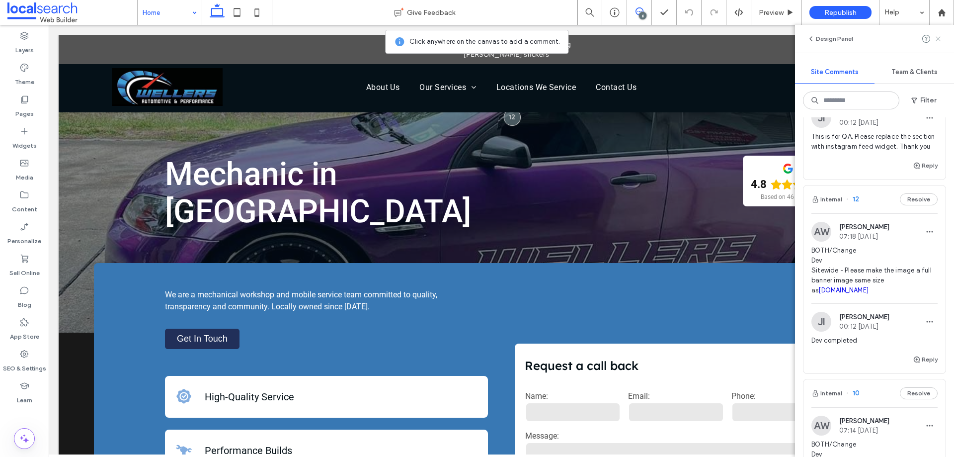
click at [936, 39] on icon at bounding box center [938, 39] width 8 height 8
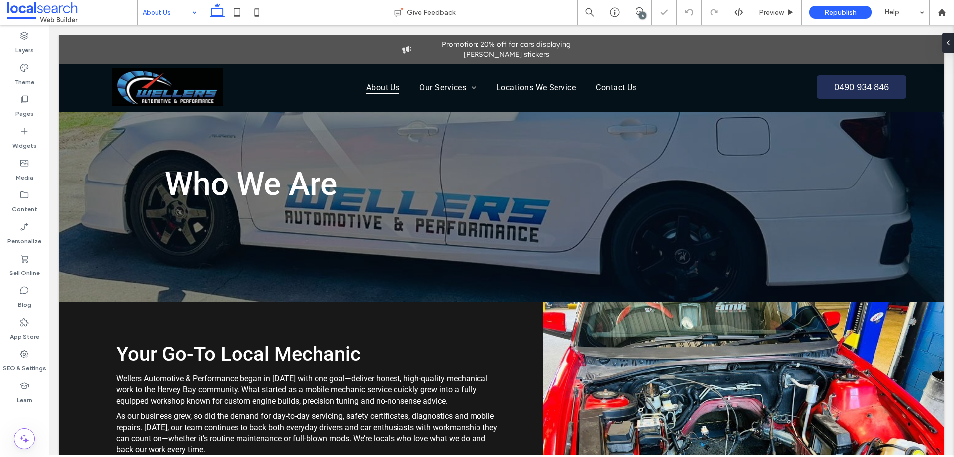
click at [183, 7] on input at bounding box center [167, 12] width 49 height 25
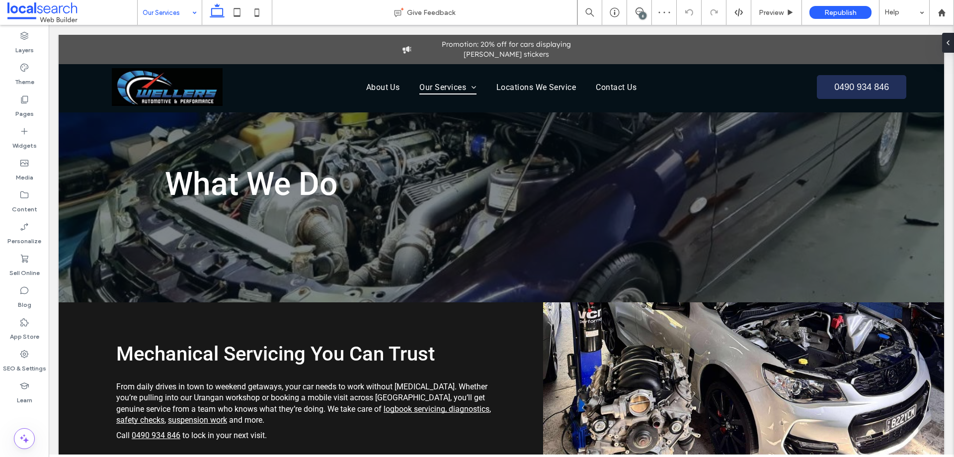
click at [180, 15] on input at bounding box center [167, 12] width 49 height 25
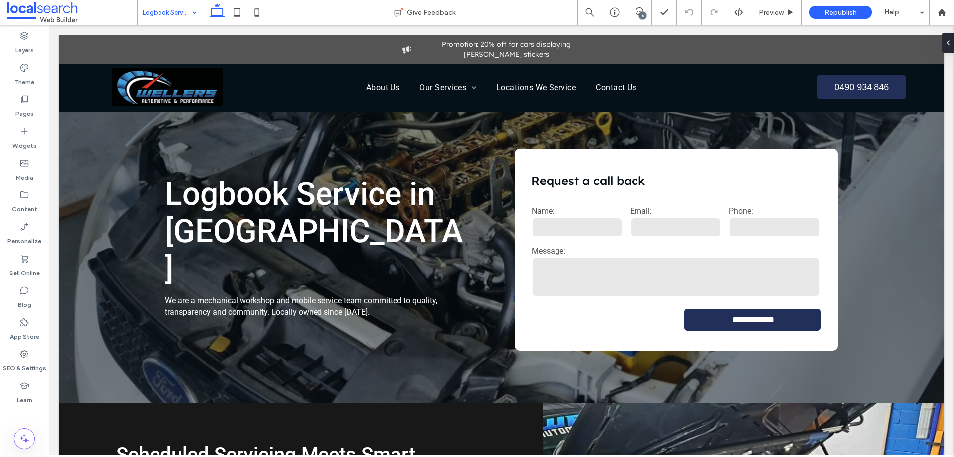
click at [164, 9] on input at bounding box center [167, 12] width 49 height 25
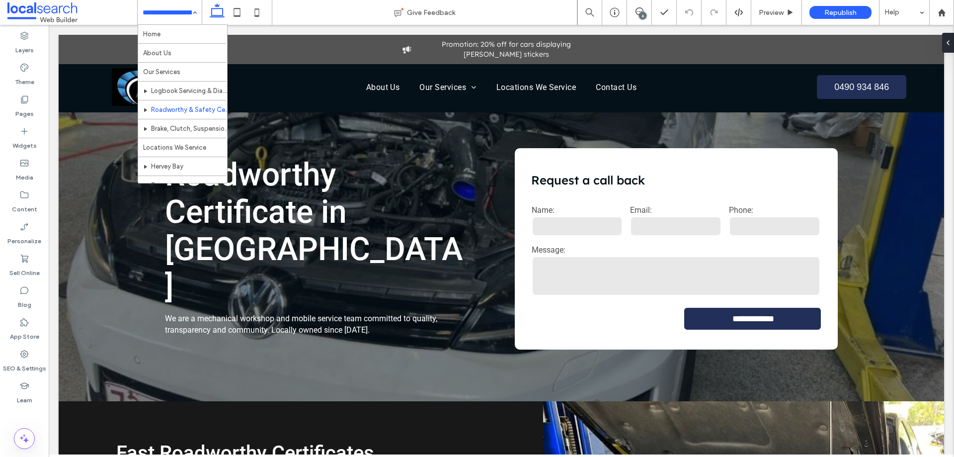
click at [190, 13] on div "Home About Us Our Services Logbook Servicing & Diagnostics Roadworthy & Safety …" at bounding box center [170, 12] width 64 height 25
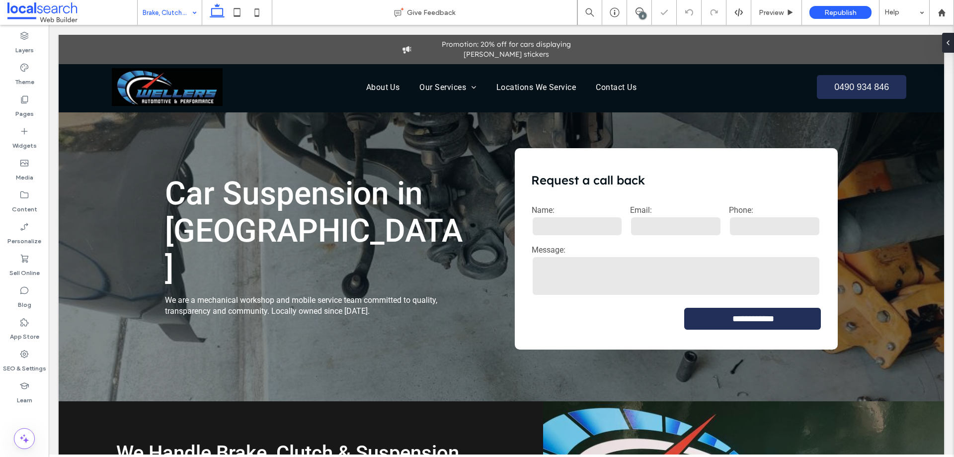
click at [186, 11] on input at bounding box center [167, 12] width 49 height 25
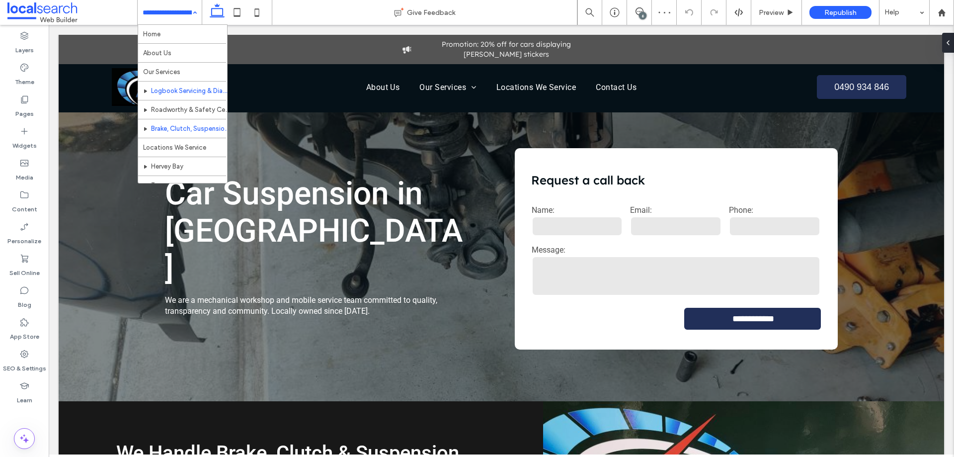
scroll to position [67, 0]
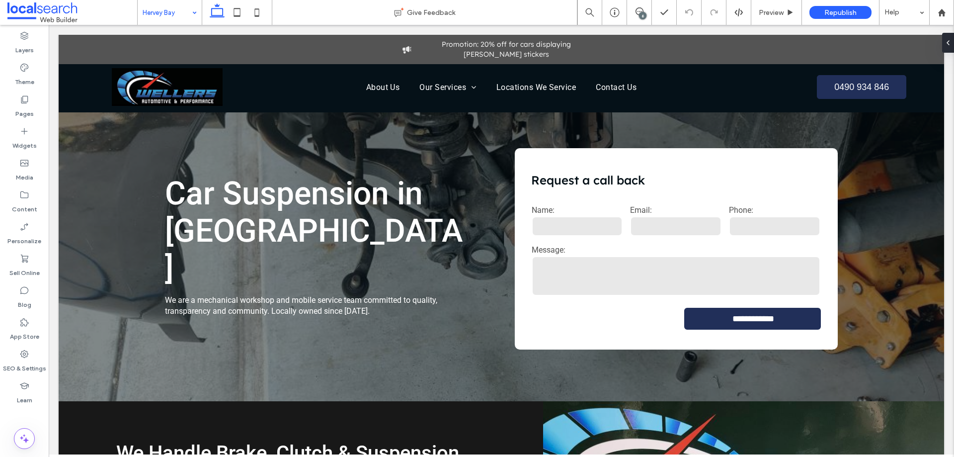
click at [186, 16] on input at bounding box center [167, 12] width 49 height 25
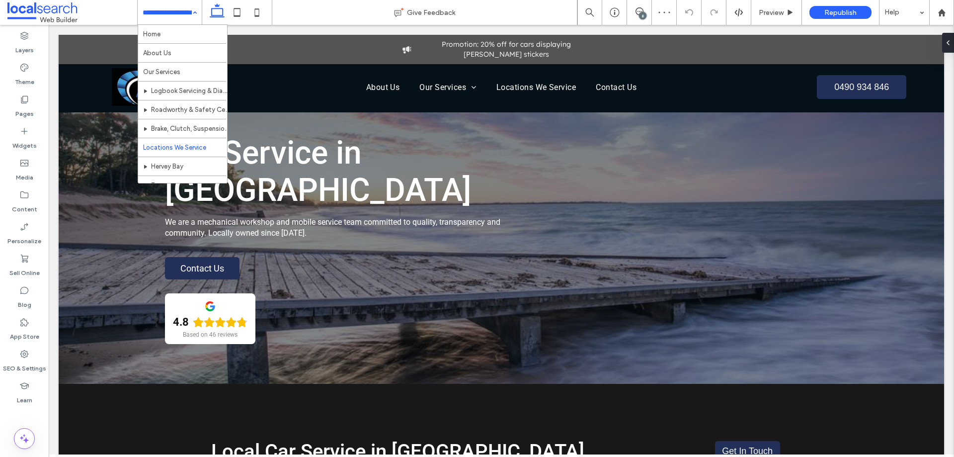
click at [184, 2] on input at bounding box center [167, 12] width 49 height 25
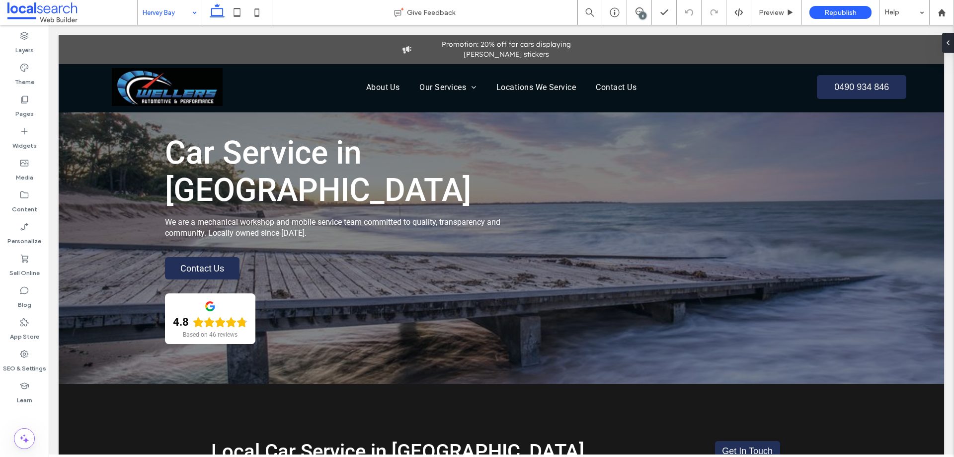
click at [172, 16] on input at bounding box center [167, 12] width 49 height 25
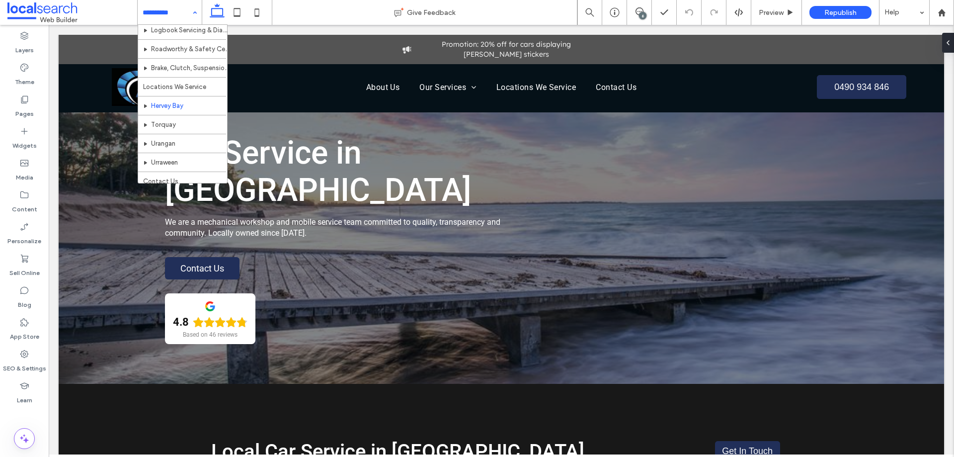
scroll to position [67, 0]
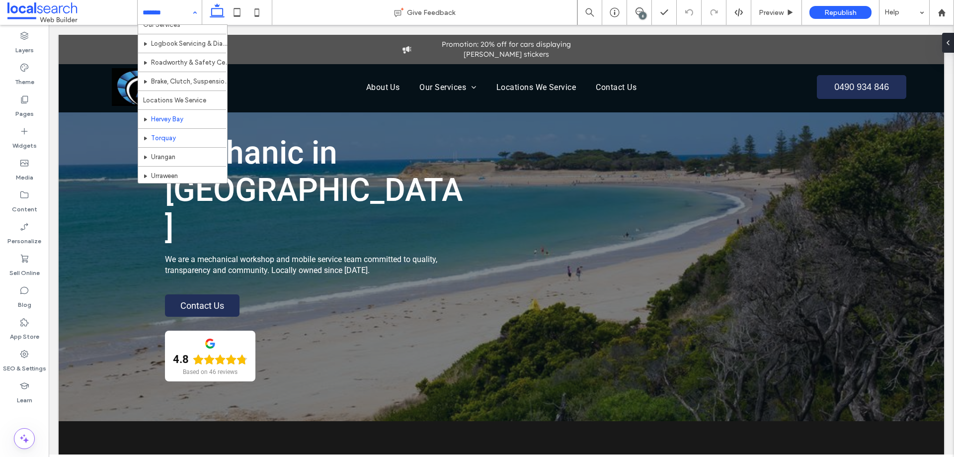
scroll to position [67, 0]
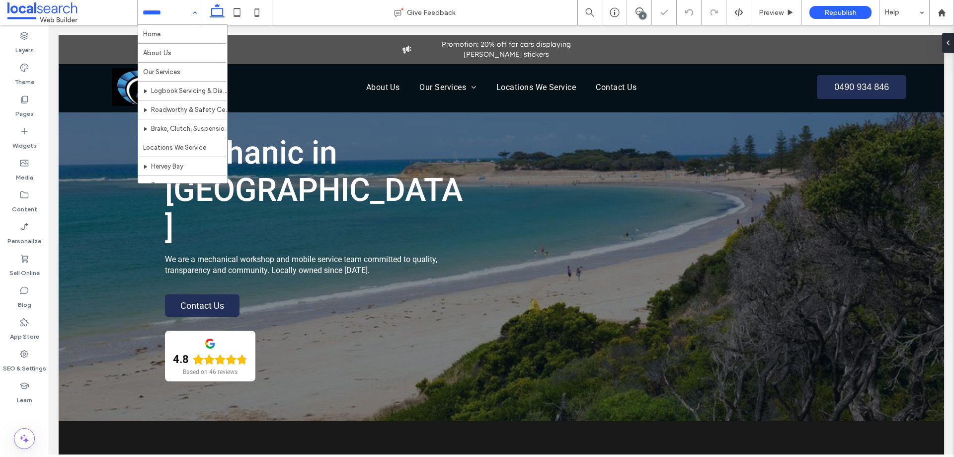
click at [182, 12] on input at bounding box center [167, 12] width 49 height 25
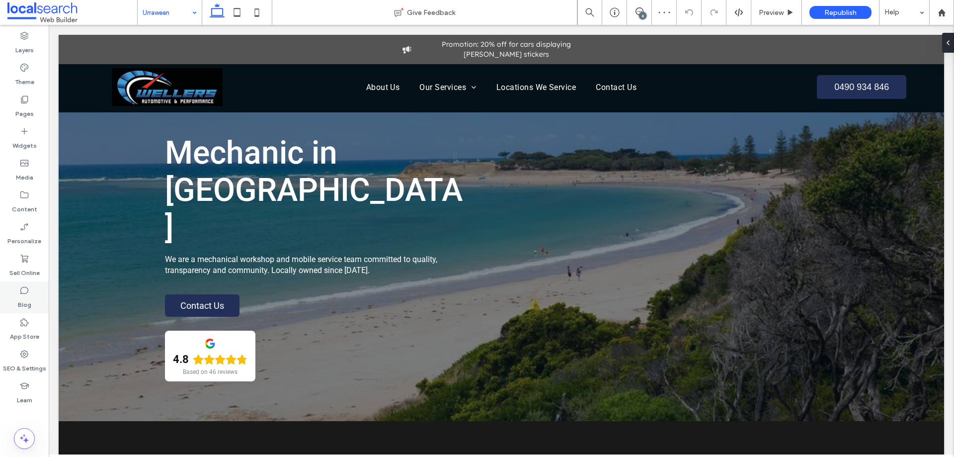
click at [22, 367] on label "SEO & Settings" at bounding box center [24, 366] width 43 height 14
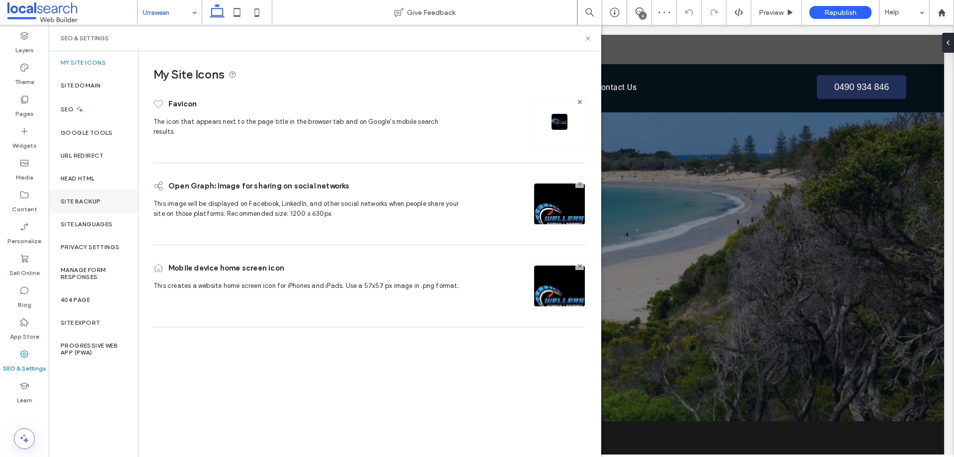
click at [91, 207] on div "Site Backup" at bounding box center [93, 201] width 89 height 23
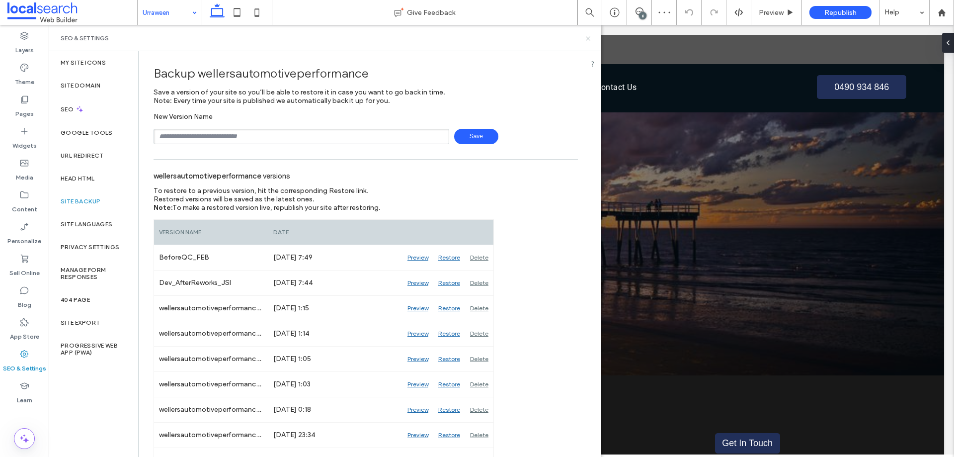
click at [588, 40] on icon at bounding box center [587, 38] width 7 height 7
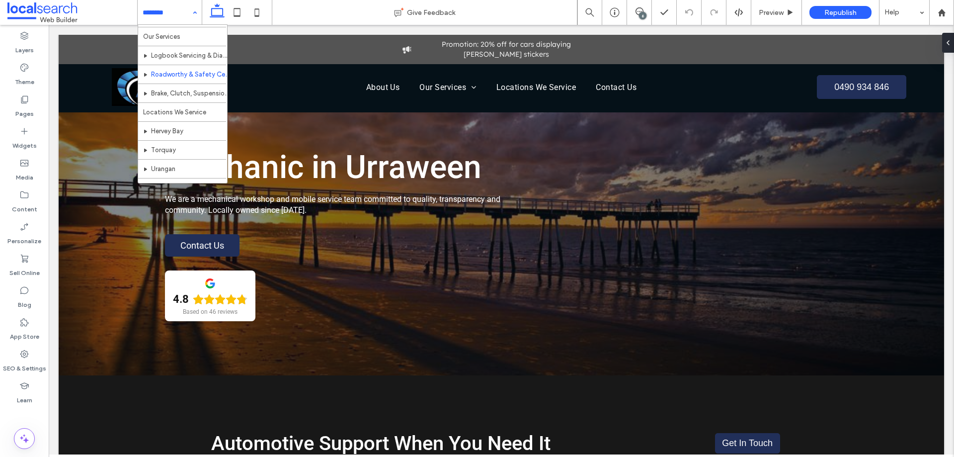
scroll to position [67, 0]
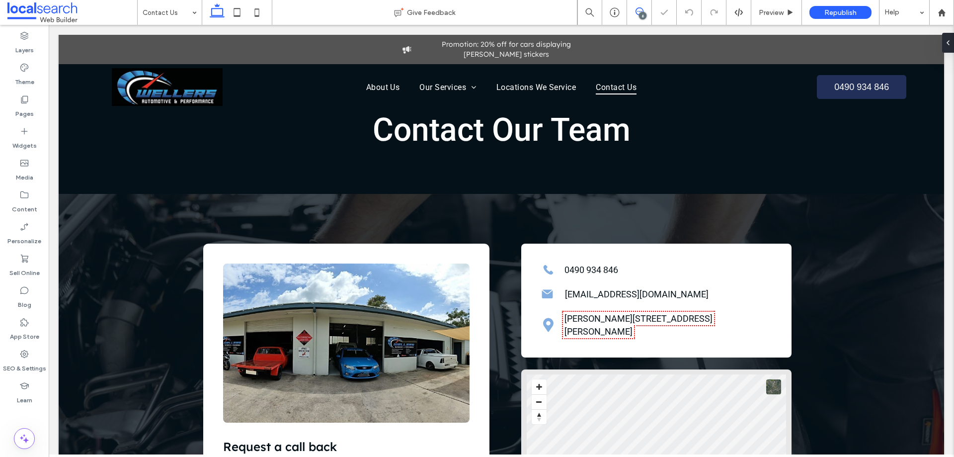
click at [643, 11] on span at bounding box center [639, 11] width 24 height 8
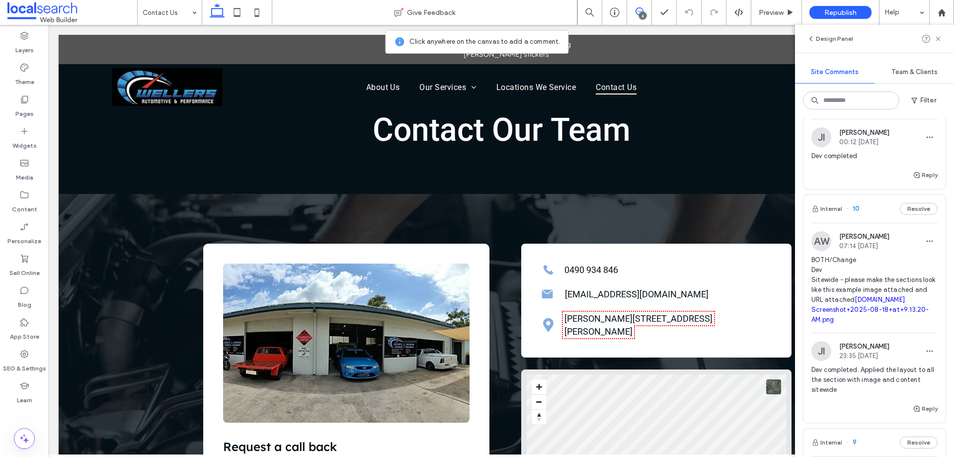
scroll to position [546, 0]
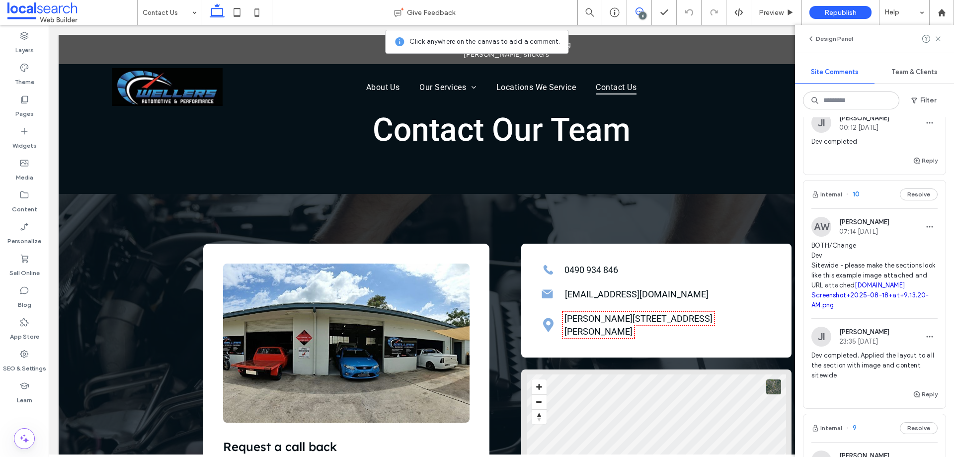
click at [869, 300] on span "BOTH/Change Dev Sitewide - please make the sections look like this example imag…" at bounding box center [874, 275] width 126 height 70
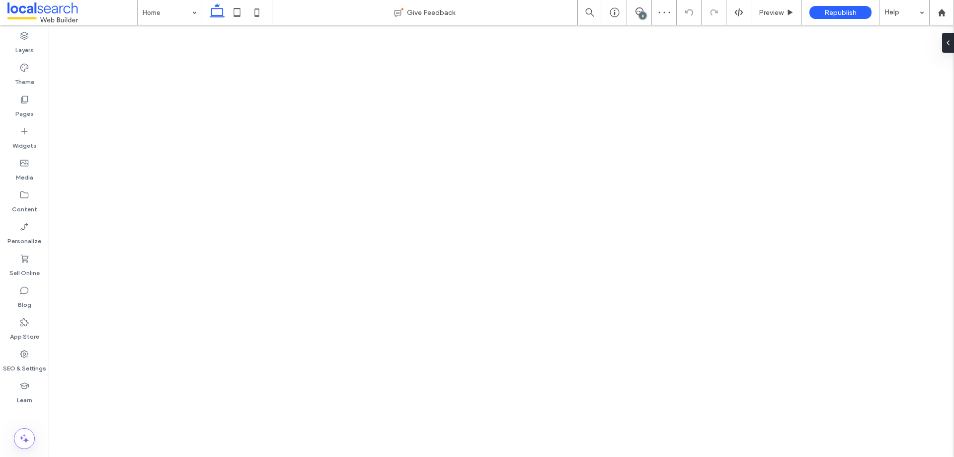
click at [645, 13] on div "6" at bounding box center [642, 15] width 7 height 7
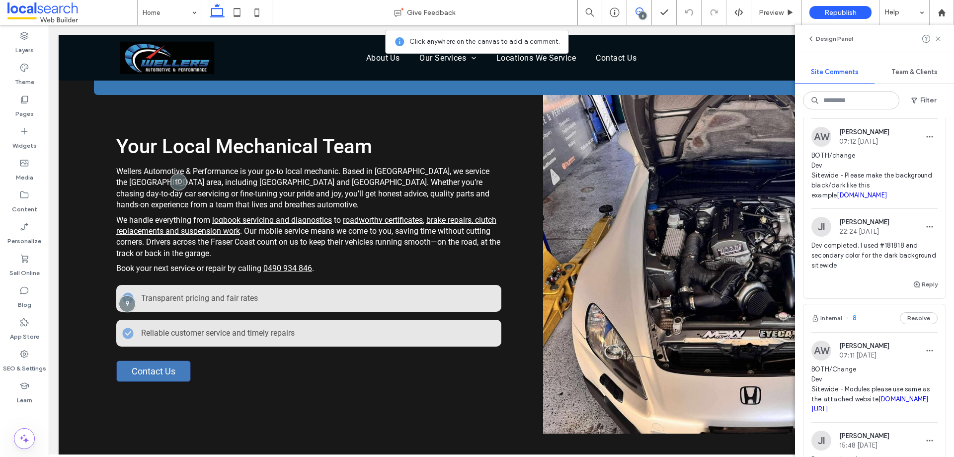
scroll to position [944, 0]
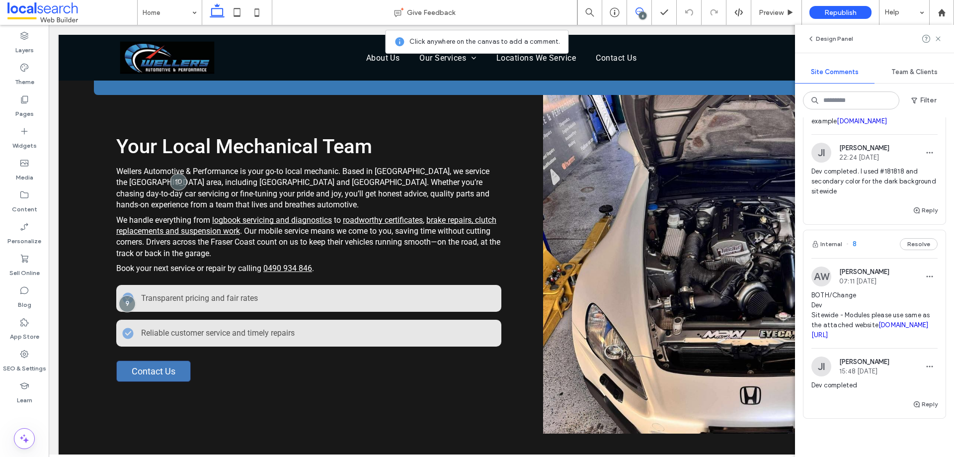
click at [873, 340] on span "BOTH/Change Dev Sitewide - Modules please use same as the attached website webb…" at bounding box center [874, 315] width 126 height 50
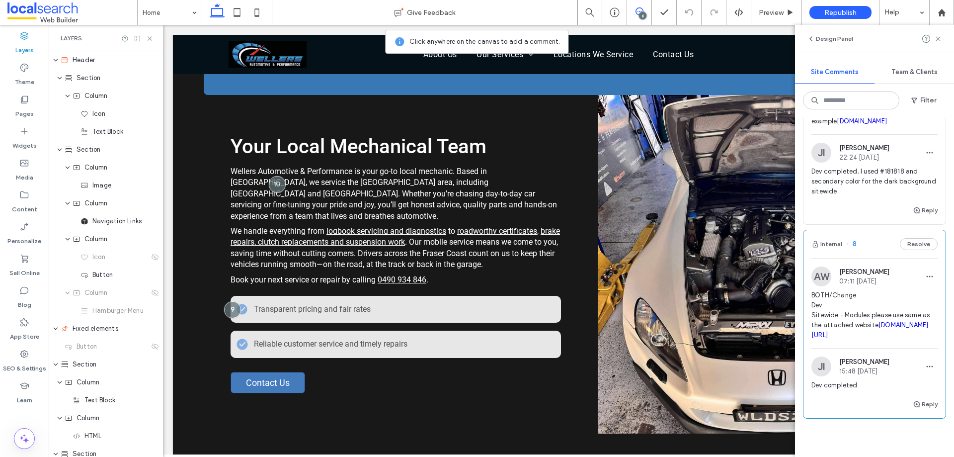
drag, startPoint x: 871, startPoint y: 378, endPoint x: 881, endPoint y: 373, distance: 11.1
click at [152, 37] on icon at bounding box center [149, 38] width 7 height 7
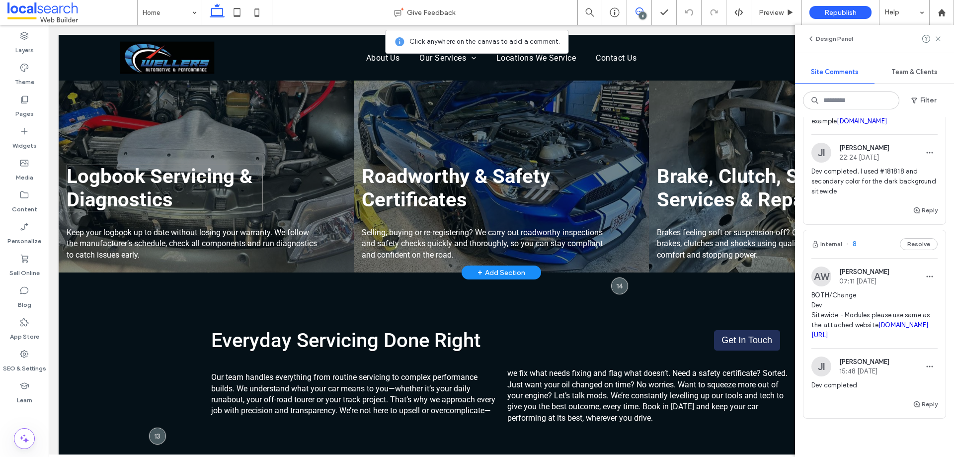
scroll to position [799, 0]
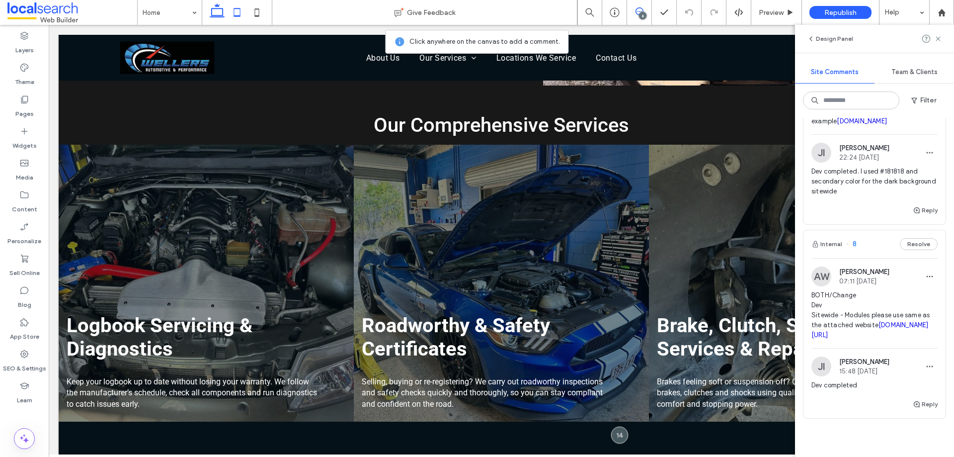
click at [238, 10] on icon at bounding box center [237, 12] width 20 height 20
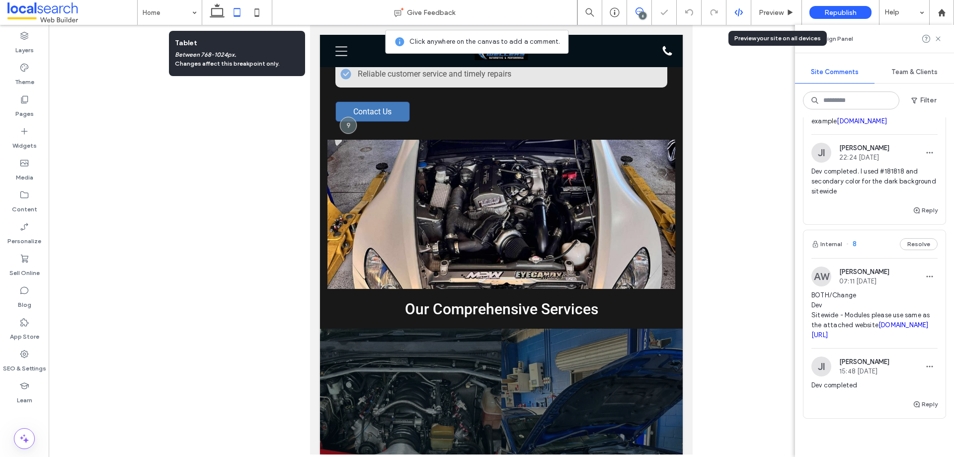
scroll to position [1029, 0]
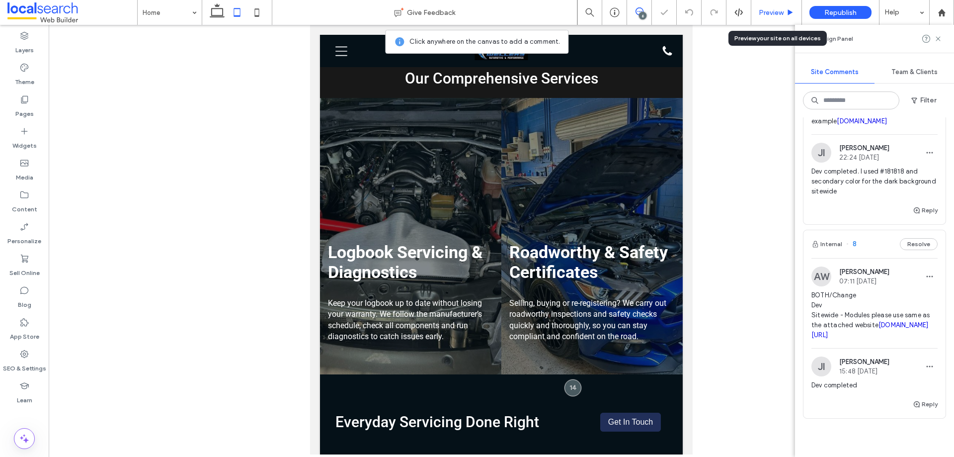
click at [765, 10] on span "Preview" at bounding box center [771, 12] width 25 height 8
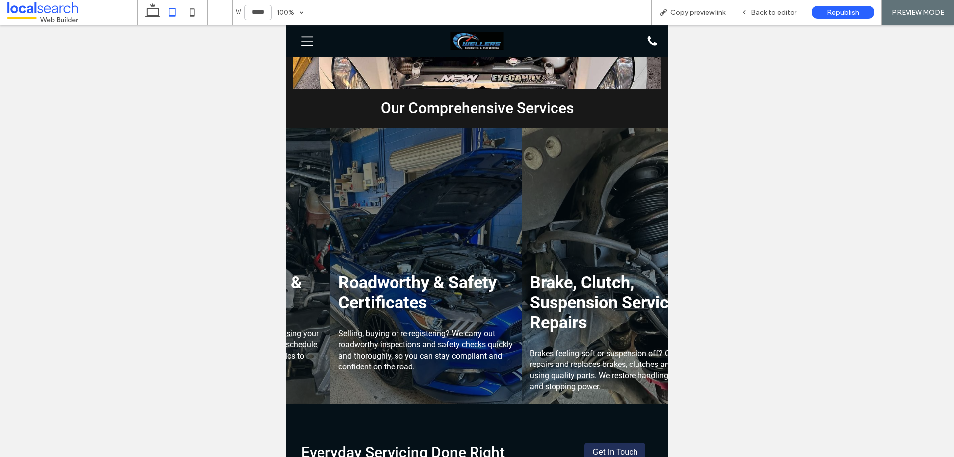
scroll to position [0, 188]
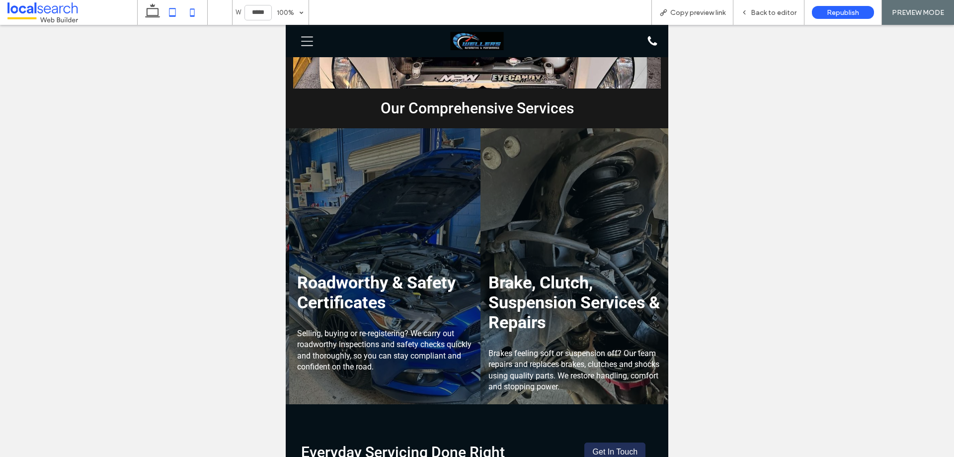
click at [184, 14] on icon at bounding box center [192, 12] width 20 height 20
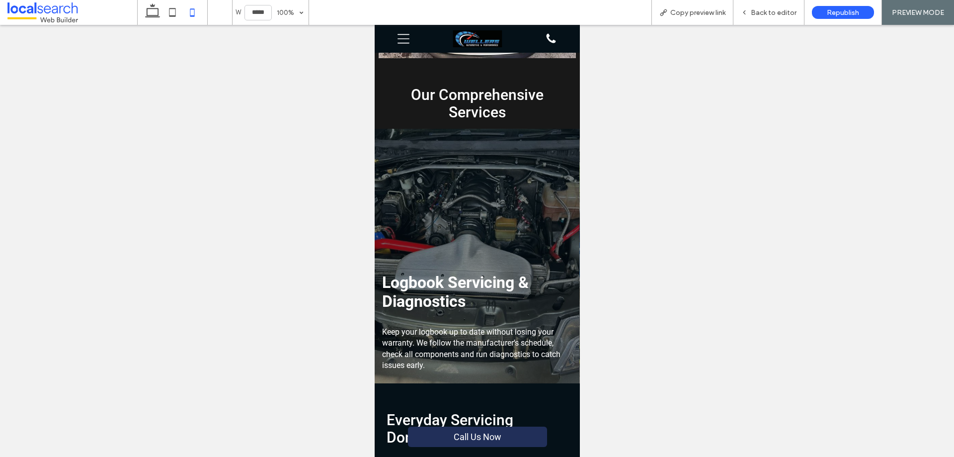
scroll to position [0, 0]
click at [157, 12] on icon at bounding box center [153, 12] width 20 height 20
type input "******"
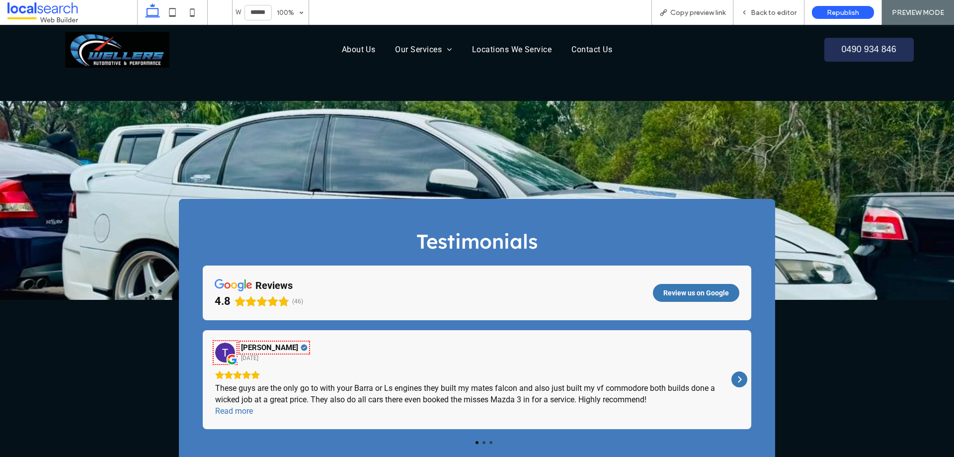
scroll to position [790, 0]
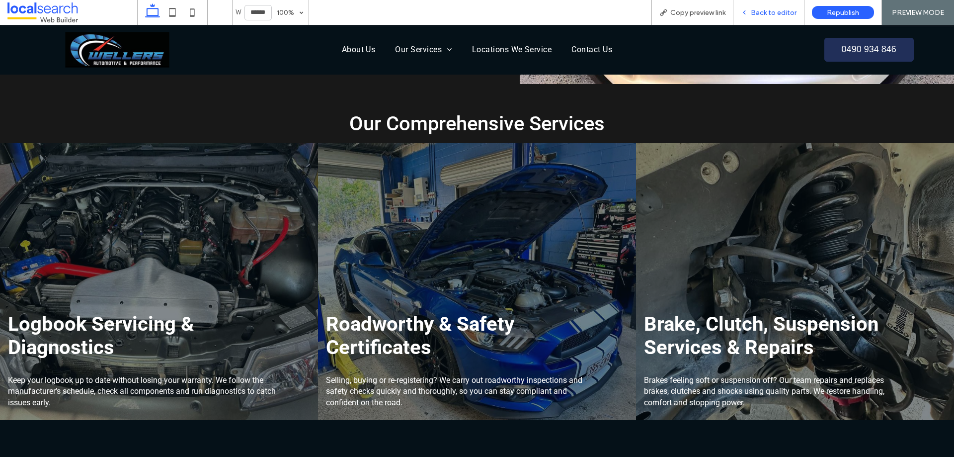
click at [767, 10] on span "Back to editor" at bounding box center [774, 12] width 46 height 8
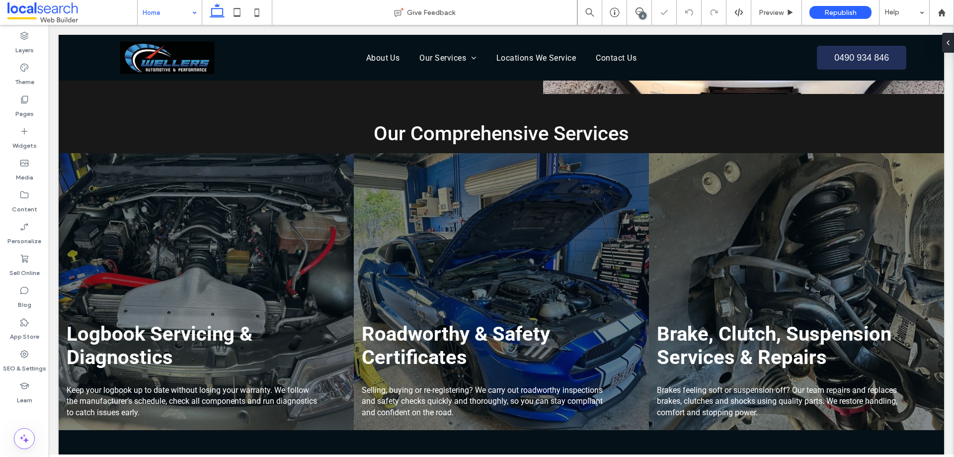
scroll to position [801, 0]
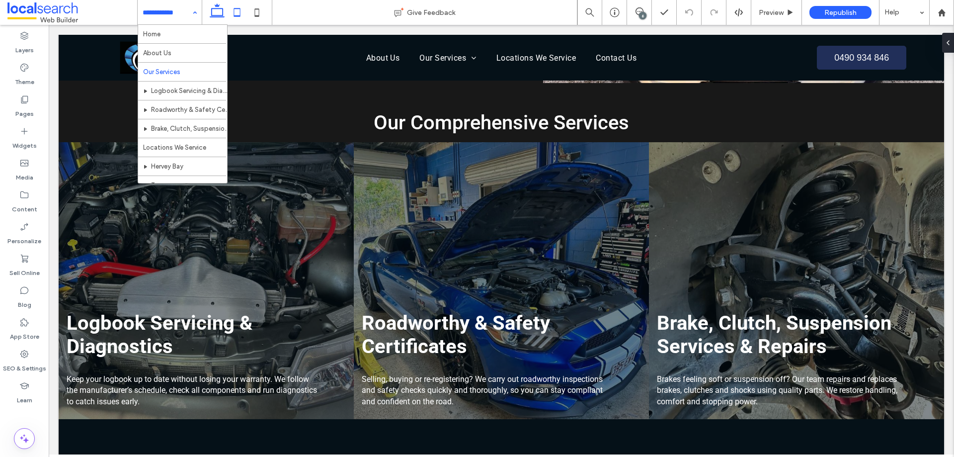
click at [240, 10] on icon at bounding box center [237, 12] width 20 height 20
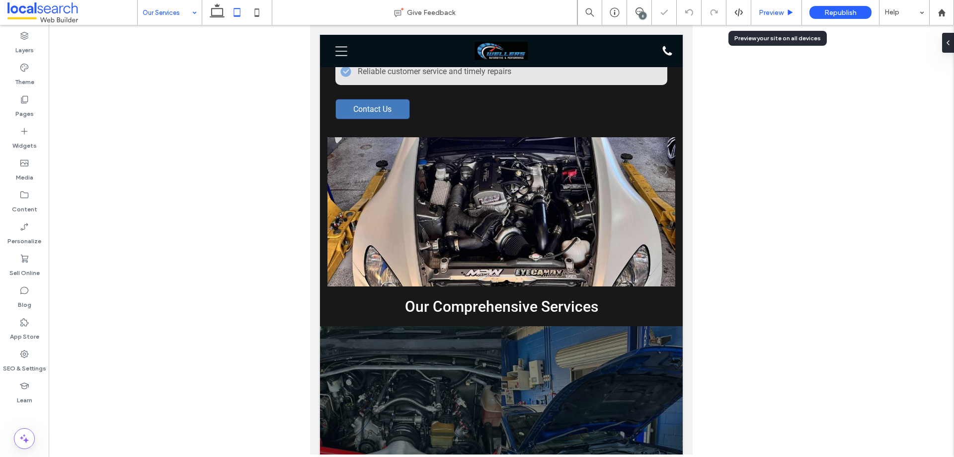
click at [769, 16] on span "Preview" at bounding box center [771, 12] width 25 height 8
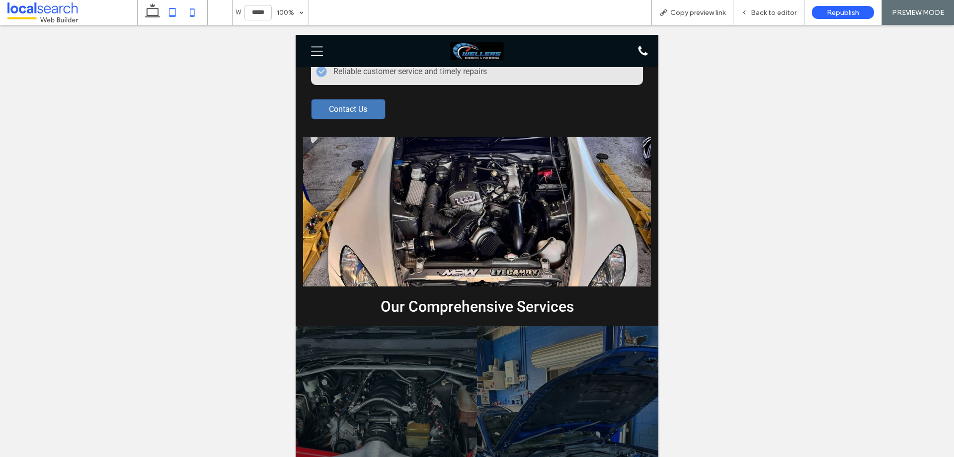
click at [193, 14] on icon at bounding box center [192, 12] width 20 height 20
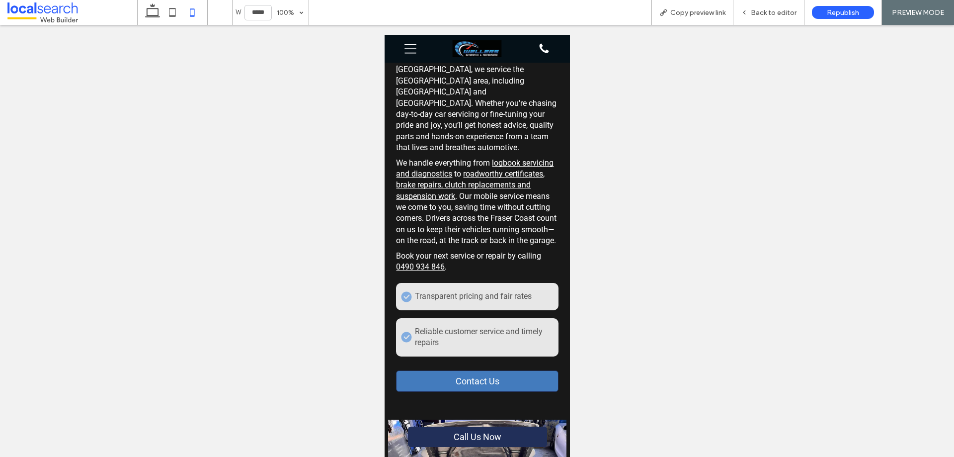
drag, startPoint x: 149, startPoint y: 12, endPoint x: 197, endPoint y: 12, distance: 48.2
click at [149, 12] on icon at bounding box center [153, 12] width 20 height 20
type input "******"
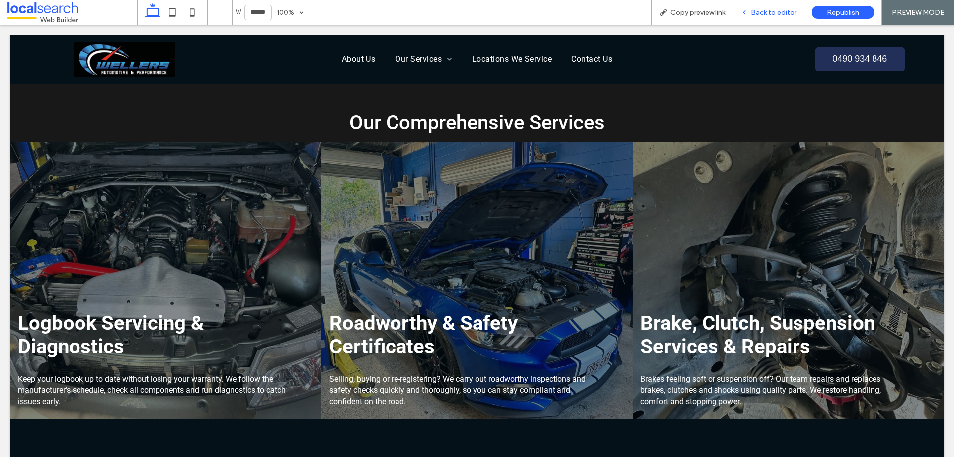
click at [769, 12] on span "Back to editor" at bounding box center [774, 12] width 46 height 8
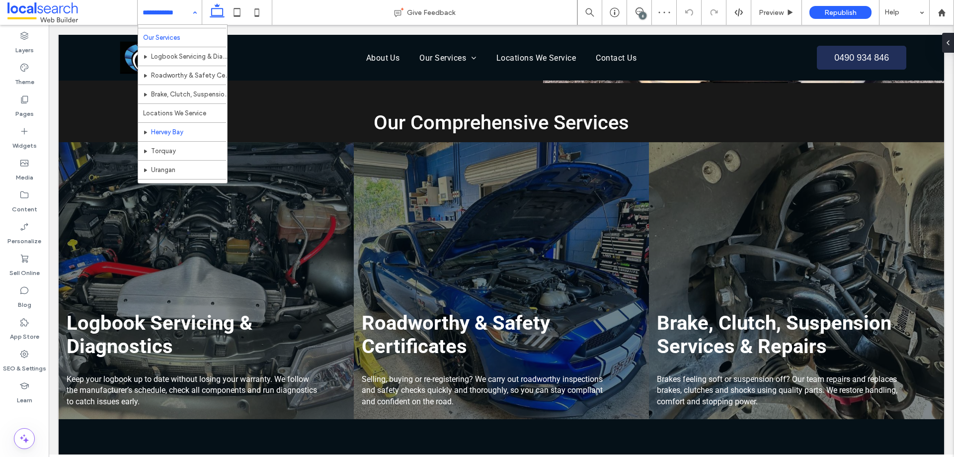
scroll to position [67, 0]
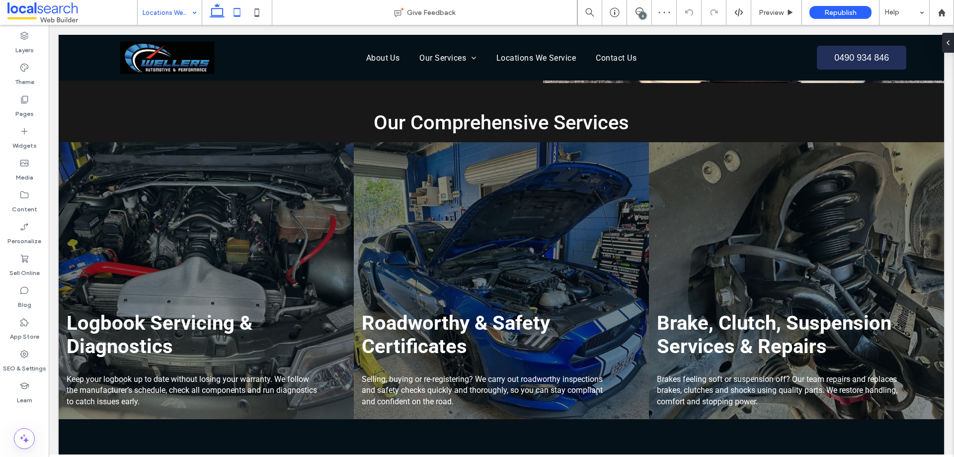
drag, startPoint x: 238, startPoint y: 12, endPoint x: 514, endPoint y: 4, distance: 275.8
click at [238, 12] on icon at bounding box center [237, 12] width 20 height 20
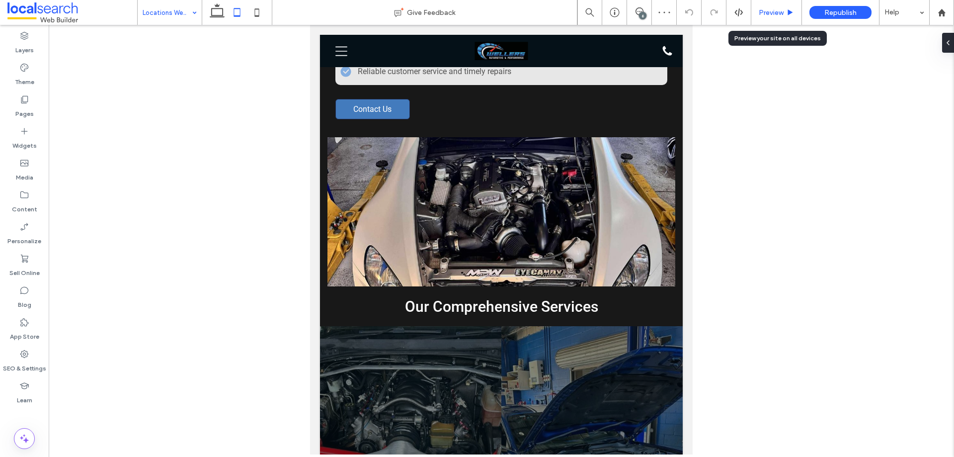
click at [772, 11] on span "Preview" at bounding box center [771, 12] width 25 height 8
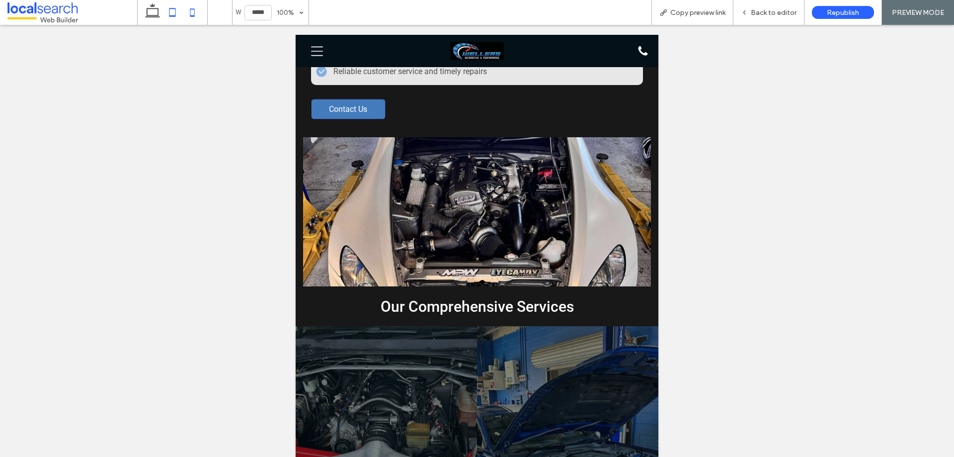
click at [192, 13] on icon at bounding box center [192, 12] width 20 height 20
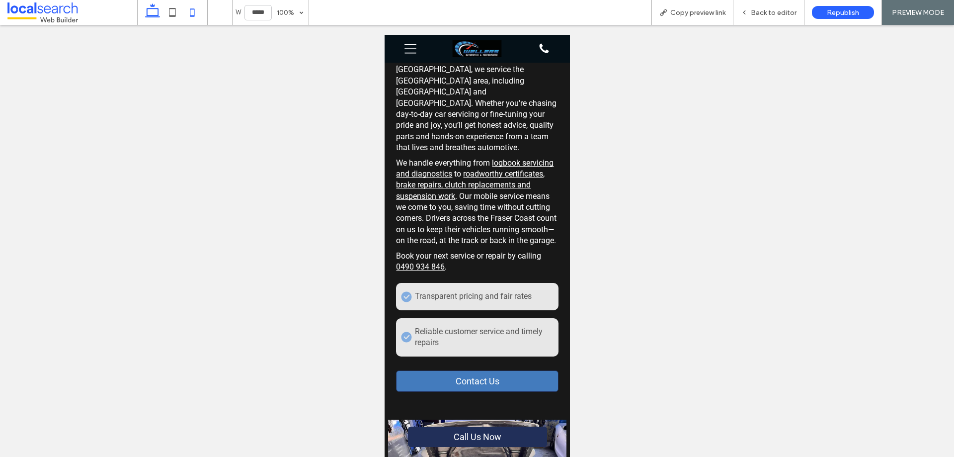
click at [149, 17] on use at bounding box center [152, 10] width 15 height 14
type input "******"
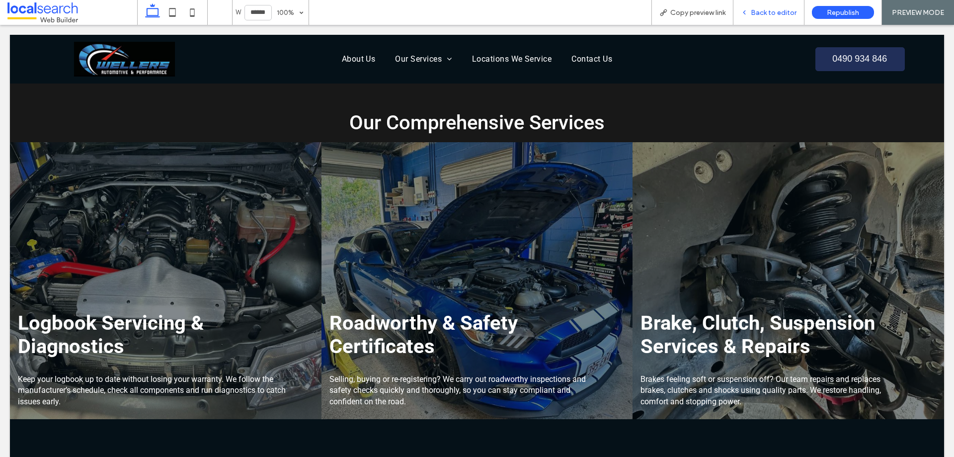
click at [753, 9] on span "Back to editor" at bounding box center [774, 12] width 46 height 8
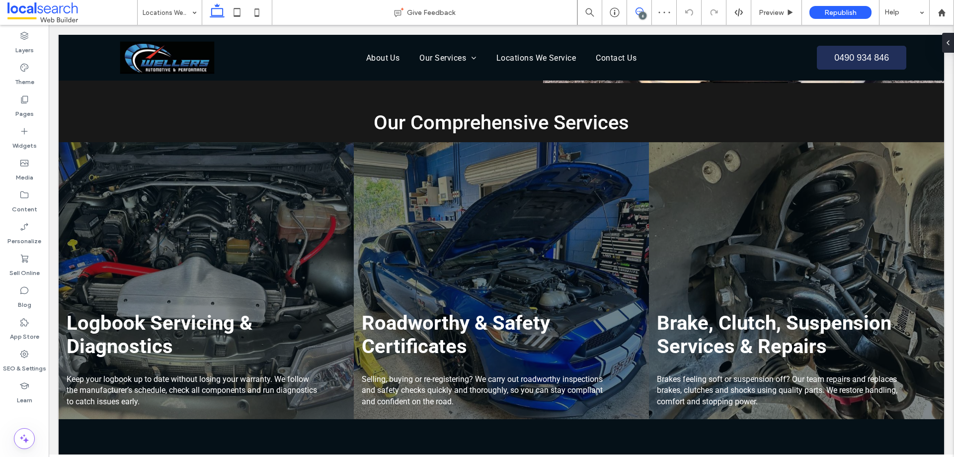
click at [637, 13] on icon at bounding box center [639, 11] width 8 height 8
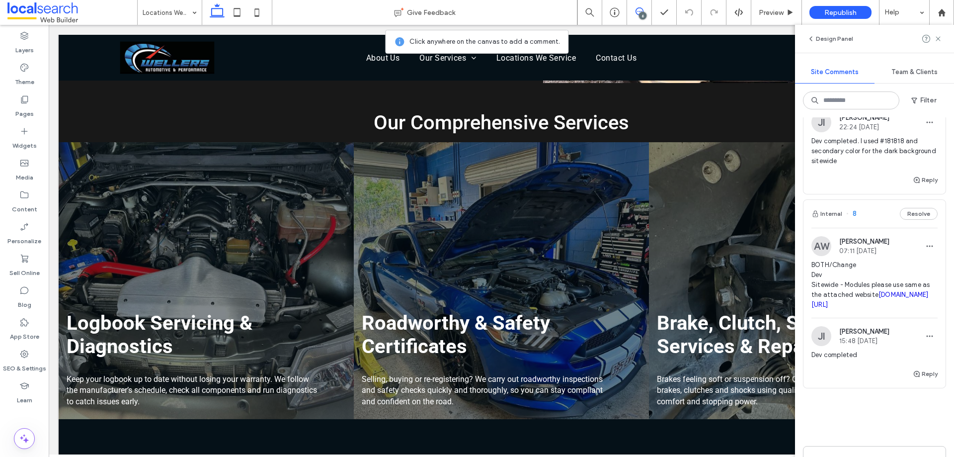
scroll to position [974, 0]
click at [856, 310] on span "BOTH/Change Dev Sitewide - Modules please use same as the attached website webb…" at bounding box center [874, 285] width 126 height 50
click at [767, 13] on span "Preview" at bounding box center [771, 12] width 25 height 8
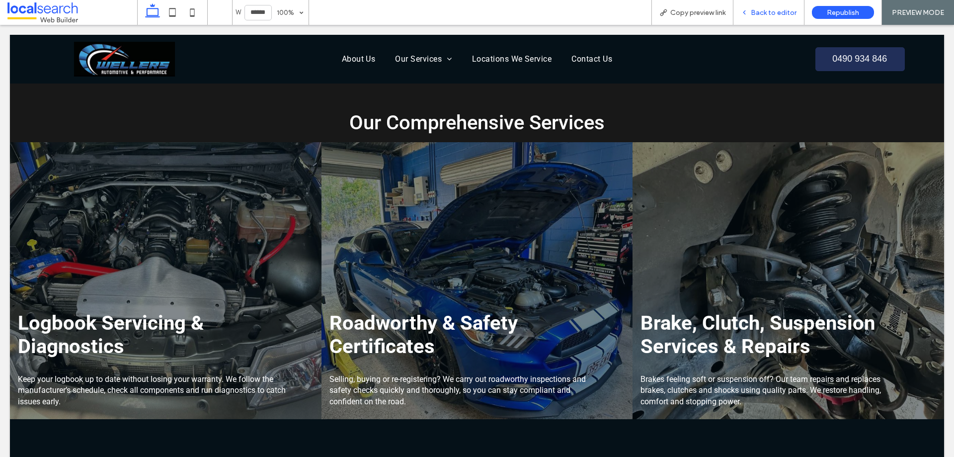
click at [755, 11] on span "Back to editor" at bounding box center [774, 12] width 46 height 8
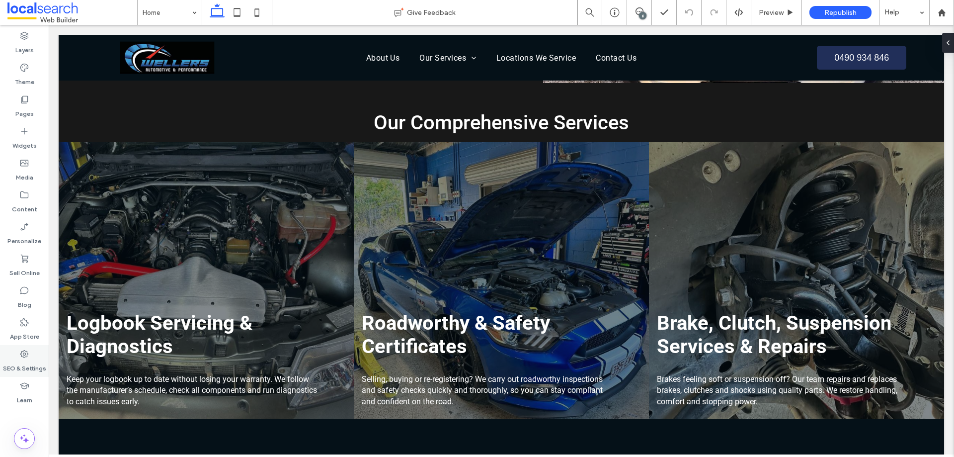
click at [32, 364] on label "SEO & Settings" at bounding box center [24, 366] width 43 height 14
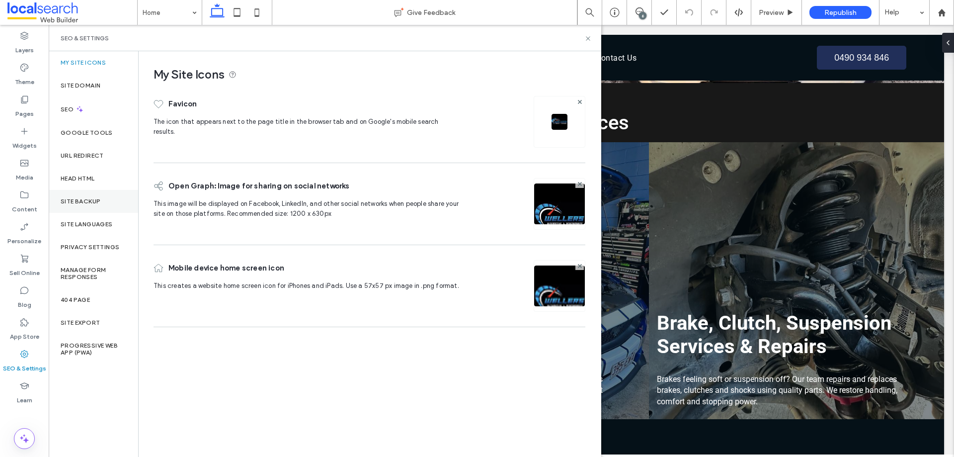
click at [85, 205] on div "Site Backup" at bounding box center [93, 201] width 89 height 23
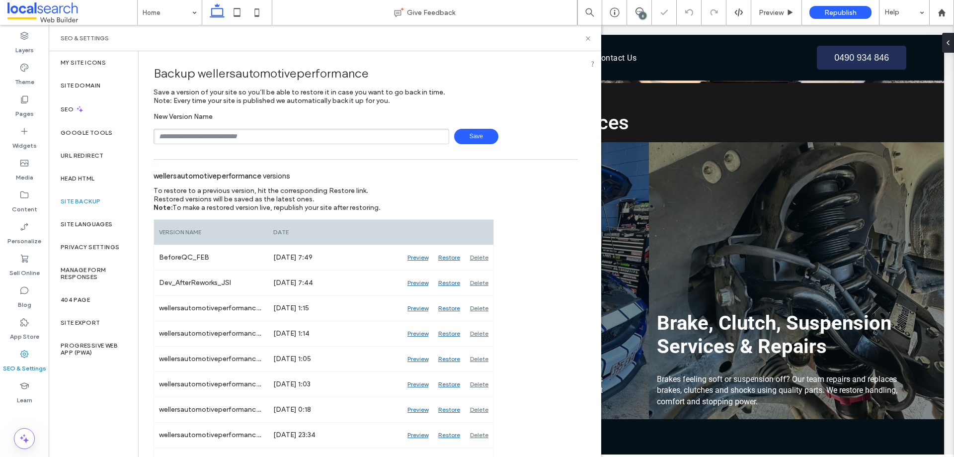
click at [270, 133] on input "text" at bounding box center [302, 136] width 296 height 15
type input "**********"
click at [477, 141] on span "Save" at bounding box center [476, 136] width 44 height 15
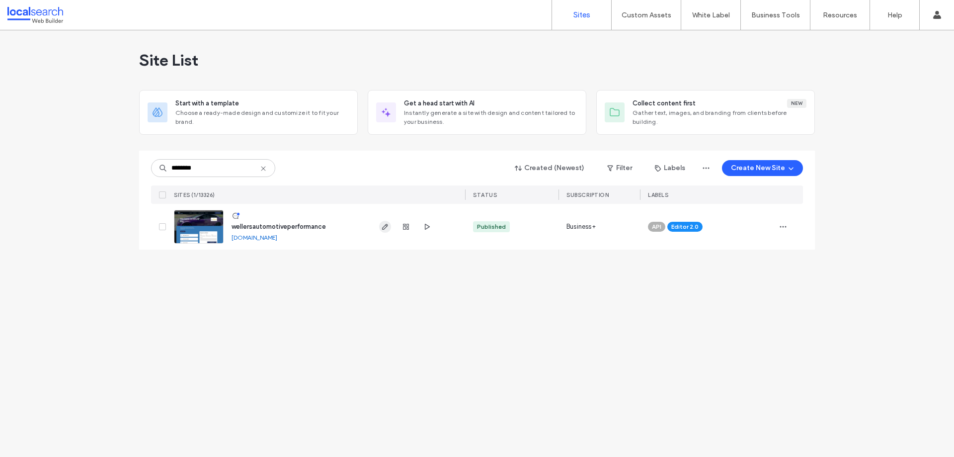
type input "********"
click at [383, 227] on icon "button" at bounding box center [385, 227] width 8 height 8
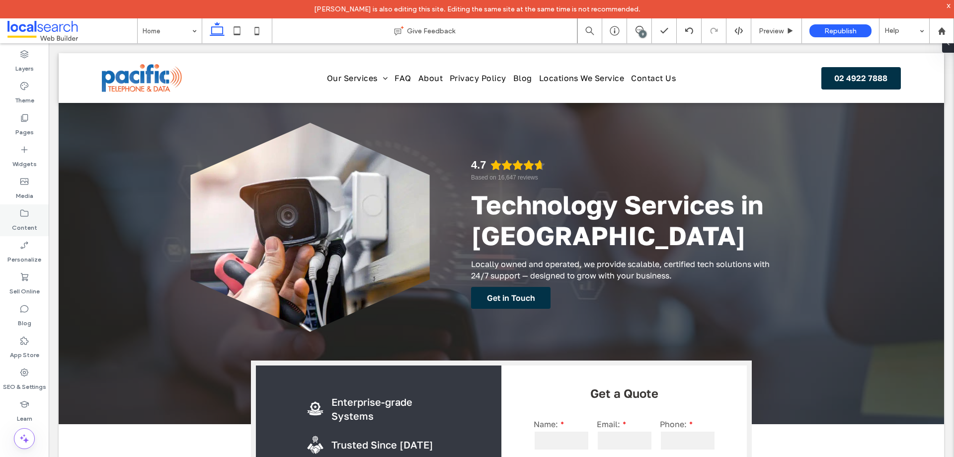
click at [31, 209] on div "Content" at bounding box center [24, 220] width 49 height 32
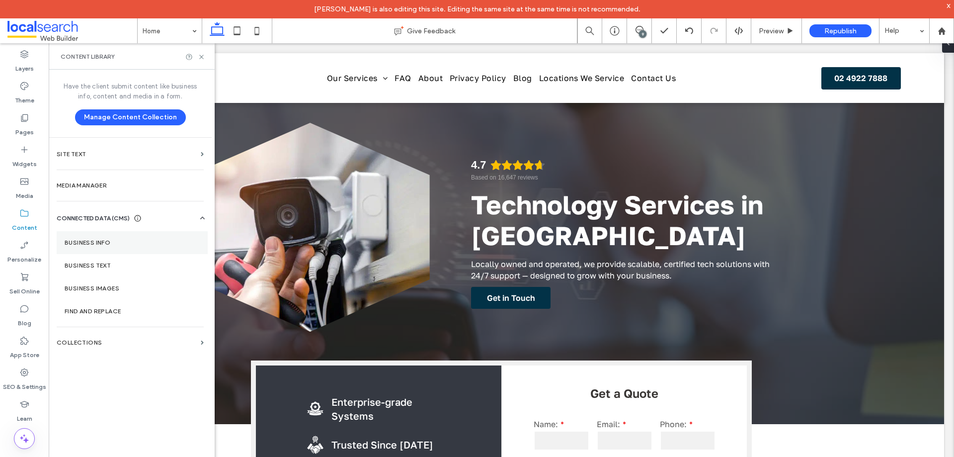
click at [104, 242] on label "Business Info" at bounding box center [132, 242] width 135 height 7
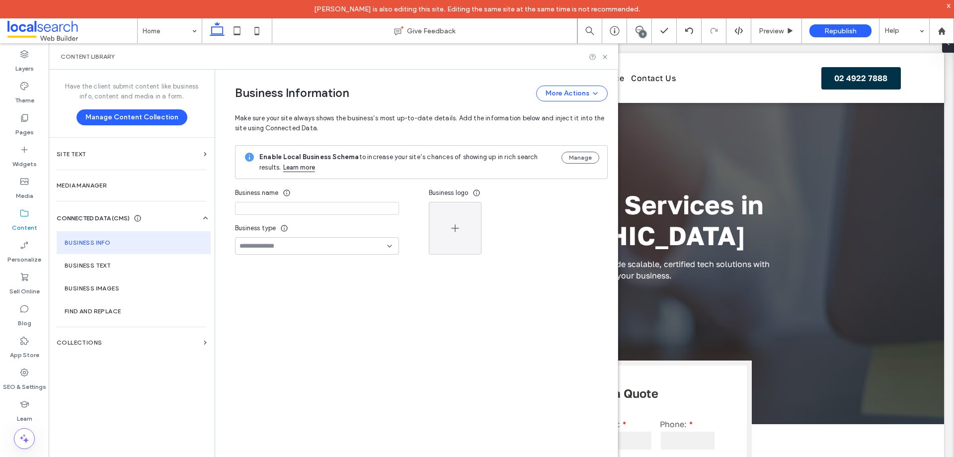
type input "**********"
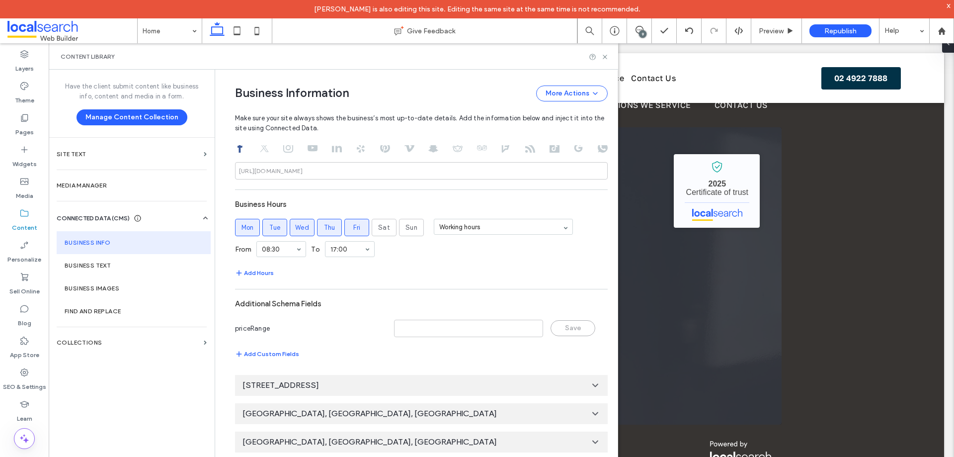
scroll to position [513, 0]
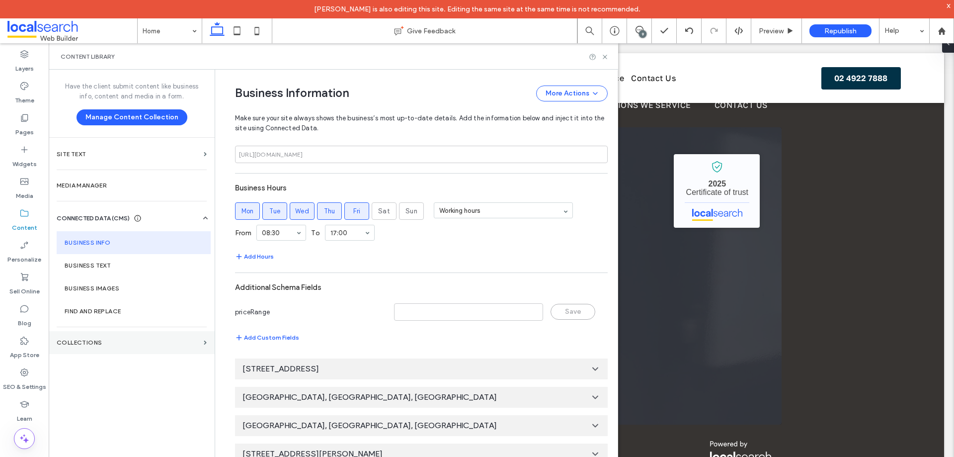
click at [118, 350] on section "Collections" at bounding box center [132, 342] width 166 height 23
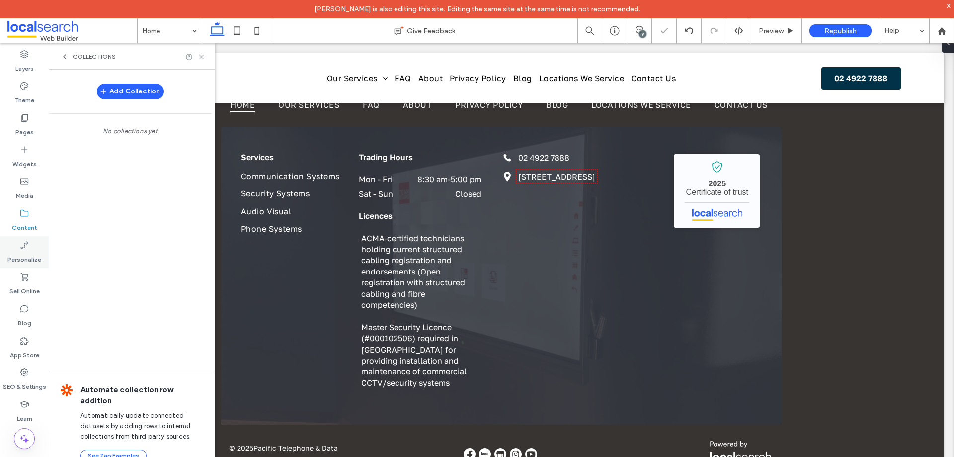
click at [10, 251] on label "Personalize" at bounding box center [24, 257] width 34 height 14
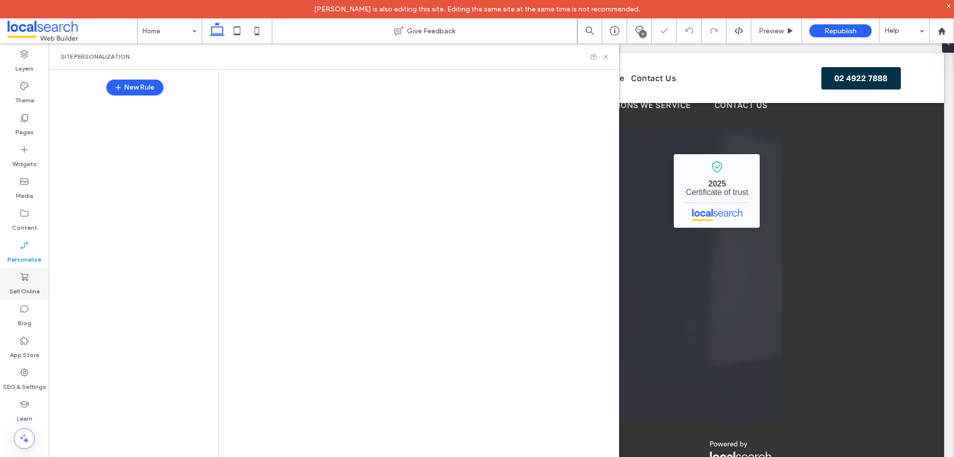
click at [24, 283] on label "Sell Online" at bounding box center [24, 289] width 30 height 14
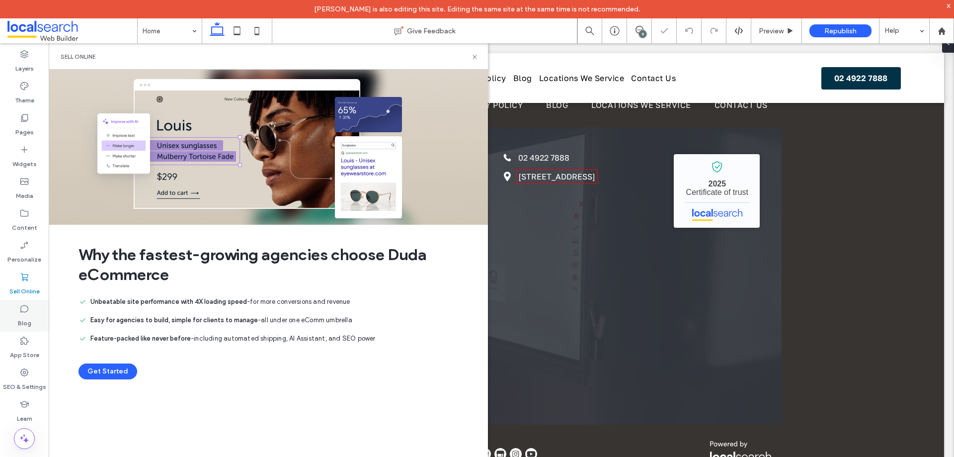
click at [30, 319] on label "Blog" at bounding box center [24, 320] width 13 height 14
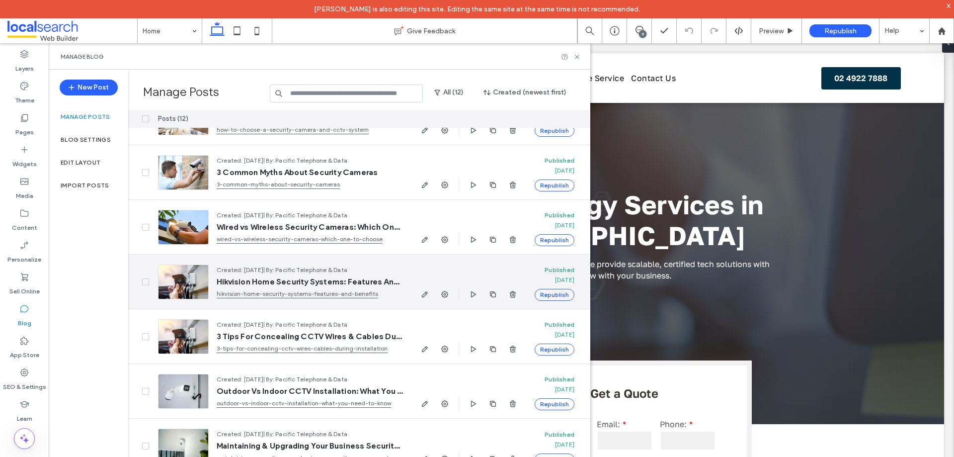
scroll to position [0, 0]
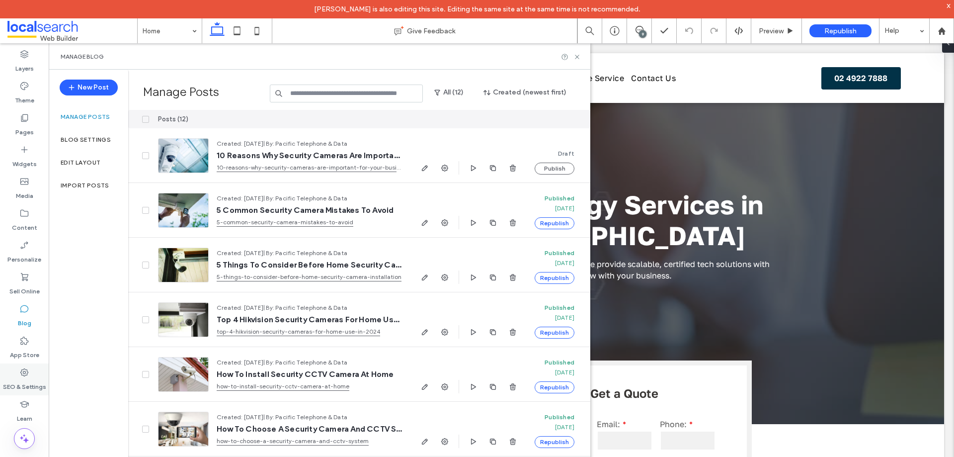
click at [26, 392] on div "SEO & Settings" at bounding box center [24, 379] width 49 height 32
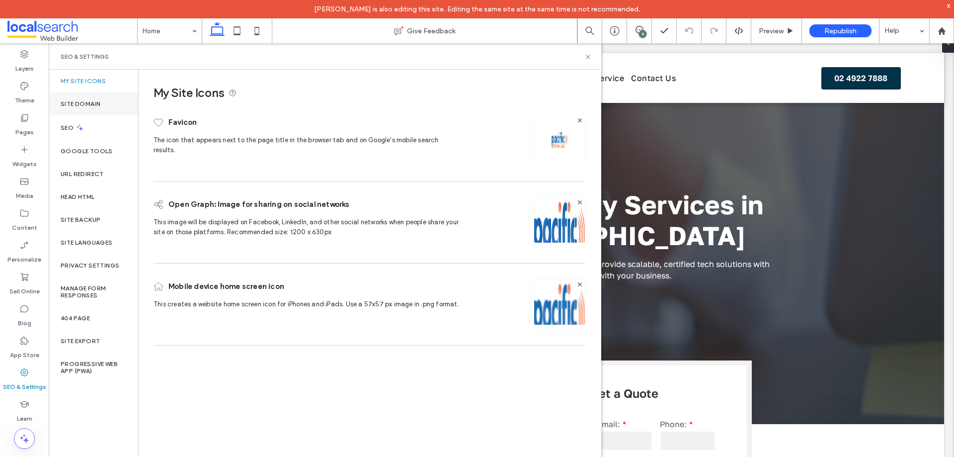
click at [90, 108] on div "Site Domain" at bounding box center [93, 103] width 89 height 23
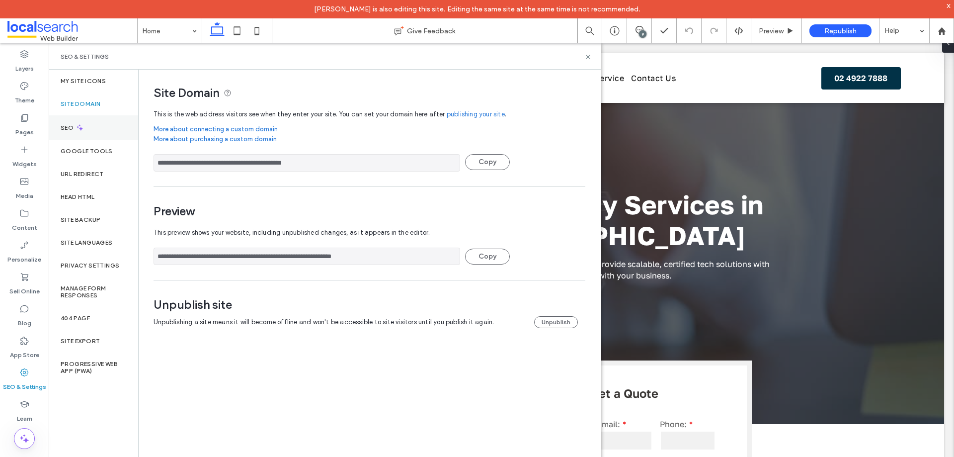
click at [79, 127] on icon at bounding box center [80, 127] width 8 height 8
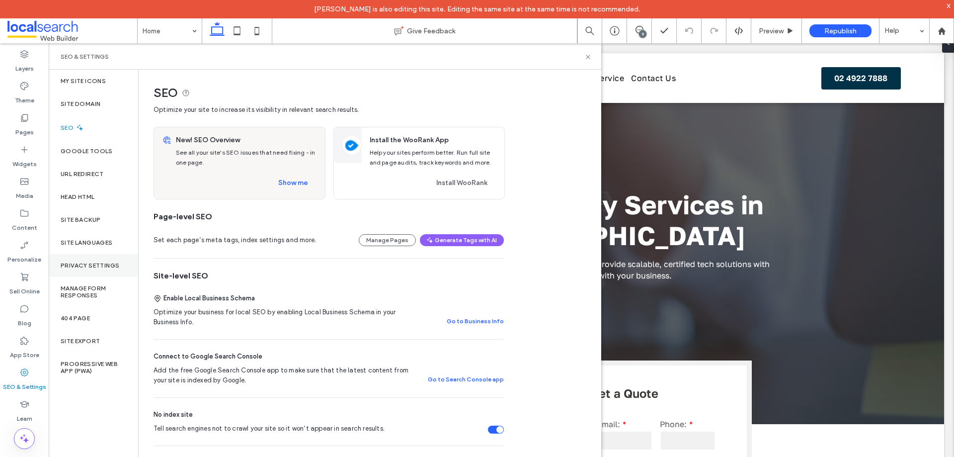
click at [88, 263] on label "Privacy Settings" at bounding box center [90, 265] width 59 height 7
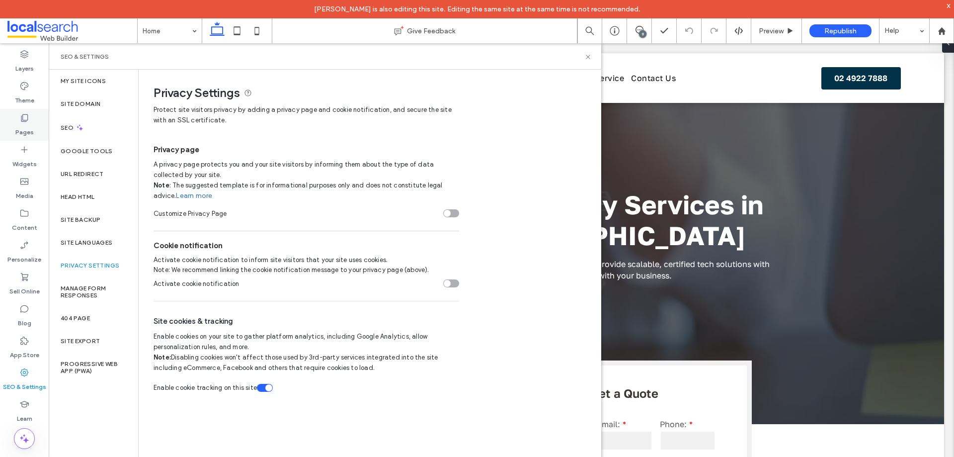
click at [12, 125] on div "Pages" at bounding box center [24, 125] width 49 height 32
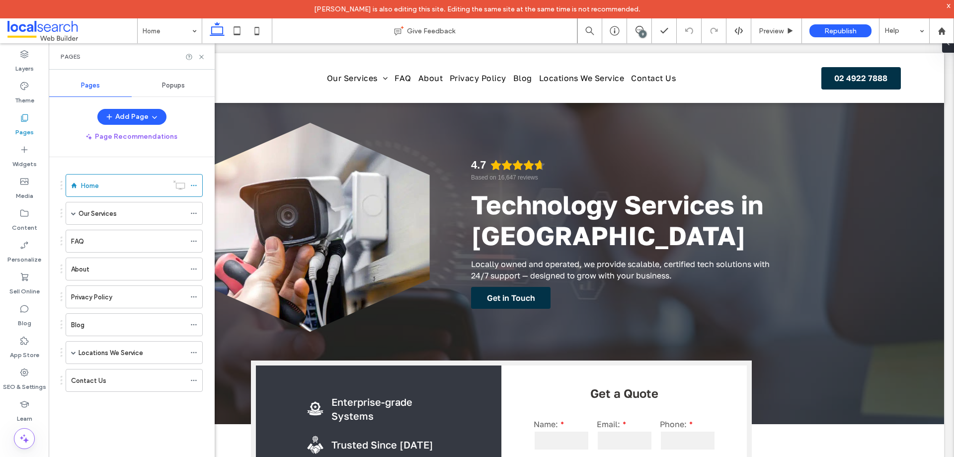
click at [176, 86] on span "Privacy Settings" at bounding box center [370, 92] width 432 height 15
click at [176, 87] on span "Popups" at bounding box center [173, 85] width 23 height 8
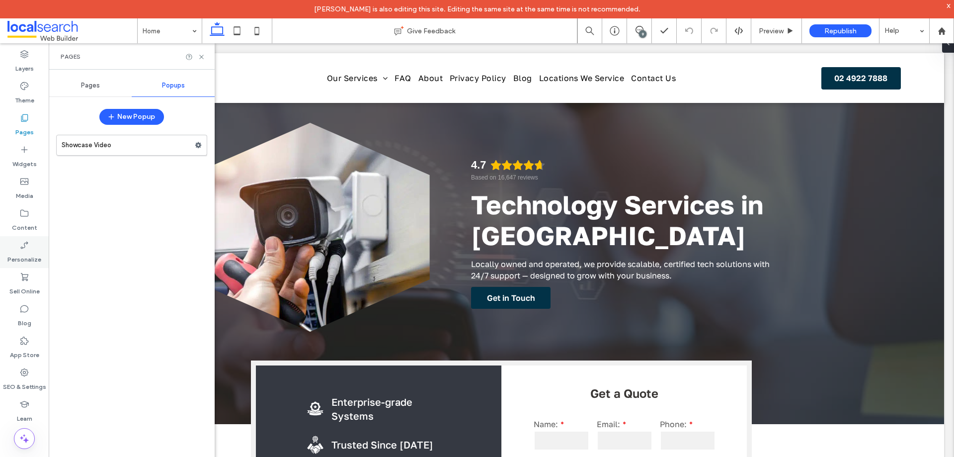
click at [33, 259] on label "Personalize" at bounding box center [24, 257] width 34 height 14
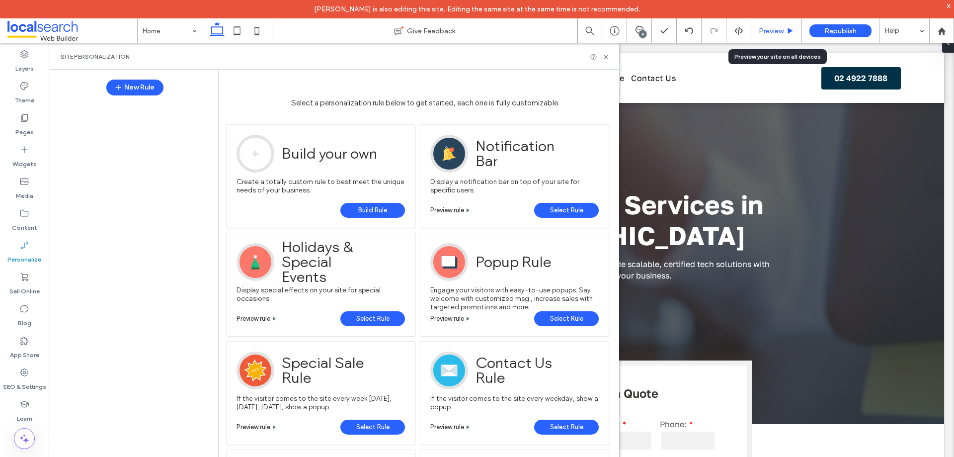
click at [781, 34] on span "Preview" at bounding box center [771, 31] width 25 height 8
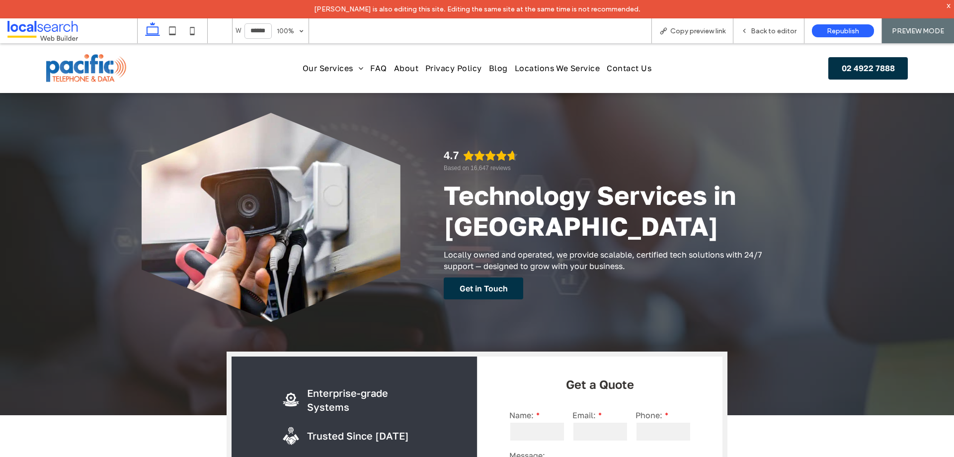
click at [681, 32] on span "Copy preview link" at bounding box center [697, 31] width 55 height 8
click at [752, 27] on div "Back to editor" at bounding box center [768, 31] width 71 height 8
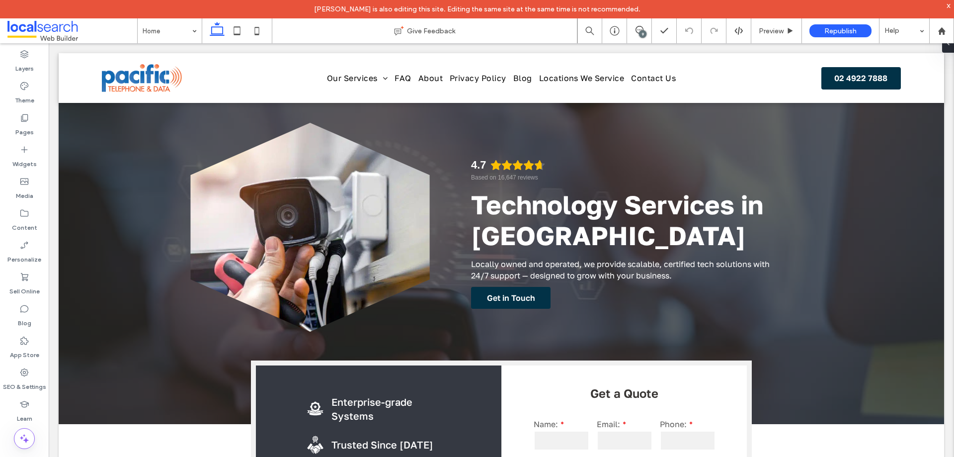
click at [642, 32] on div "9" at bounding box center [642, 33] width 7 height 7
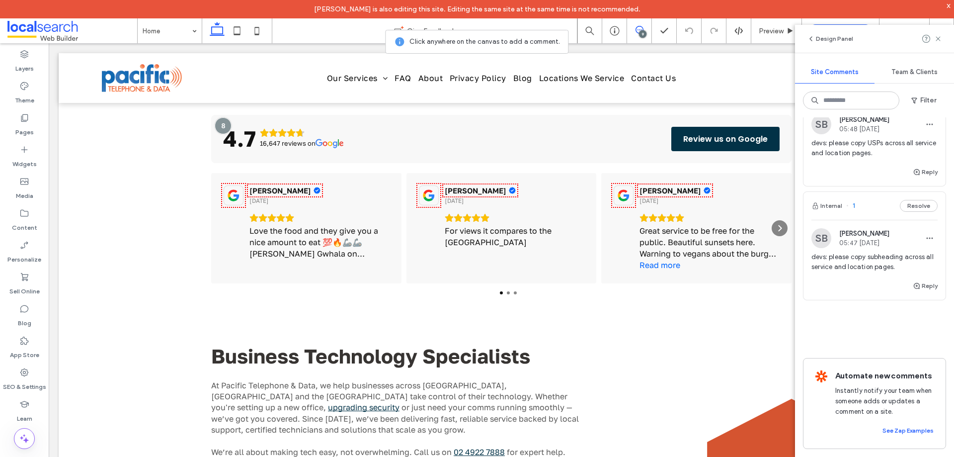
scroll to position [944, 0]
